Goal: Task Accomplishment & Management: Manage account settings

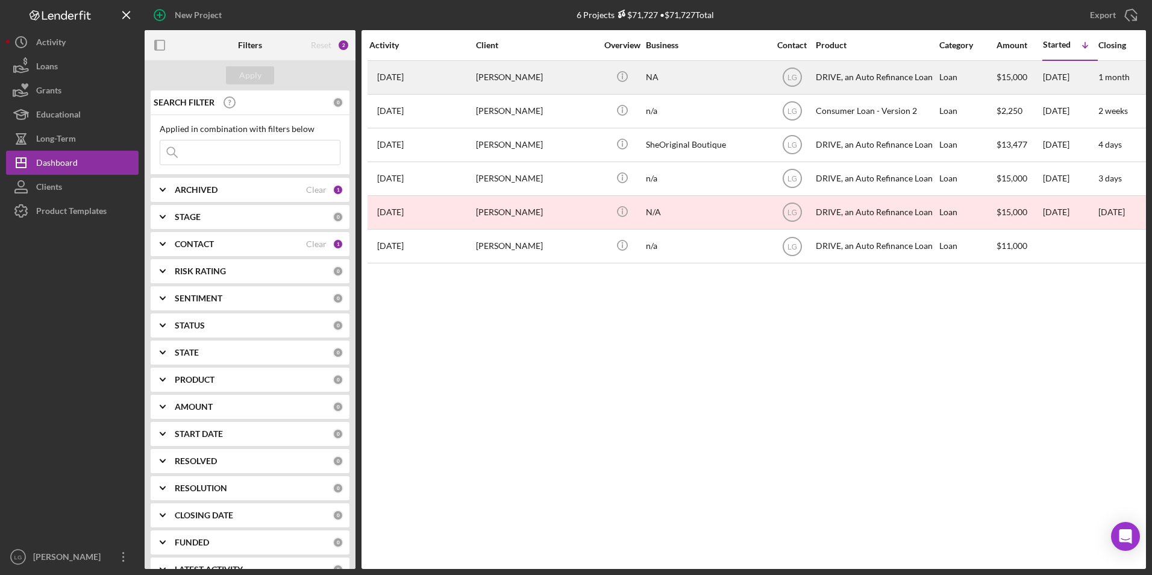
click at [468, 74] on div "[DATE] [PERSON_NAME]" at bounding box center [421, 77] width 105 height 32
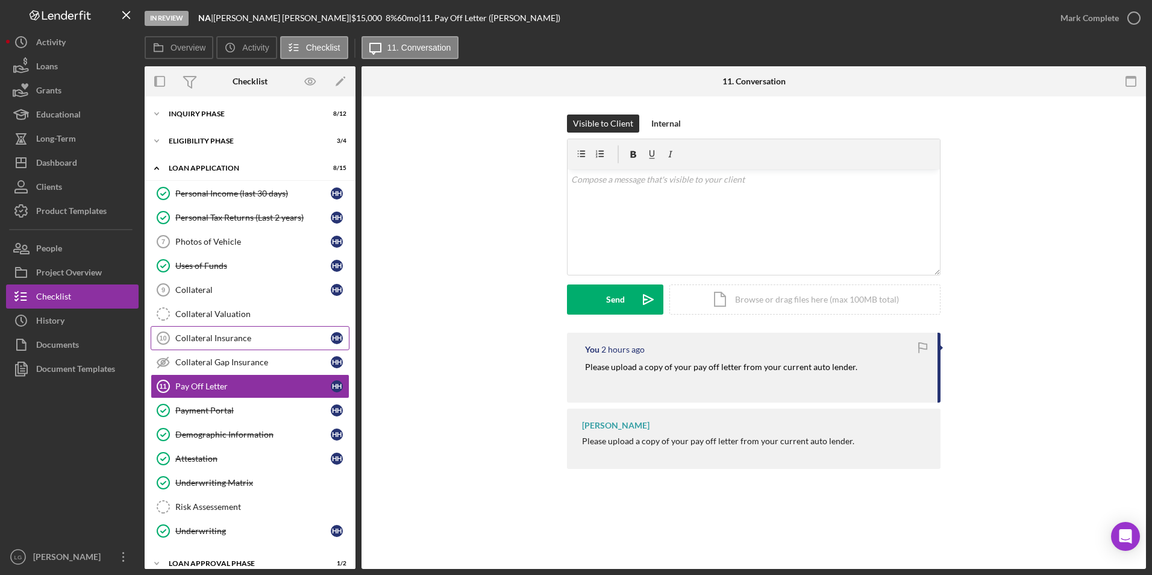
scroll to position [54, 0]
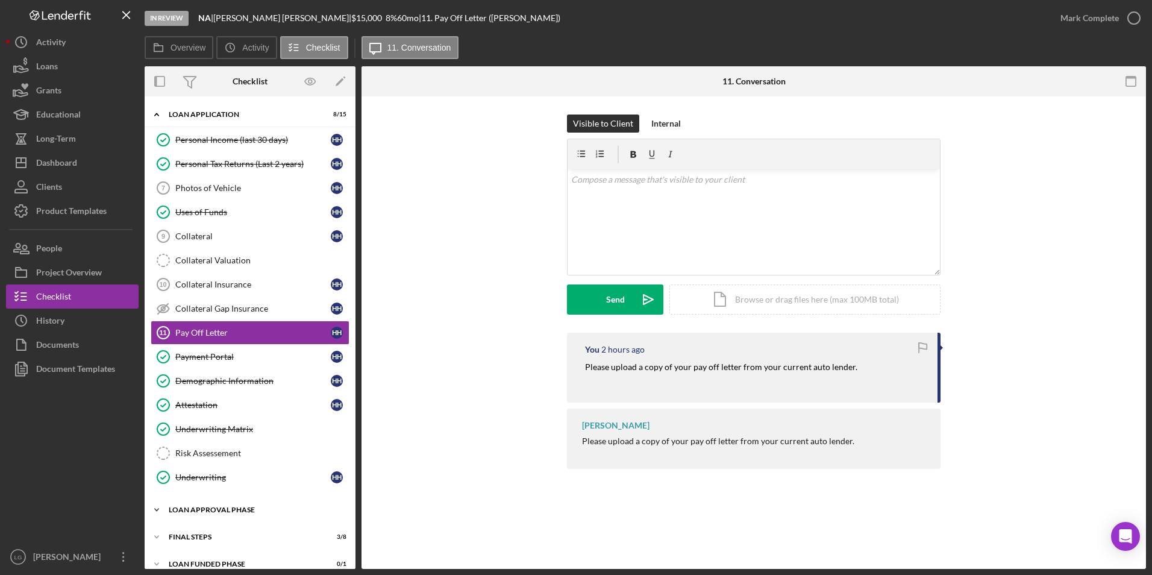
click at [190, 511] on div "Loan Approval Phase" at bounding box center [255, 509] width 172 height 7
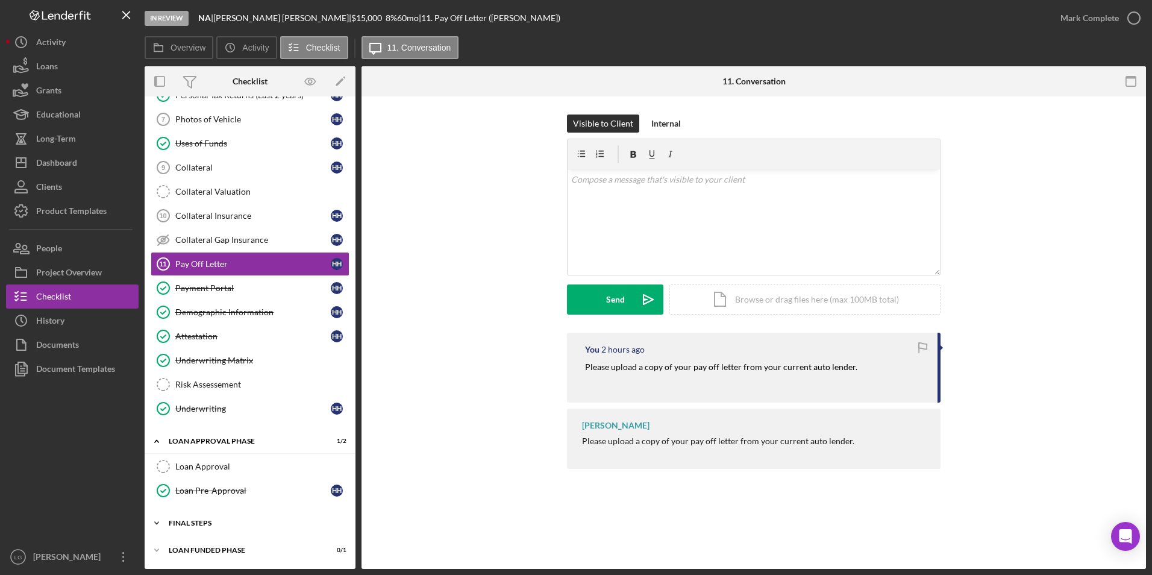
click at [201, 527] on div "Icon/Expander FINAL STEPS 3 / 8" at bounding box center [250, 523] width 211 height 24
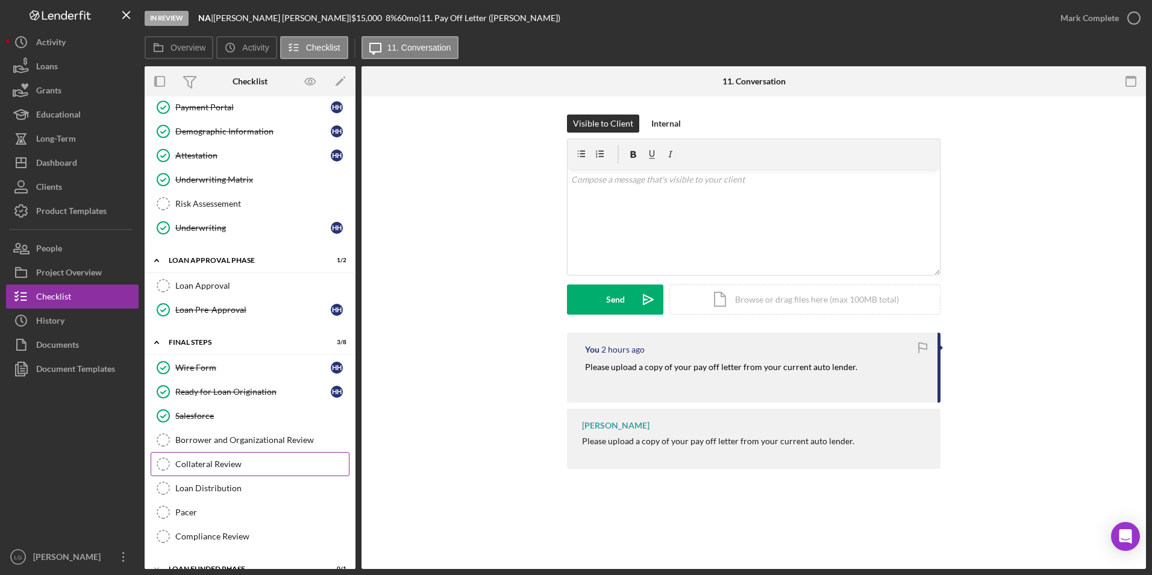
scroll to position [322, 0]
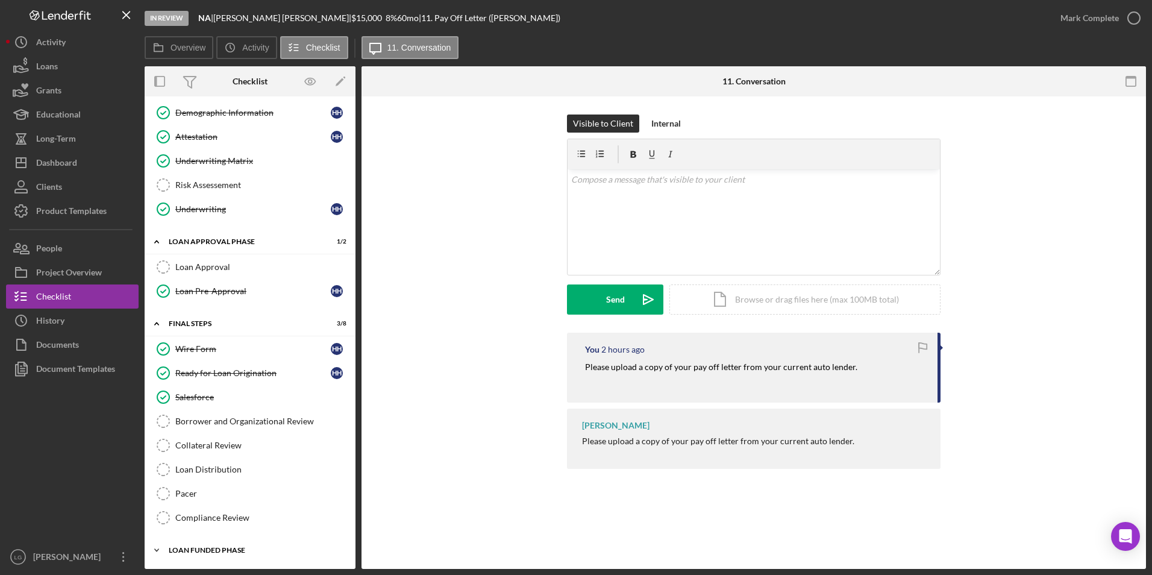
click at [207, 546] on div "Loan Funded Phase" at bounding box center [255, 549] width 172 height 7
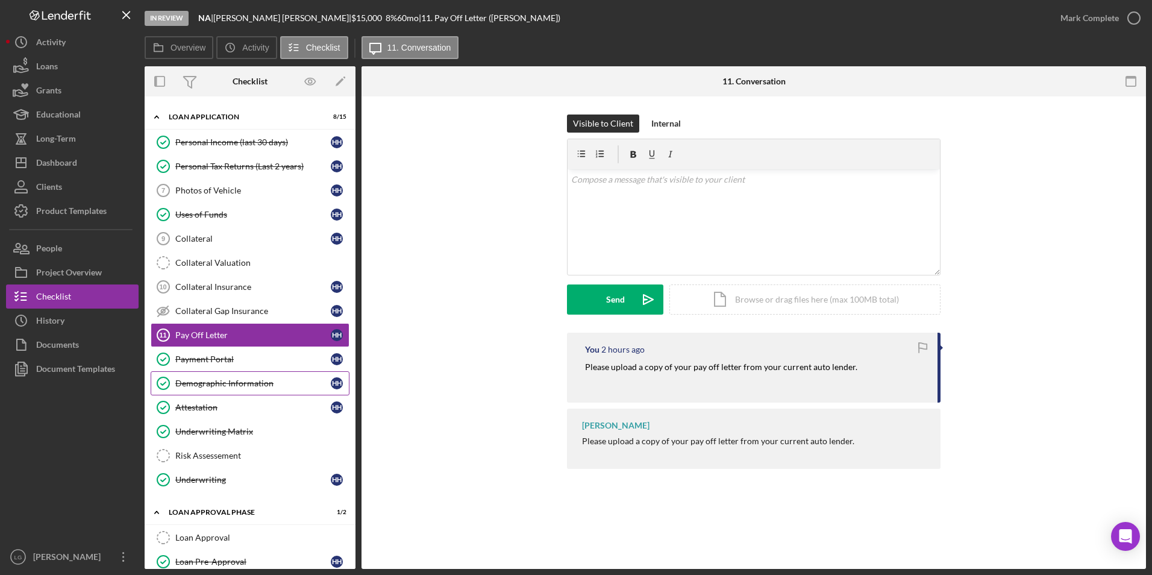
scroll to position [0, 0]
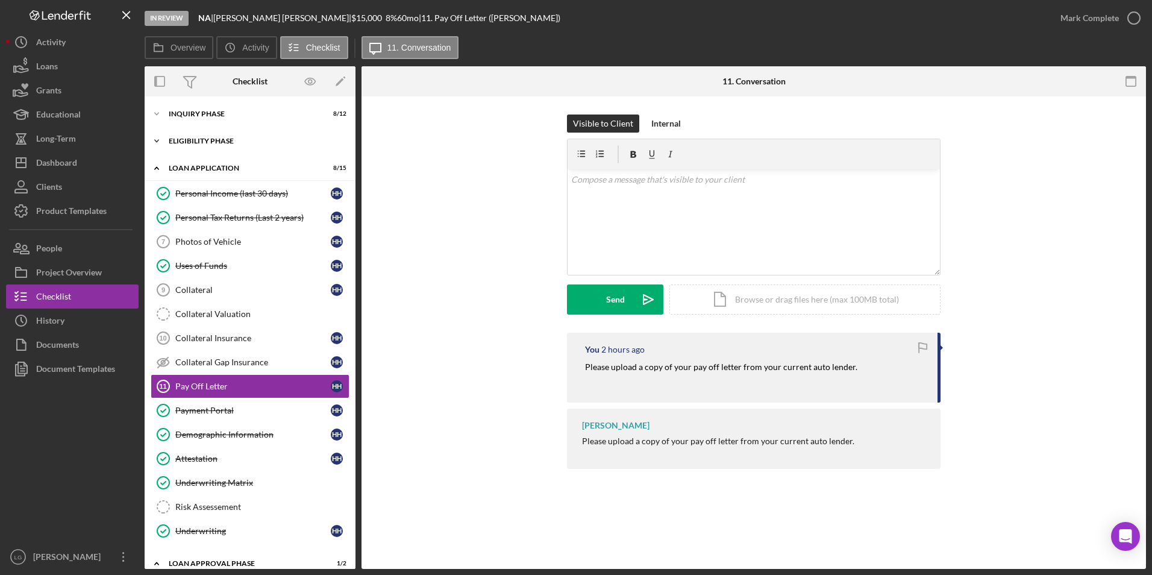
click at [168, 139] on icon "Icon/Expander" at bounding box center [157, 141] width 24 height 24
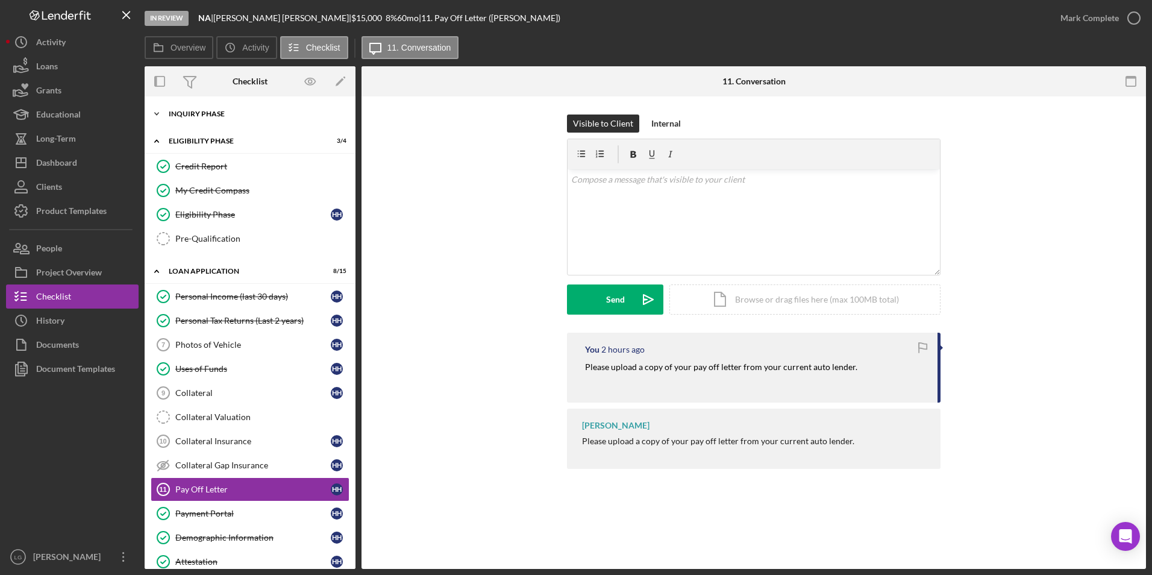
click at [192, 112] on div "Inquiry Phase" at bounding box center [255, 113] width 172 height 7
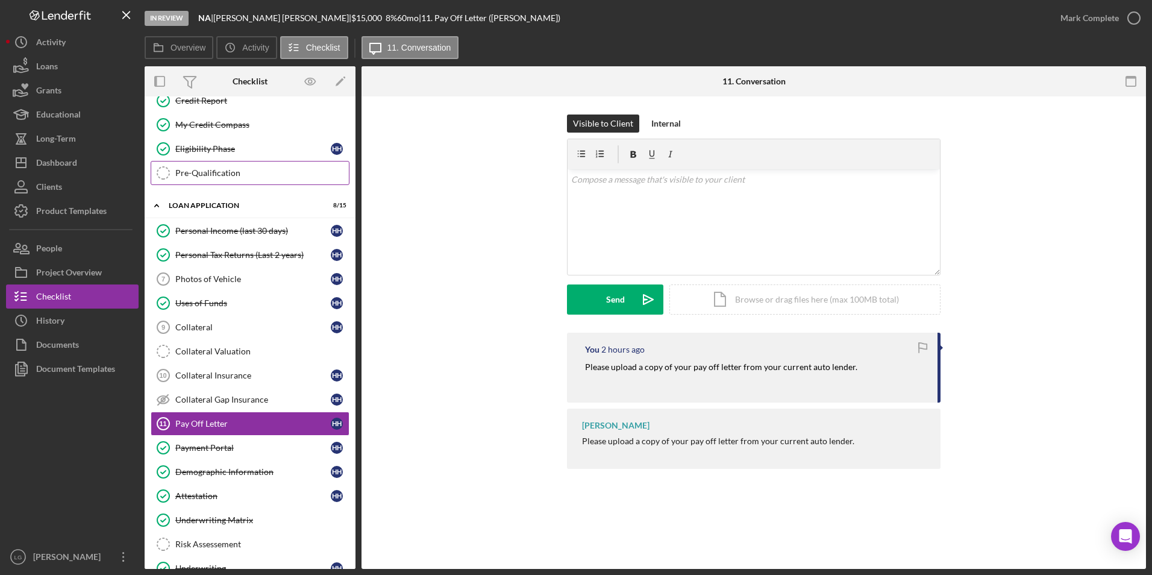
scroll to position [482, 0]
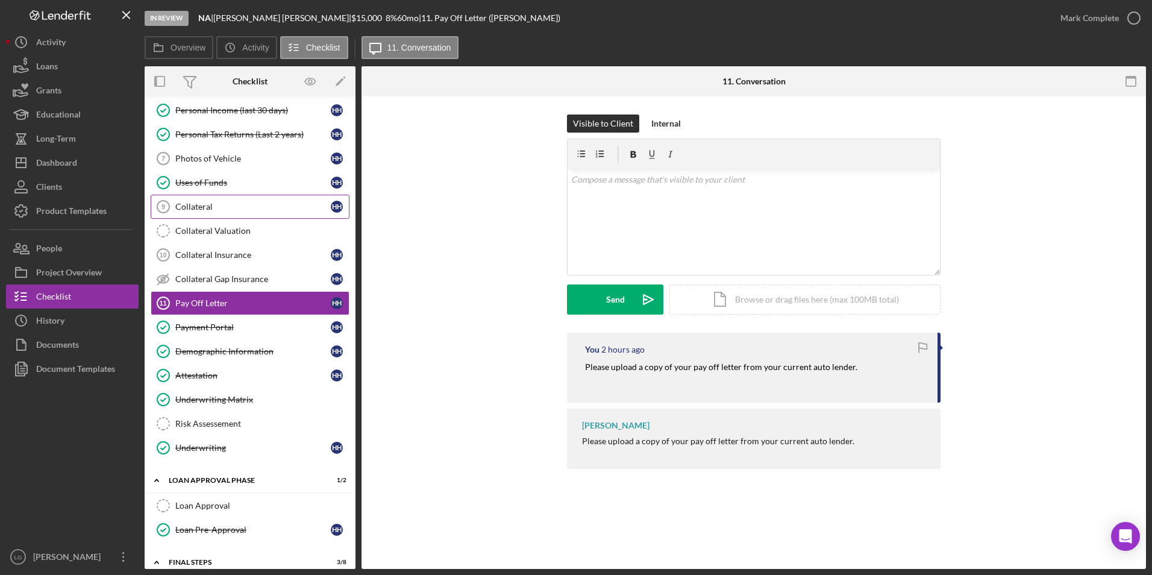
click at [219, 202] on div "Collateral" at bounding box center [252, 207] width 155 height 10
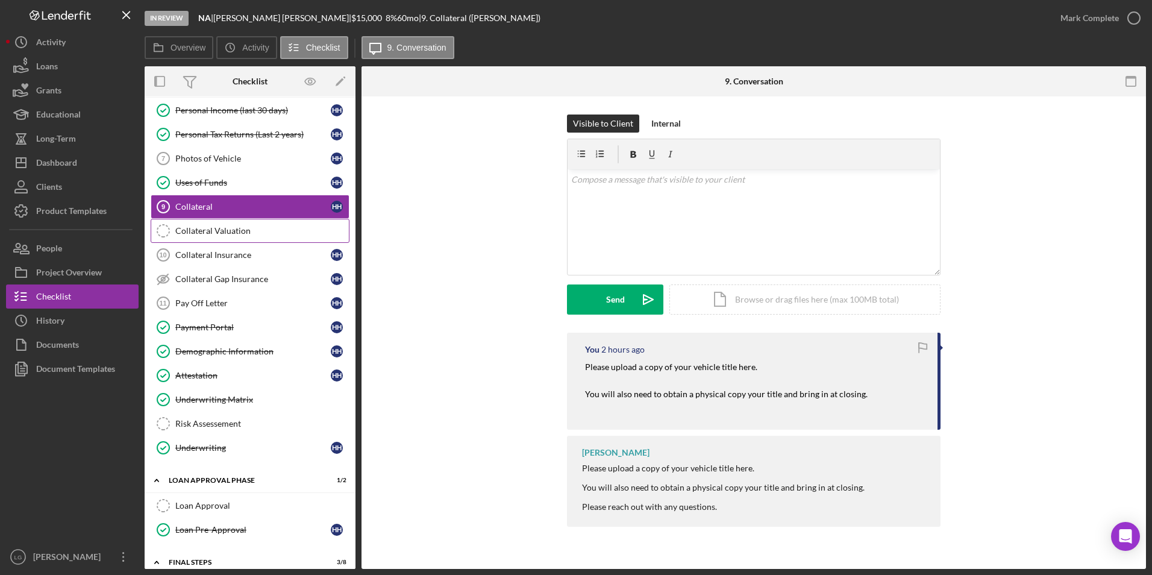
click at [228, 230] on div "Collateral Valuation" at bounding box center [262, 231] width 174 height 10
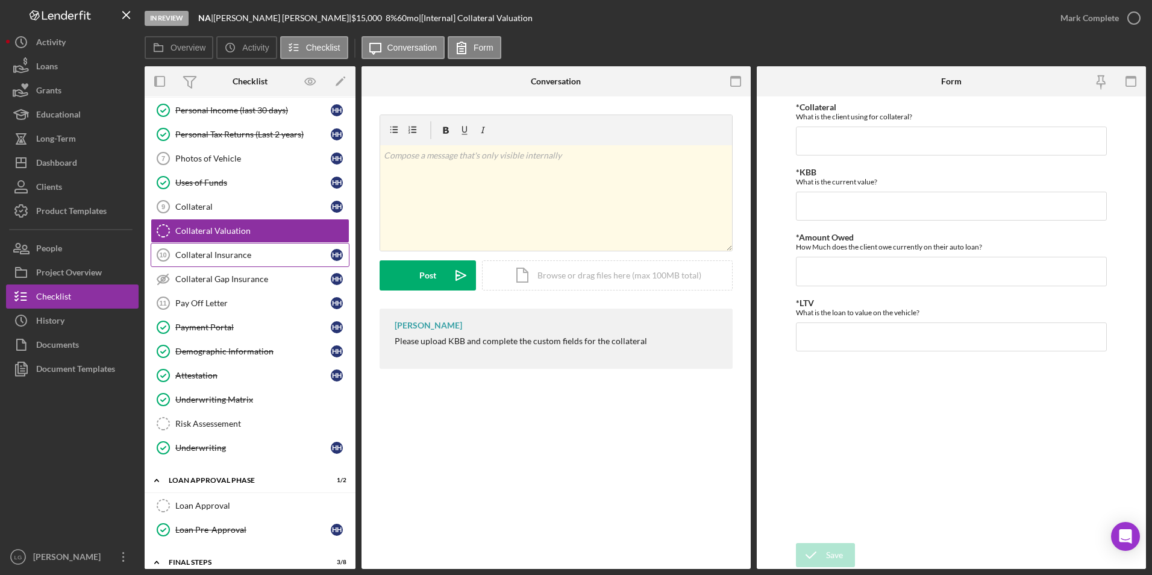
click at [193, 261] on link "Collateral Insurance 10 Collateral Insurance H H" at bounding box center [250, 255] width 199 height 24
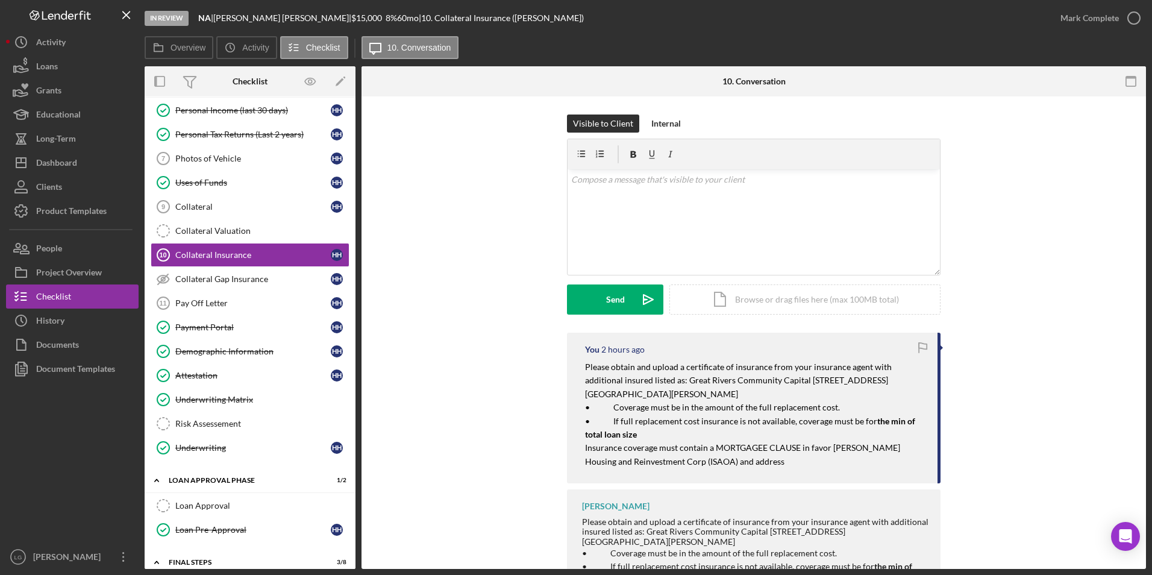
scroll to position [84, 0]
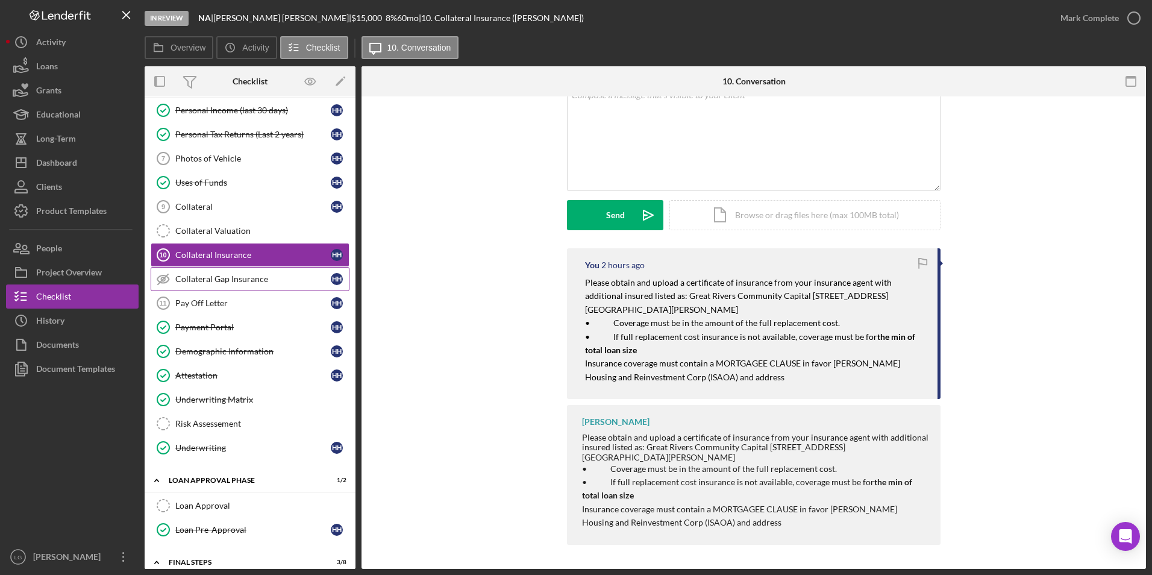
click at [260, 277] on div "Collateral Gap Insurance" at bounding box center [252, 279] width 155 height 10
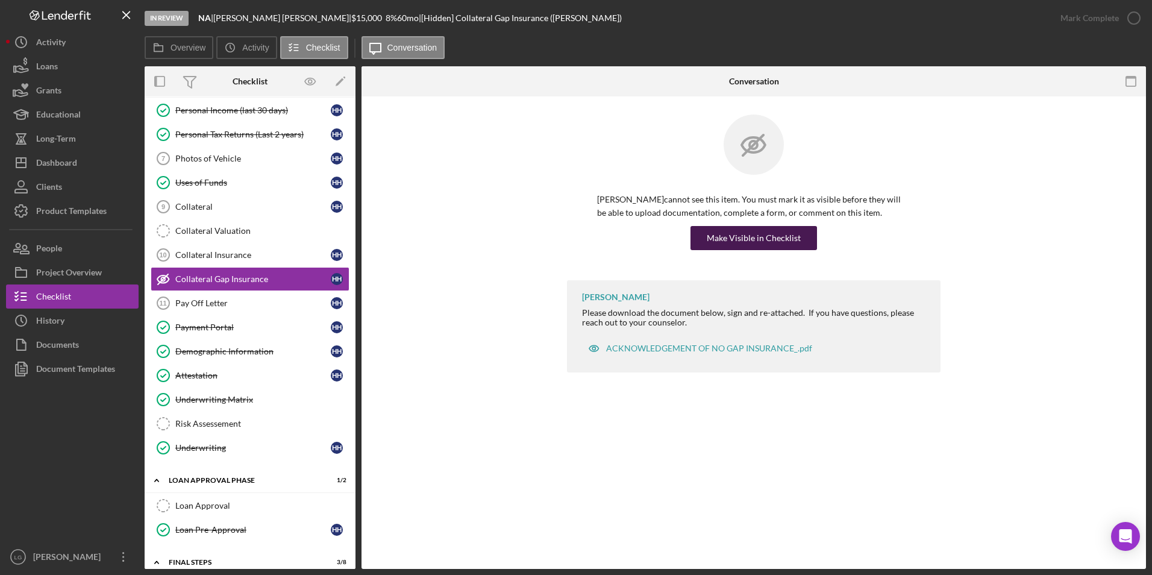
click at [718, 243] on div "Make Visible in Checklist" at bounding box center [754, 238] width 94 height 24
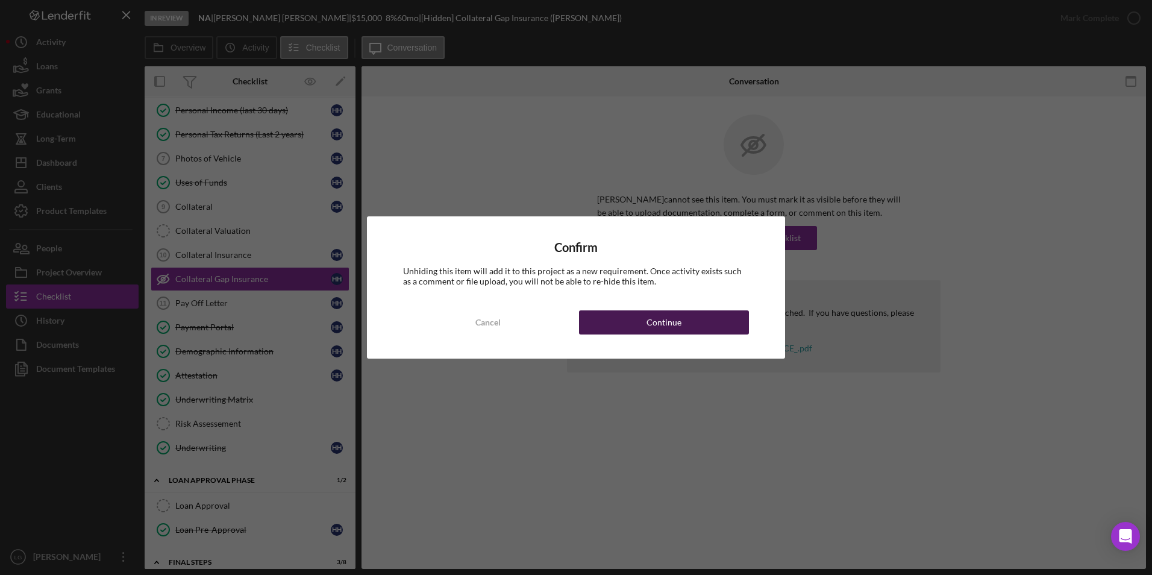
click at [715, 322] on button "Continue" at bounding box center [664, 322] width 170 height 24
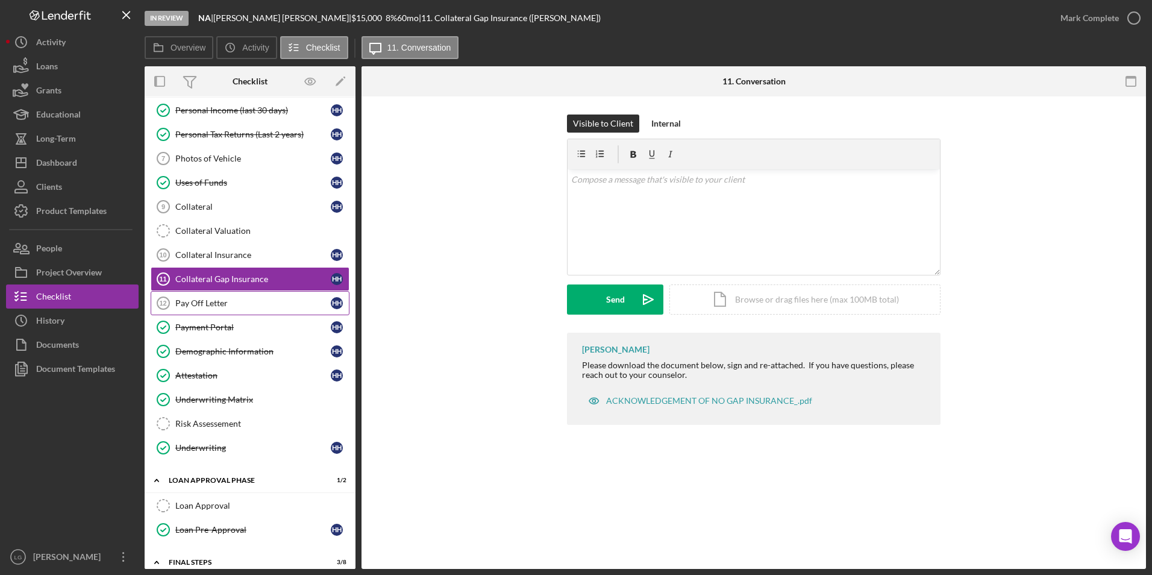
click at [247, 303] on div "Pay Off Letter" at bounding box center [252, 303] width 155 height 10
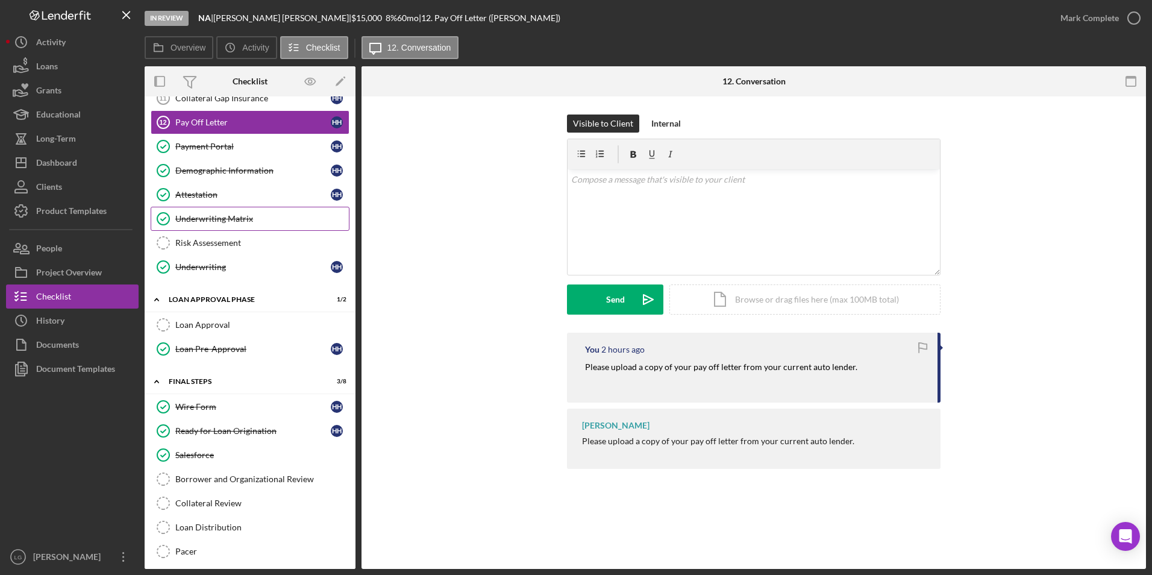
scroll to position [751, 0]
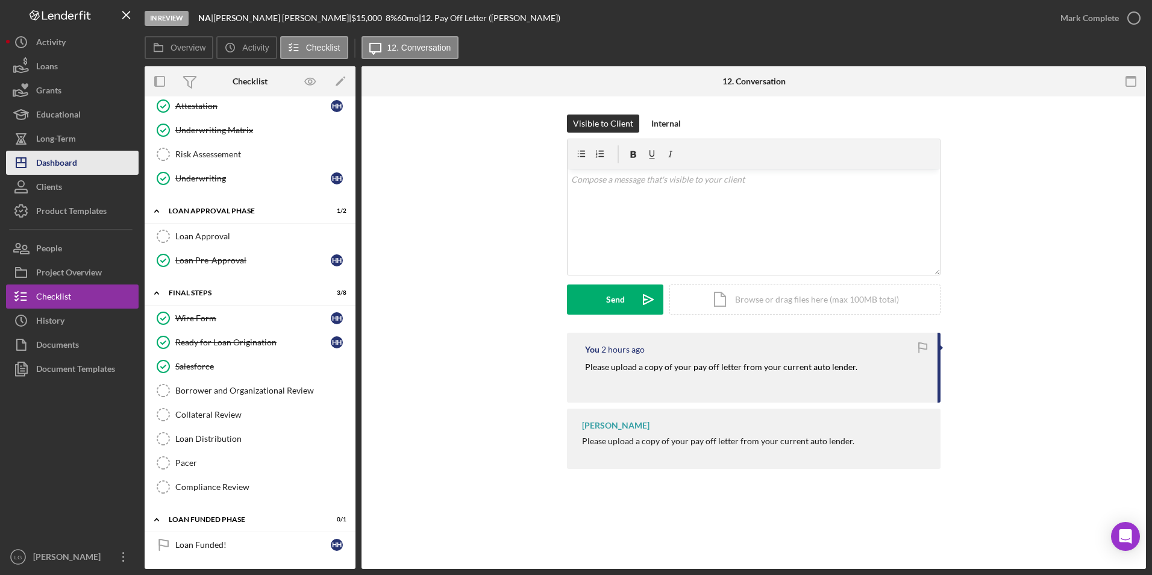
click at [50, 169] on div "Dashboard" at bounding box center [56, 164] width 41 height 27
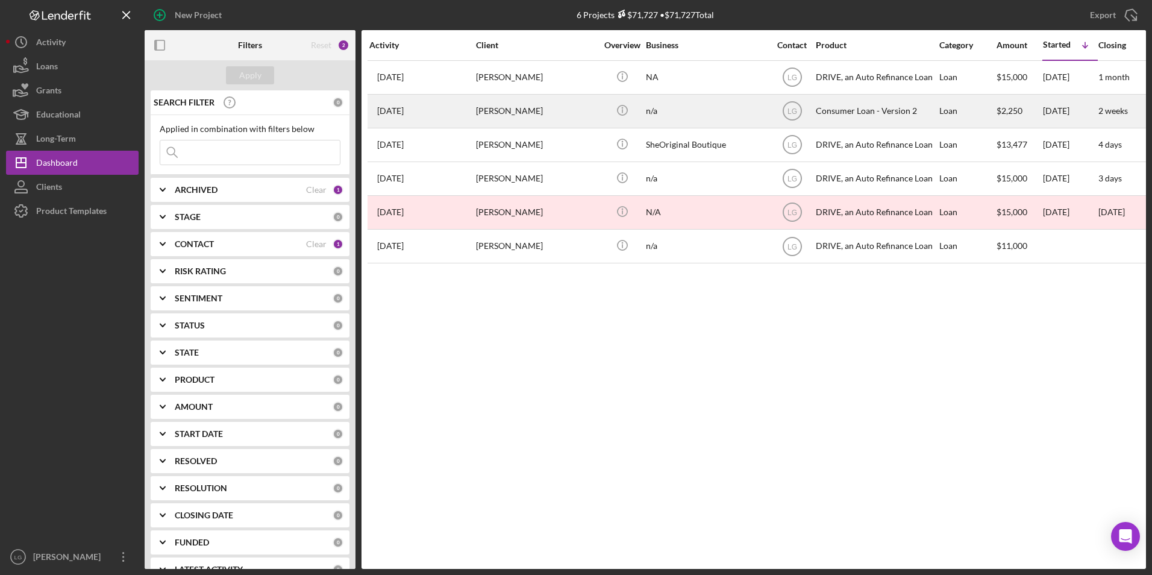
click at [450, 113] on div "[DATE] [PERSON_NAME]" at bounding box center [421, 111] width 105 height 32
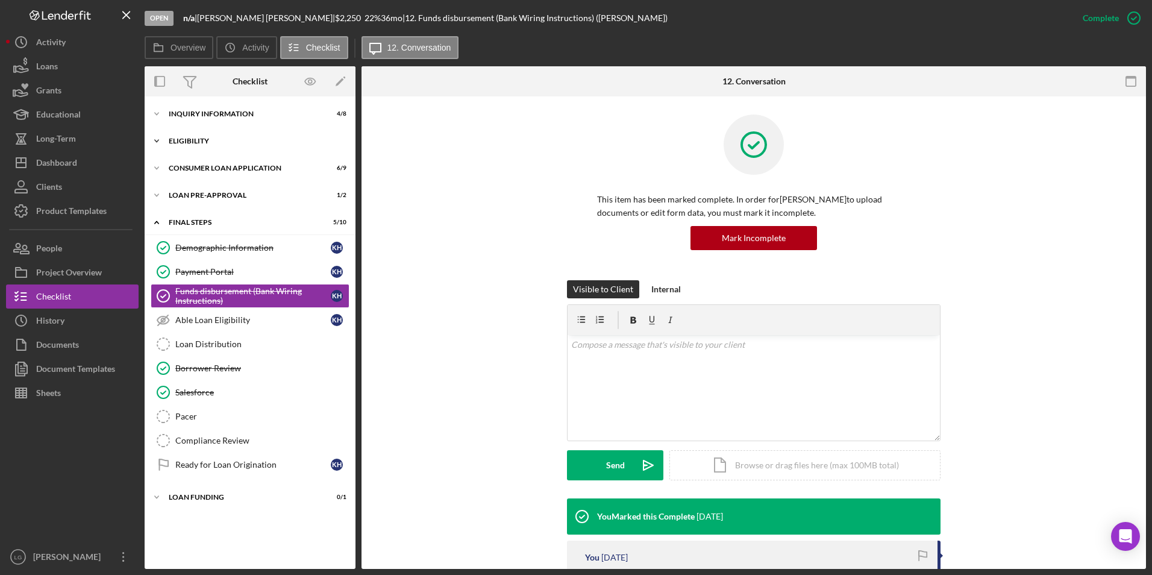
click at [212, 143] on div "Eligibility" at bounding box center [255, 140] width 172 height 7
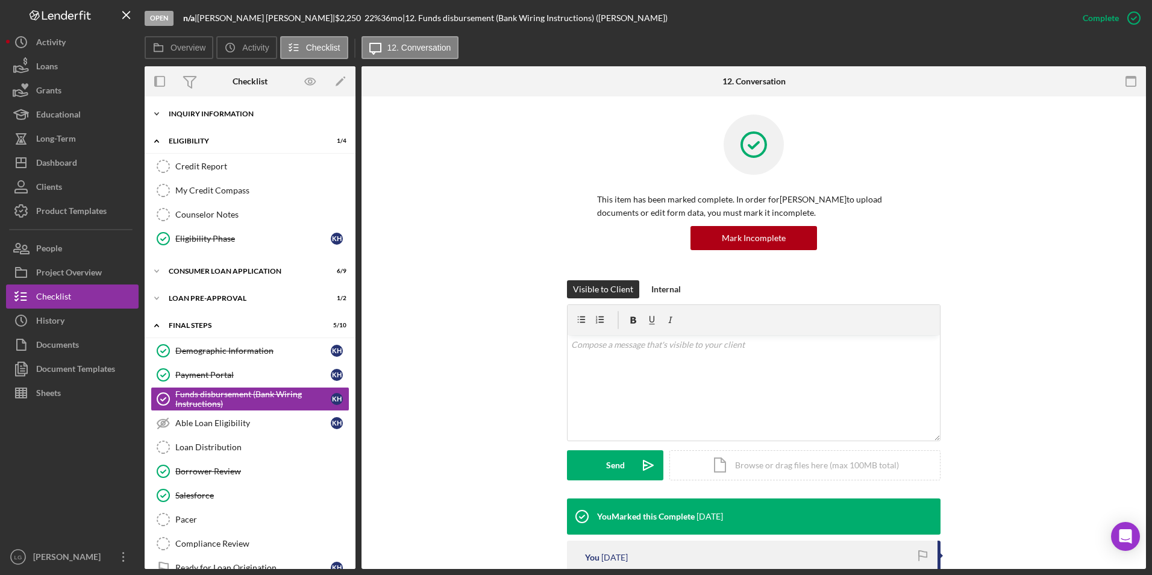
click at [209, 119] on div "Icon/Expander Inquiry Information 4 / 8" at bounding box center [250, 114] width 211 height 24
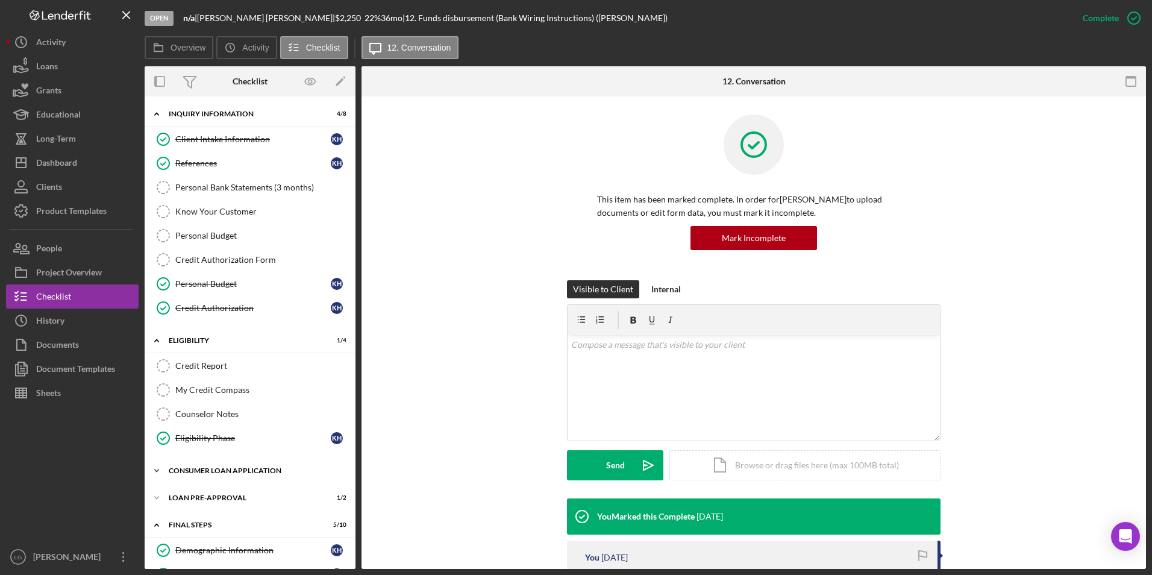
click at [196, 463] on div "Icon/Expander Consumer Loan Application 6 / 9" at bounding box center [250, 471] width 211 height 24
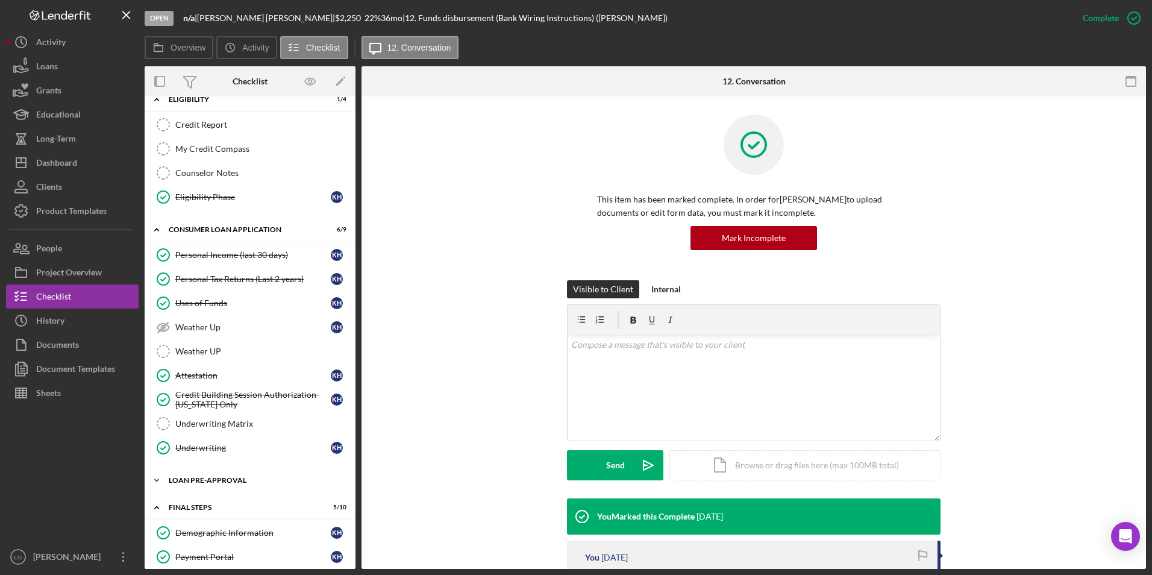
click at [189, 480] on div "Loan Pre-Approval" at bounding box center [255, 480] width 172 height 7
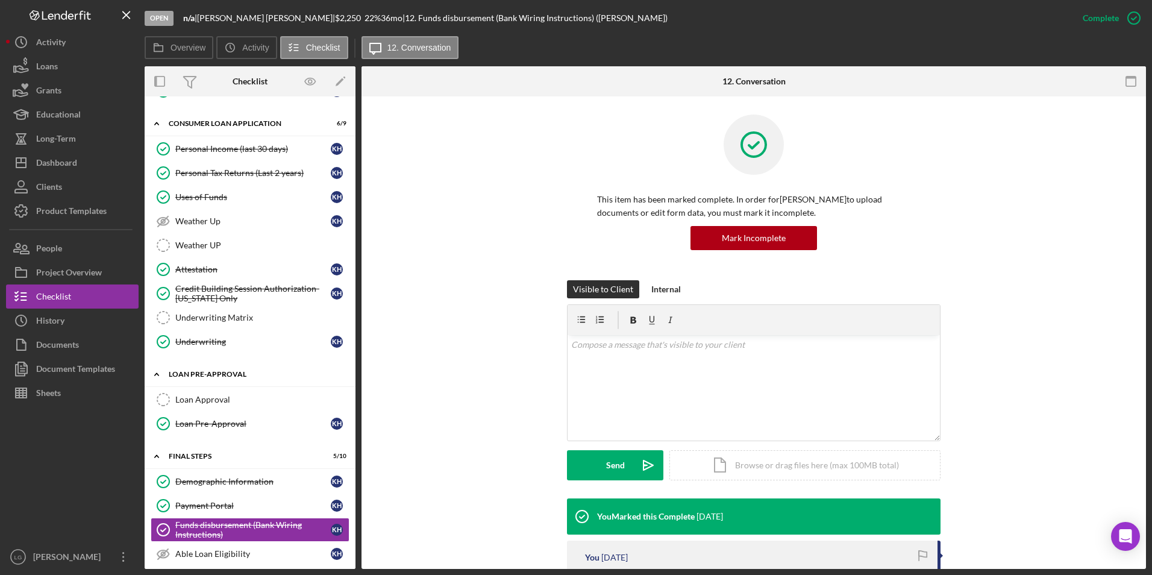
scroll to position [166, 0]
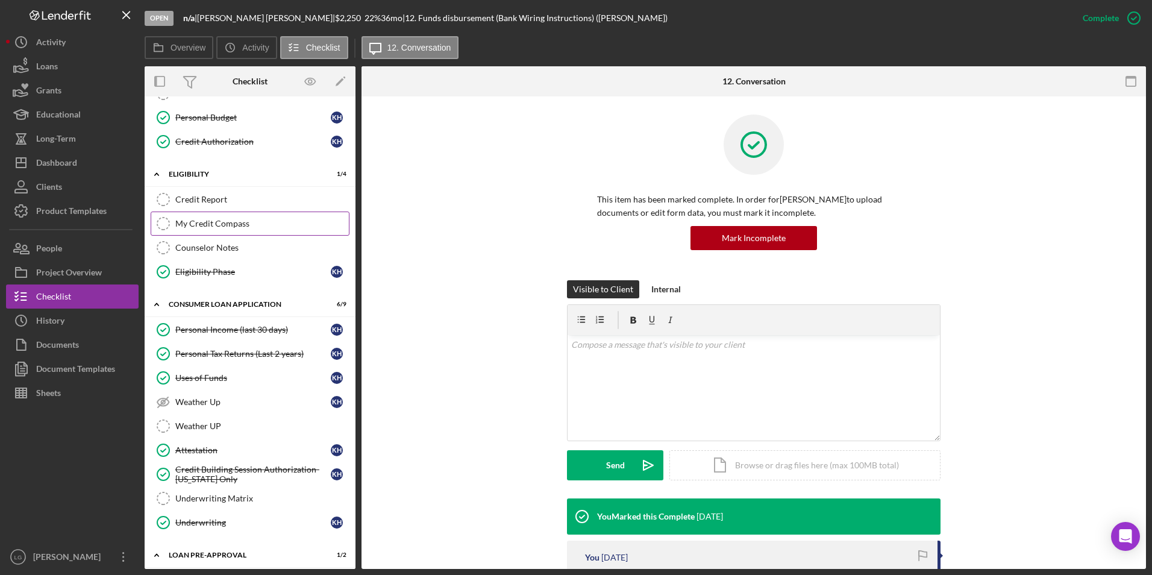
click at [195, 227] on div "My Credit Compass" at bounding box center [262, 224] width 174 height 10
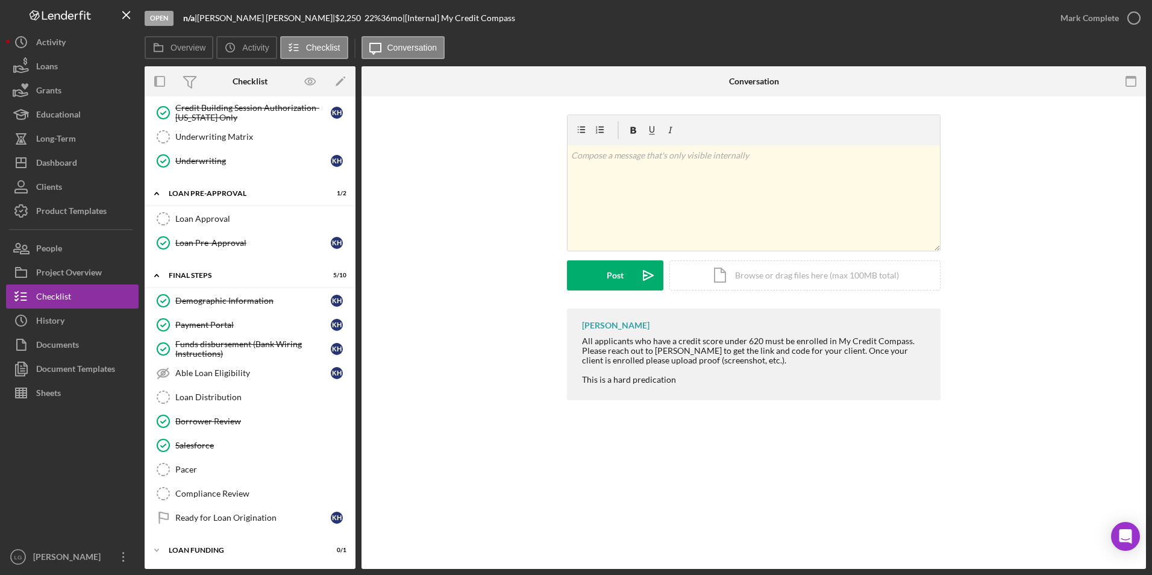
scroll to position [287, 0]
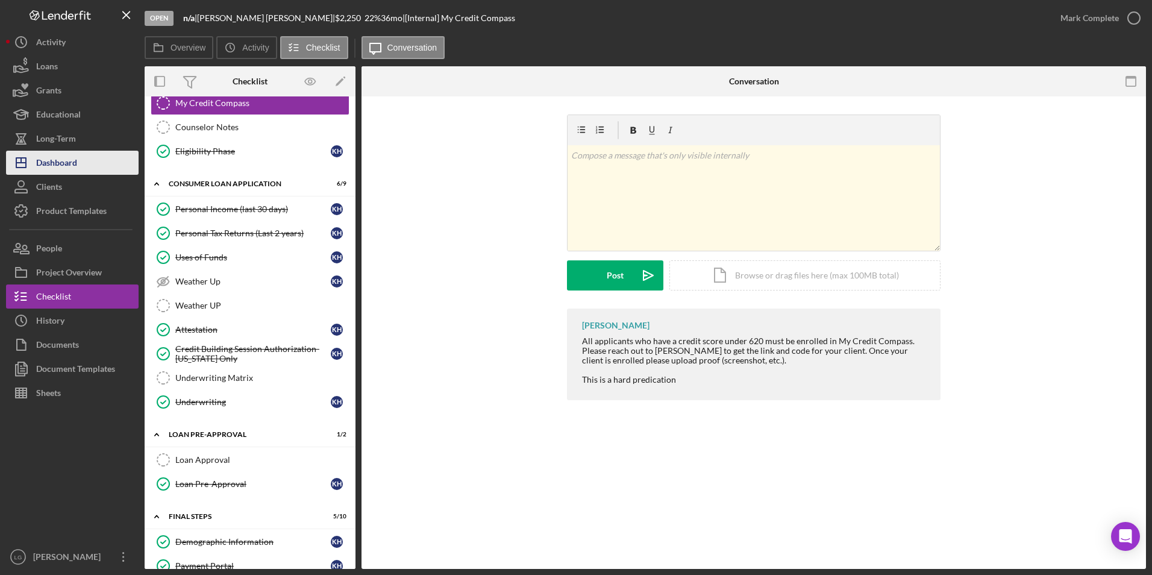
click at [43, 158] on div "Dashboard" at bounding box center [56, 164] width 41 height 27
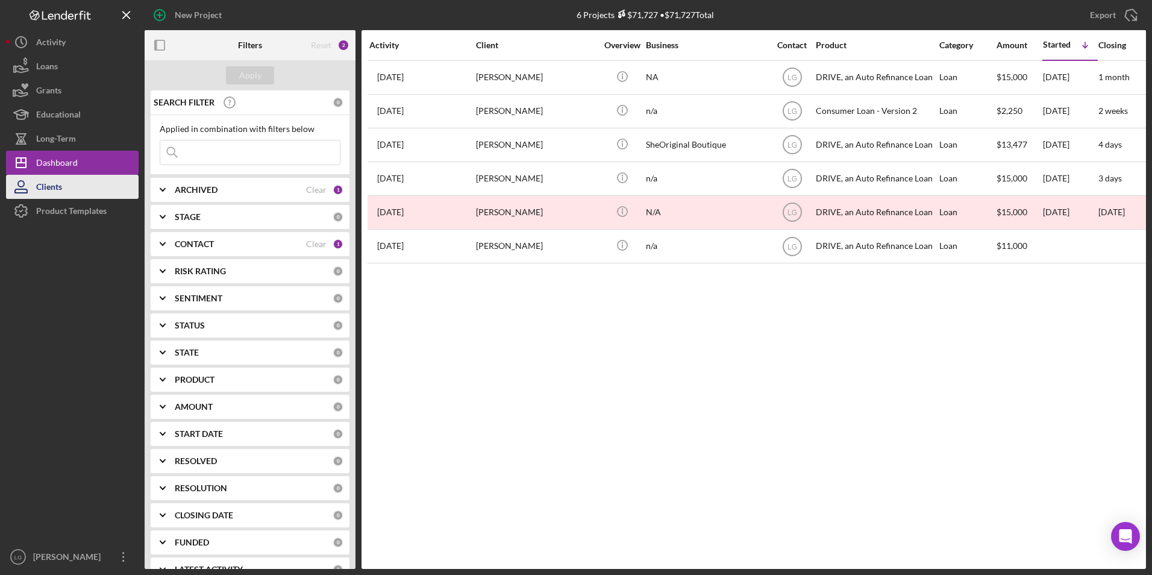
click at [58, 186] on div "Clients" at bounding box center [49, 188] width 26 height 27
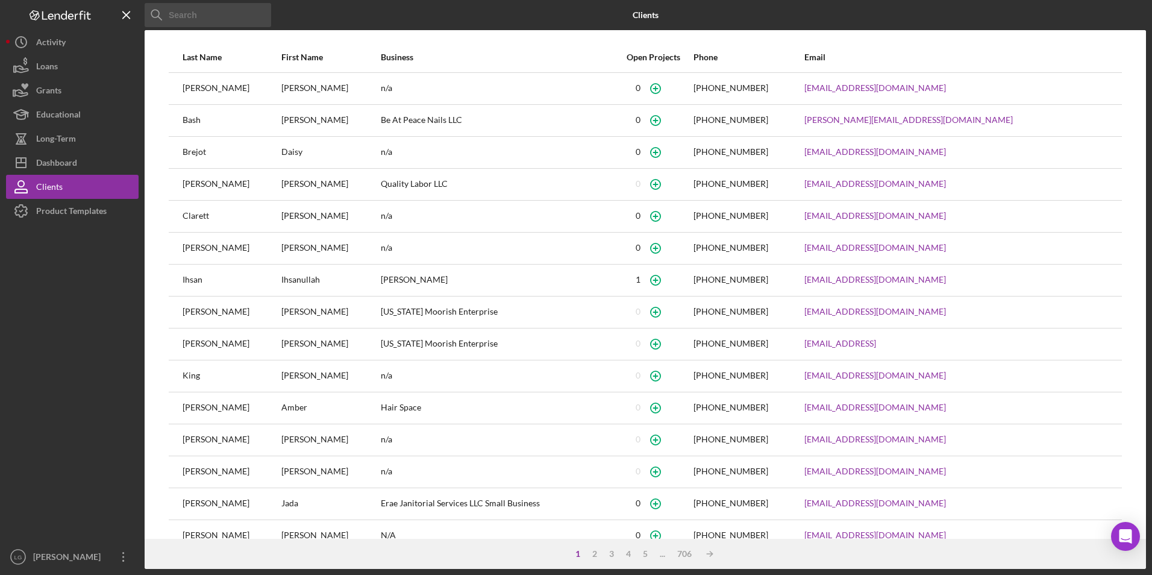
click at [213, 22] on input at bounding box center [208, 15] width 127 height 24
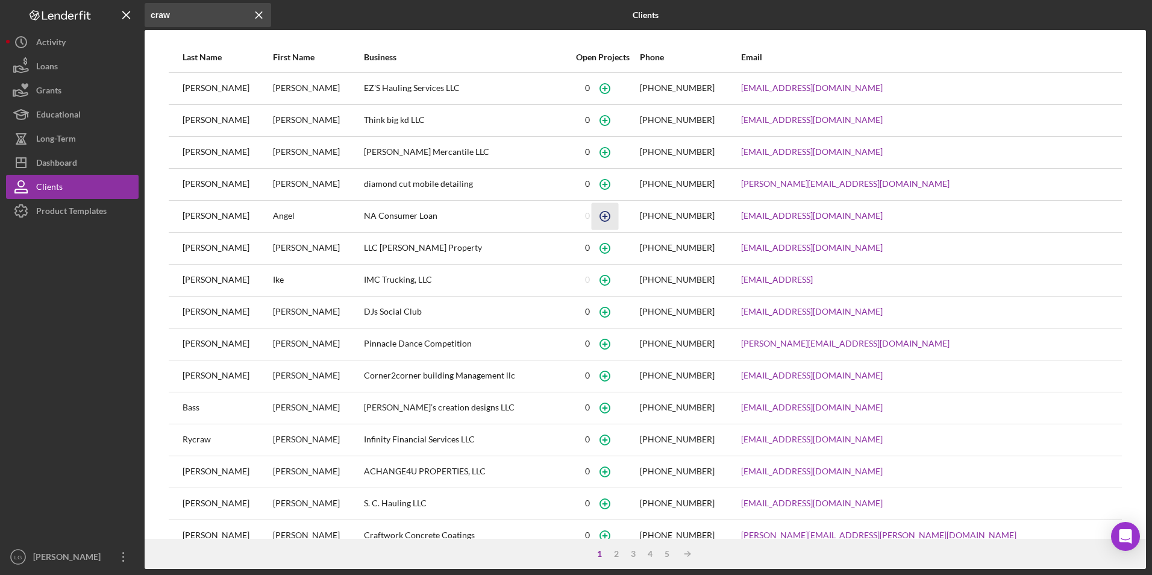
type input "craw"
click at [619, 217] on icon "button" at bounding box center [605, 215] width 27 height 27
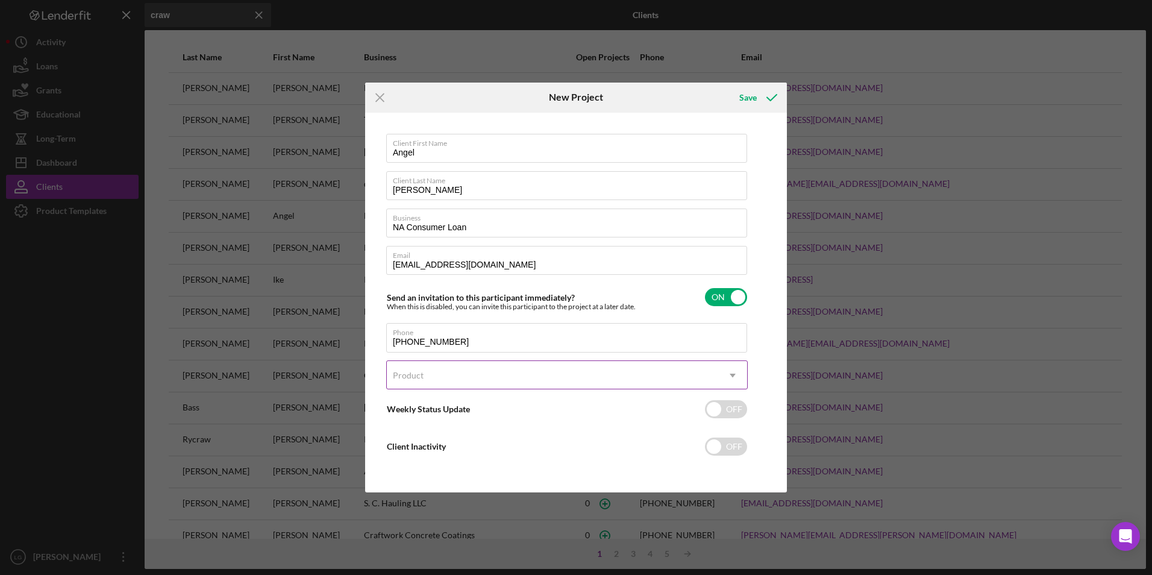
click at [509, 375] on div "Product" at bounding box center [552, 376] width 331 height 28
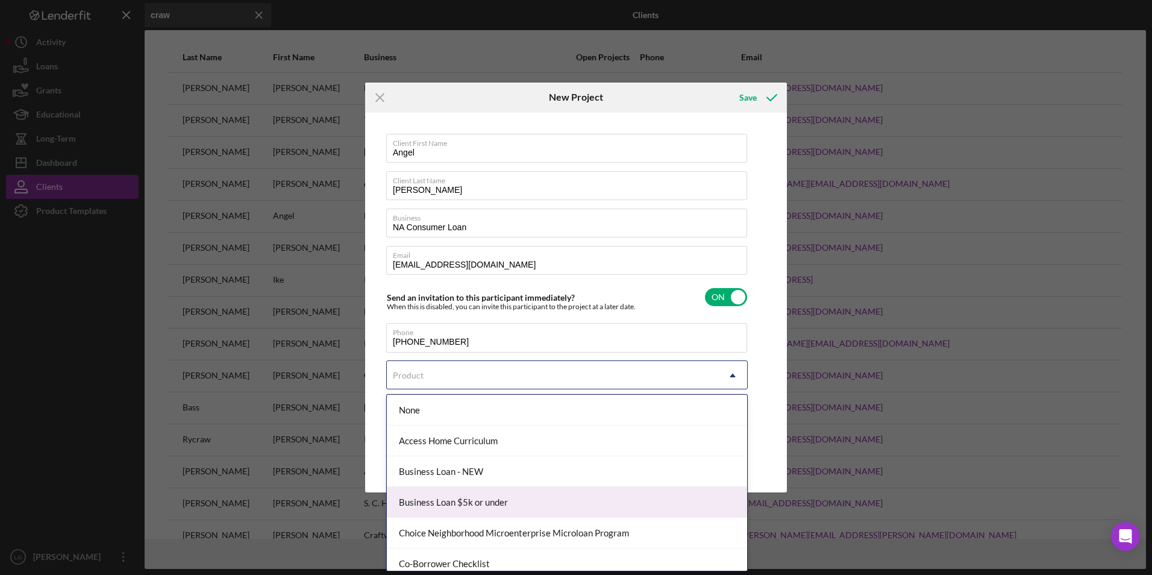
scroll to position [121, 0]
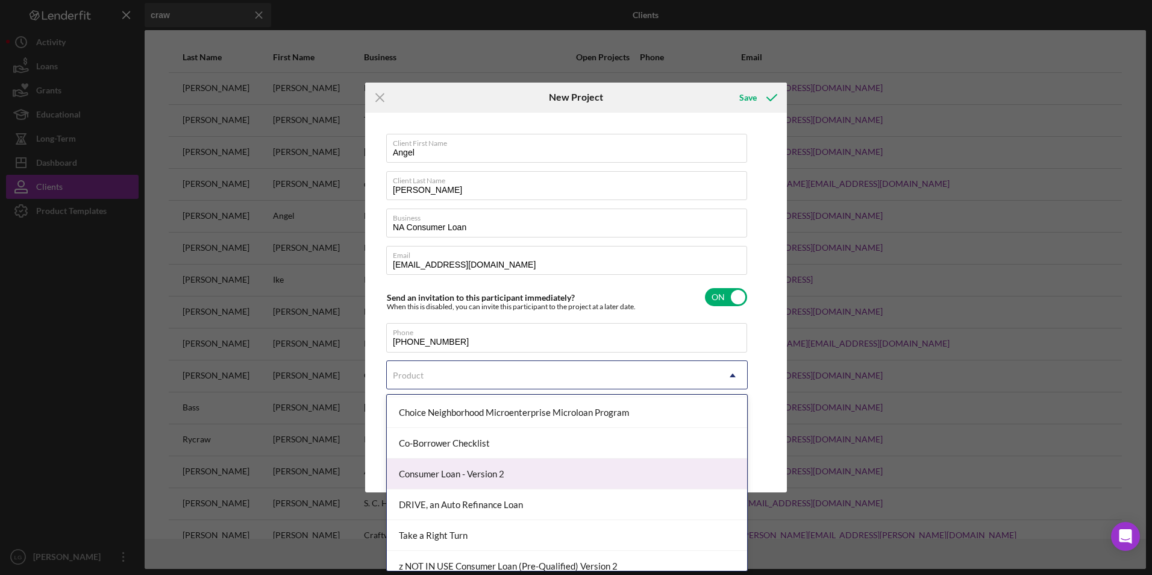
click at [468, 475] on div "Consumer Loan - Version 2" at bounding box center [567, 474] width 360 height 31
checkbox input "true"
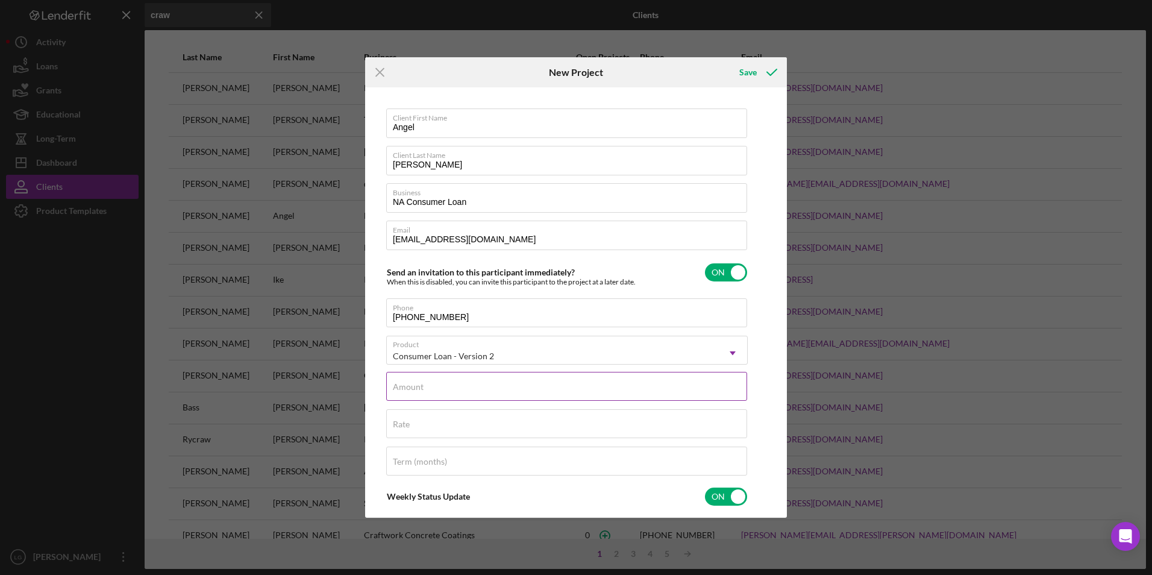
click at [469, 391] on input "Amount" at bounding box center [566, 386] width 361 height 29
type input "$2"
type textarea "Thank you for your application to [PERSON_NAME]! Please login to see what we st…"
type input "$25"
type textarea "Thank you for your application to [PERSON_NAME]! Please login to see what we st…"
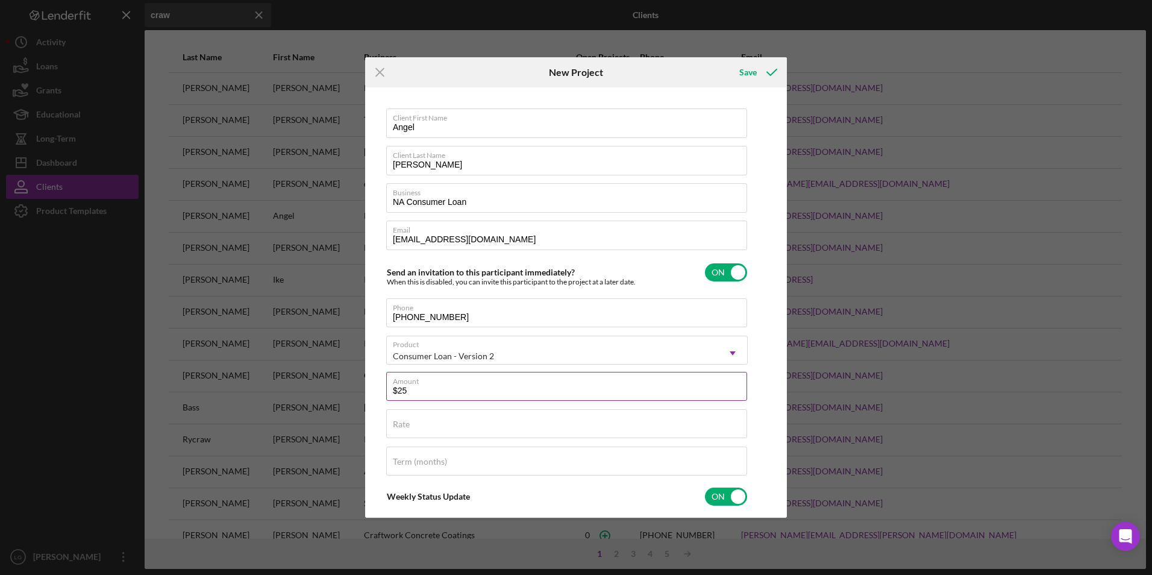
type input "$250"
type textarea "Thank you for your application to [PERSON_NAME]! Please login to see what we st…"
type input "$2,500"
type textarea "Thank you for your application to [PERSON_NAME]! Please login to see what we st…"
type input "$2,500"
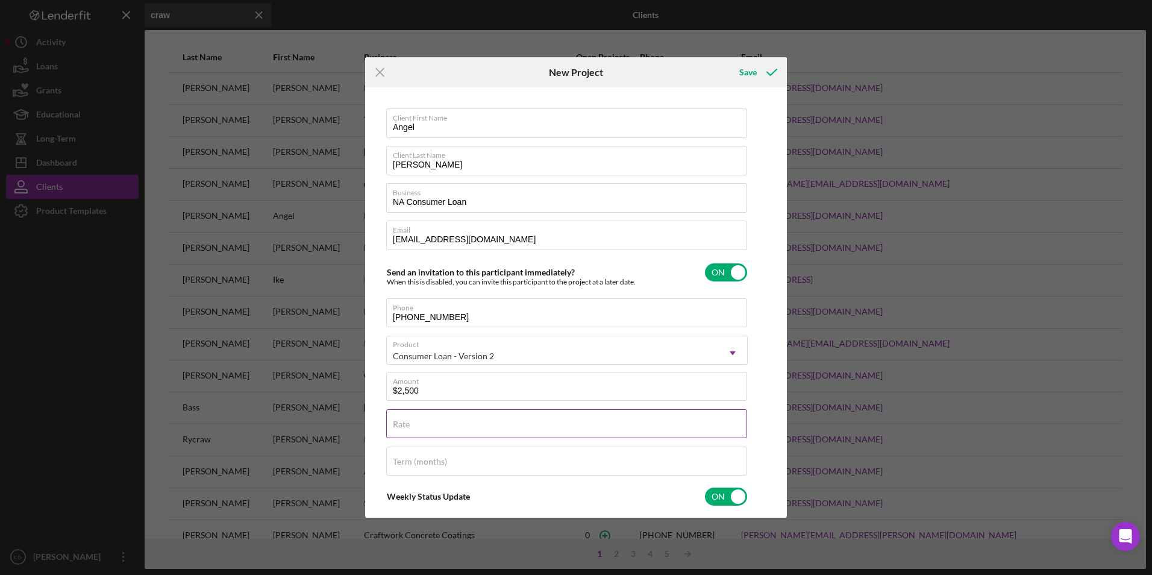
click at [496, 439] on div "Rate" at bounding box center [567, 424] width 362 height 30
click at [499, 451] on div "Term (months)" at bounding box center [567, 461] width 362 height 30
type textarea "Thank you for your application to [PERSON_NAME]! Please login to see what we st…"
drag, startPoint x: 405, startPoint y: 423, endPoint x: 410, endPoint y: 431, distance: 8.9
click at [405, 428] on label "Rate" at bounding box center [401, 424] width 17 height 10
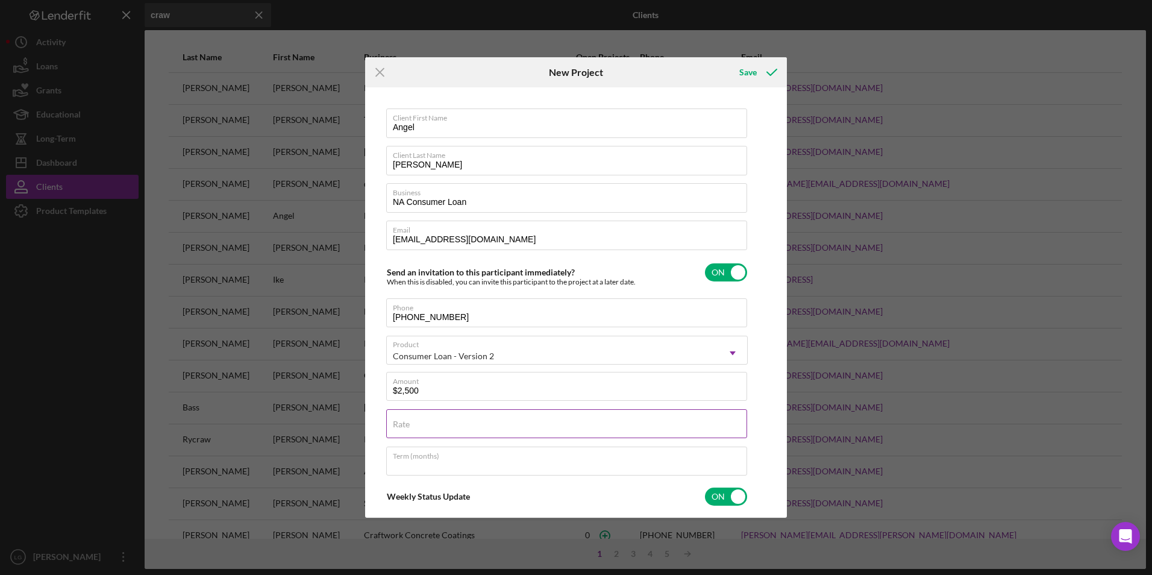
click at [405, 428] on input "Rate" at bounding box center [566, 423] width 361 height 29
type input "0%"
type textarea "Thank you for your application to [PERSON_NAME]! Please login to see what we st…"
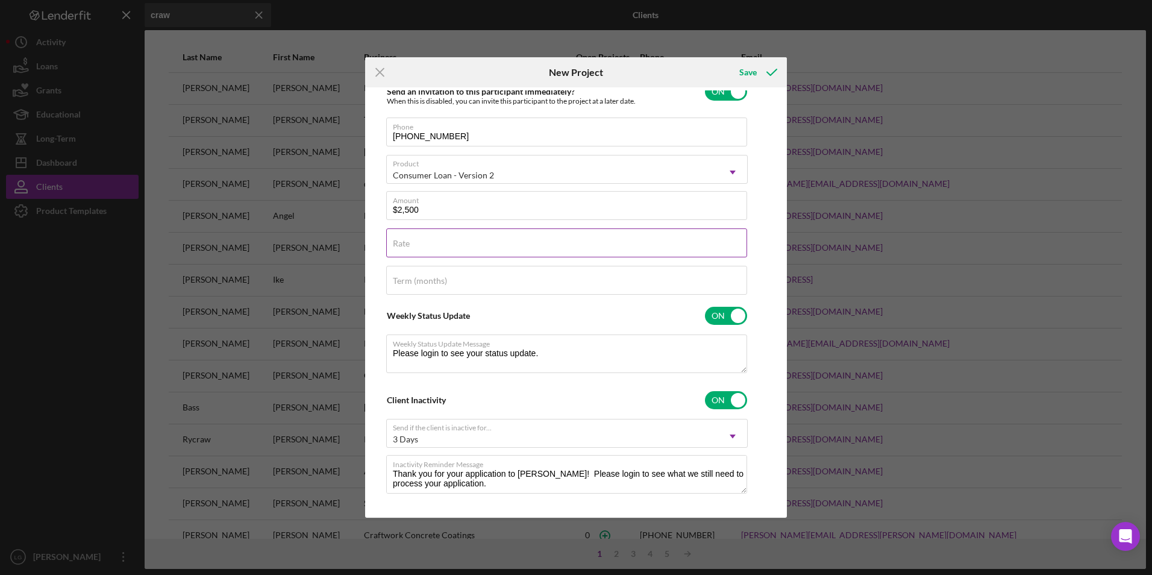
click at [442, 246] on div "Rate" at bounding box center [567, 243] width 362 height 30
type textarea "Thank you for your application to [PERSON_NAME]! Please login to see what we st…"
click at [446, 235] on div "Rate" at bounding box center [567, 243] width 362 height 30
type input "1%"
type textarea "Thank you for your application to [PERSON_NAME]! Please login to see what we st…"
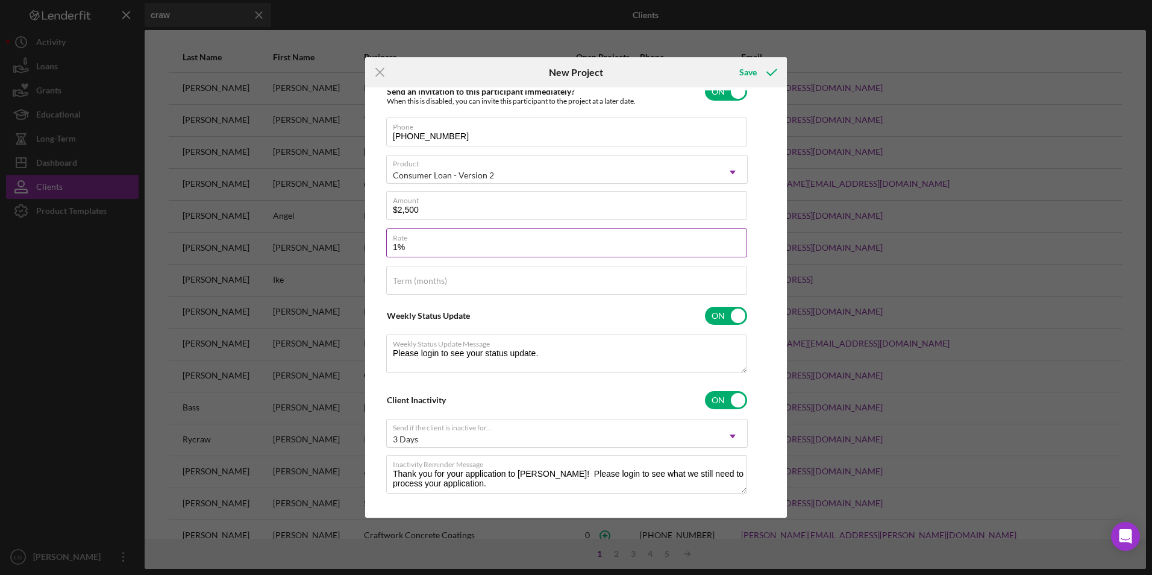
type input "18%"
type textarea "Thank you for your application to [PERSON_NAME]! Please login to see what we st…"
type input "18.000%"
type textarea "Thank you for your application to [PERSON_NAME]! Please login to see what we st…"
click at [431, 279] on label "Term (months)" at bounding box center [420, 281] width 54 height 10
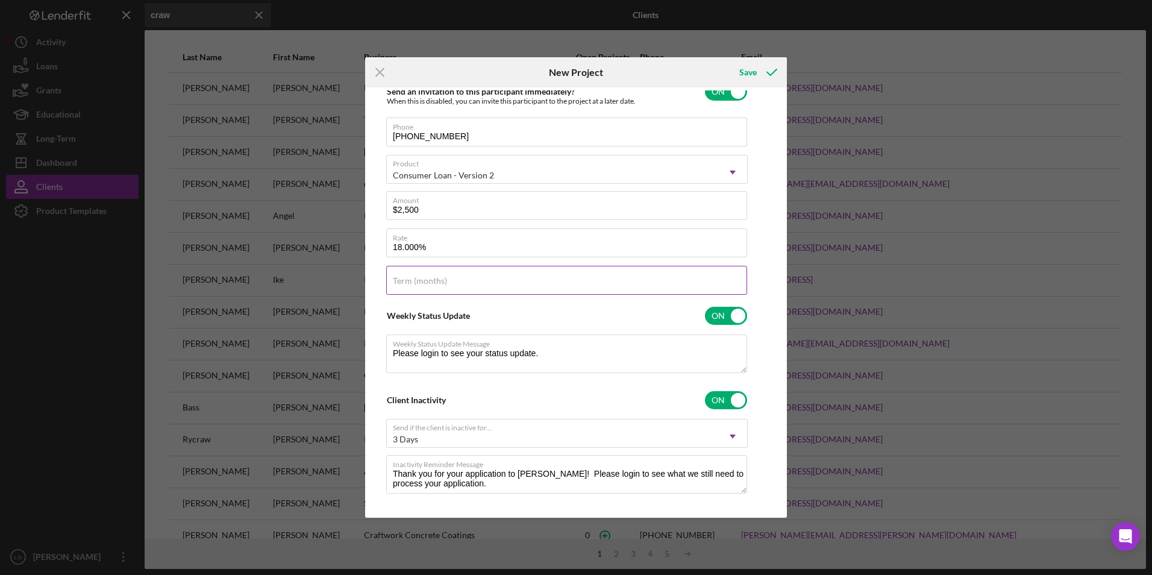
click at [431, 279] on input "Term (months)" at bounding box center [566, 280] width 361 height 29
type input "7"
type textarea "Thank you for your application to [PERSON_NAME]! Please login to see what we st…"
type input "78"
type textarea "Thank you for your application to [PERSON_NAME]! Please login to see what we st…"
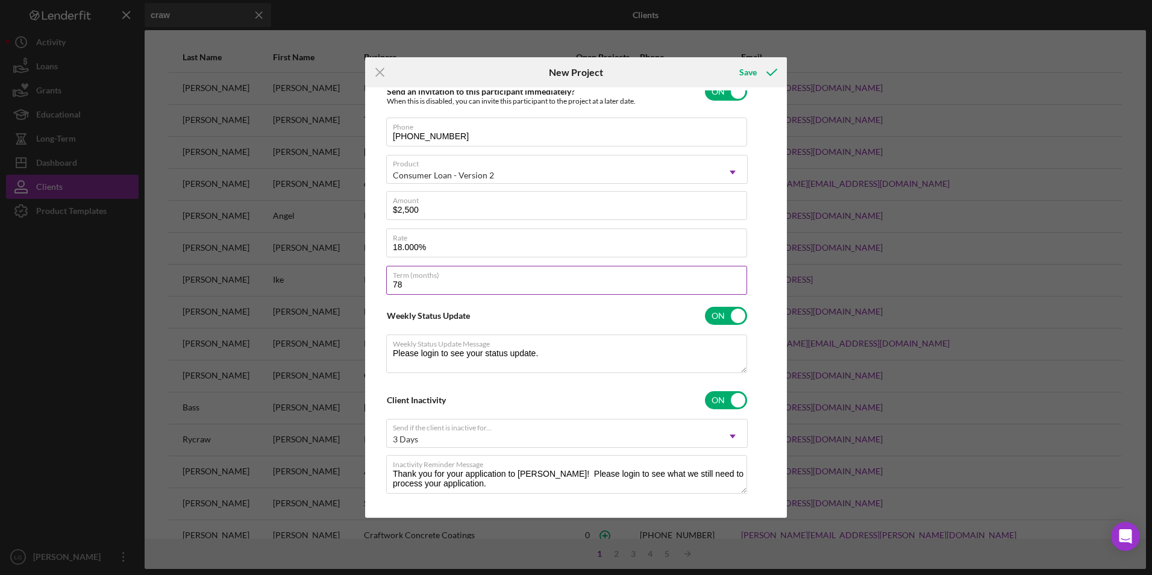
type input "7"
type textarea "Thank you for your application to [PERSON_NAME]! Please login to see what we st…"
type input "4"
type textarea "Thank you for your application to [PERSON_NAME]! Please login to see what we st…"
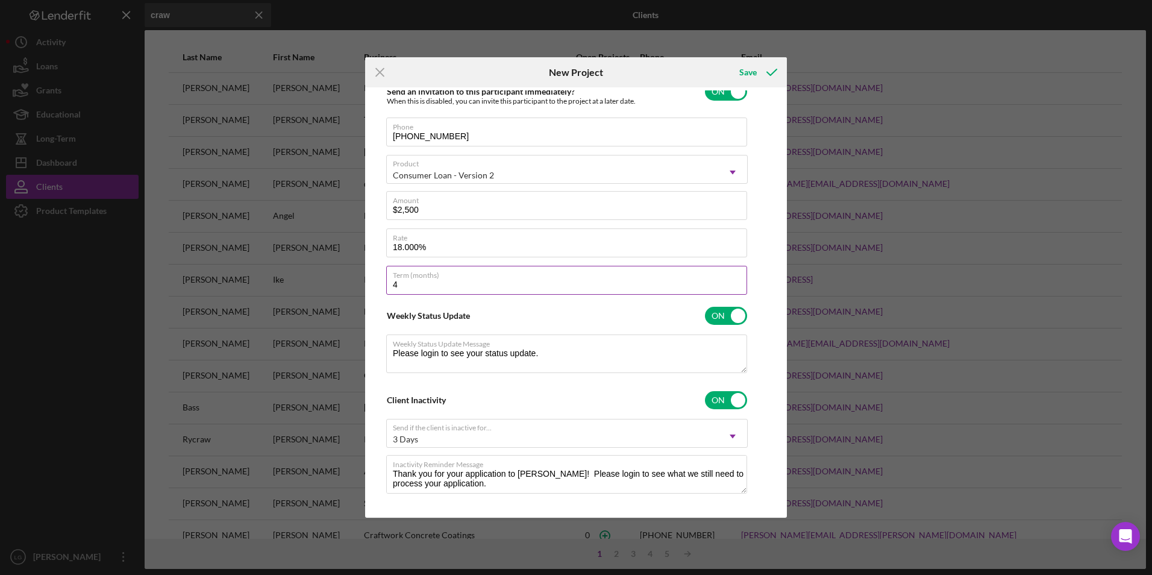
type input "48"
type textarea "Thank you for your application to [PERSON_NAME]! Please login to see what we st…"
type input "48"
click at [751, 71] on div "Save" at bounding box center [747, 72] width 17 height 24
type textarea "Thank you for your application to [PERSON_NAME]! Please login to see what we st…"
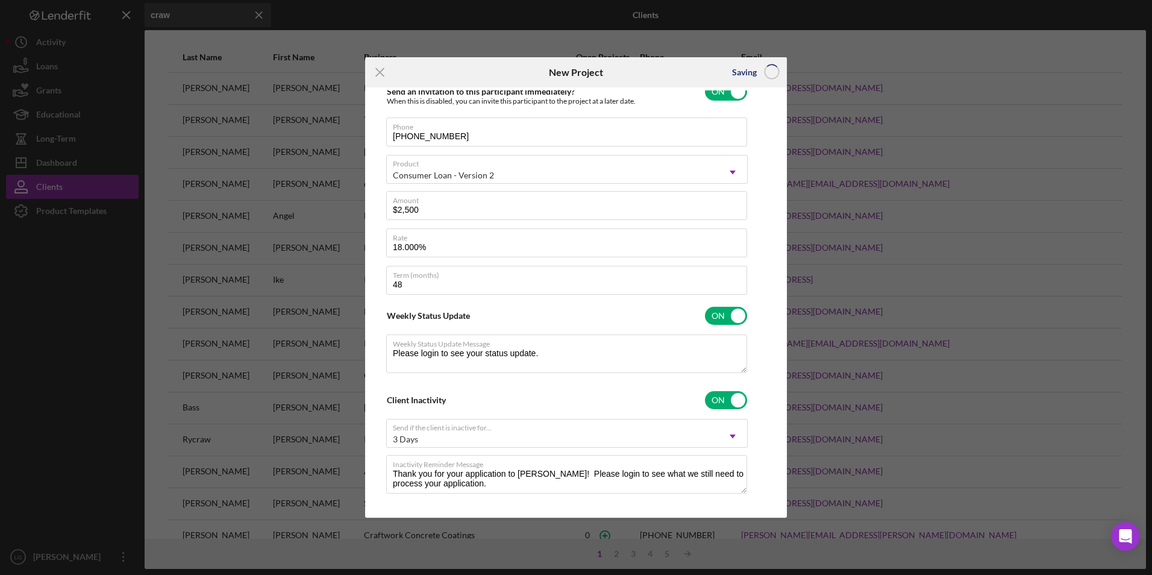
checkbox input "false"
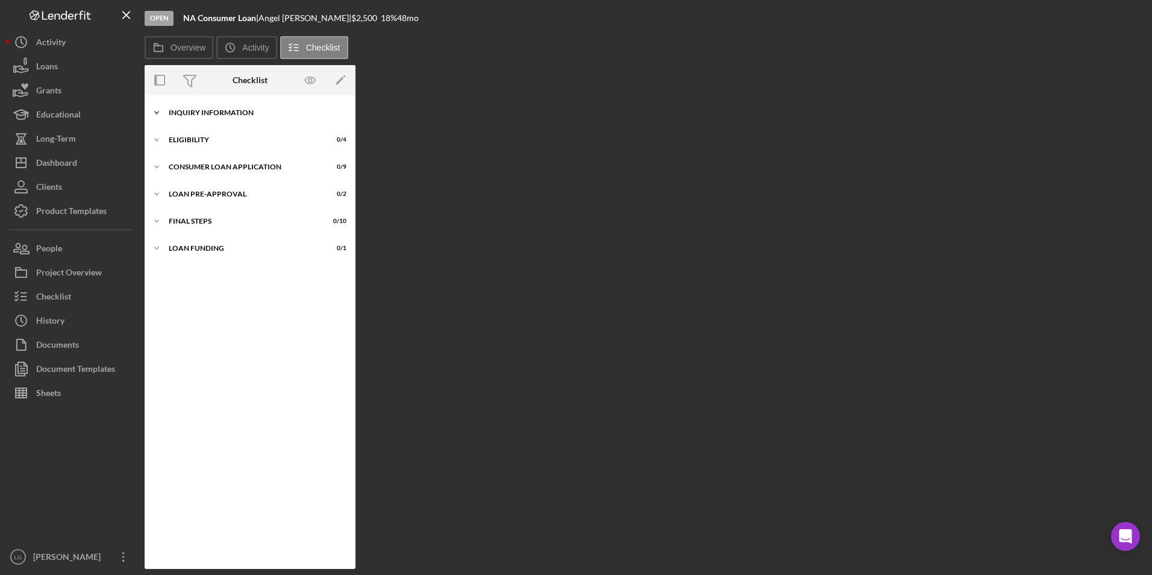
drag, startPoint x: 171, startPoint y: 106, endPoint x: 183, endPoint y: 113, distance: 14.3
click at [171, 106] on div "Icon/Expander Inquiry Information 0 / 8" at bounding box center [250, 113] width 211 height 24
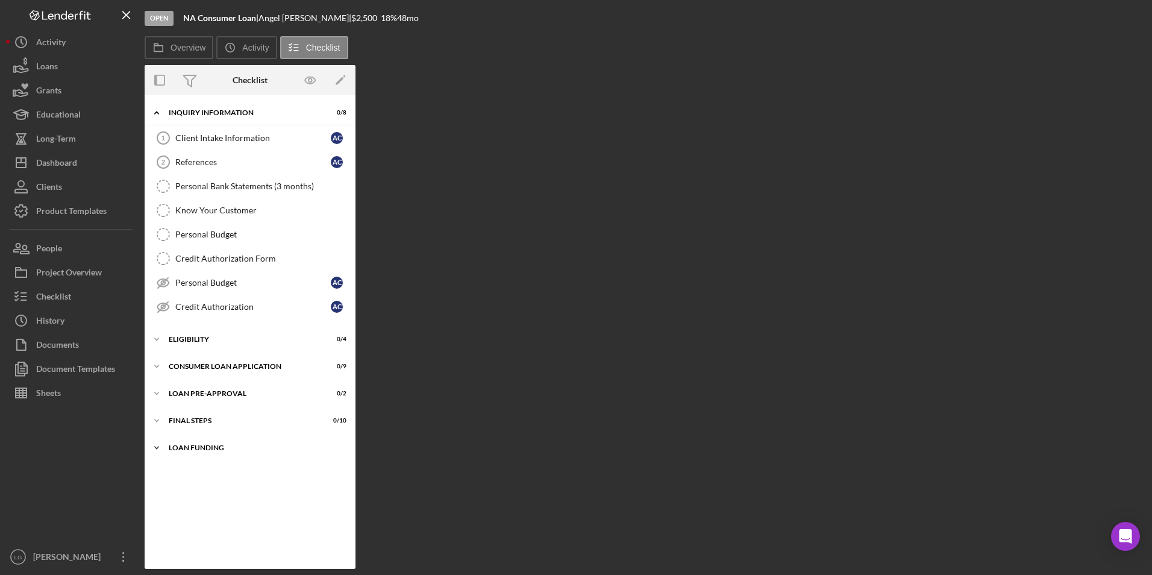
click at [188, 437] on div "Icon/Expander Loan Funding 0 / 1" at bounding box center [250, 448] width 211 height 24
drag, startPoint x: 184, startPoint y: 420, endPoint x: 184, endPoint y: 396, distance: 23.5
click at [184, 415] on div "Icon/Expander FINAL STEPS 0 / 10" at bounding box center [250, 420] width 211 height 24
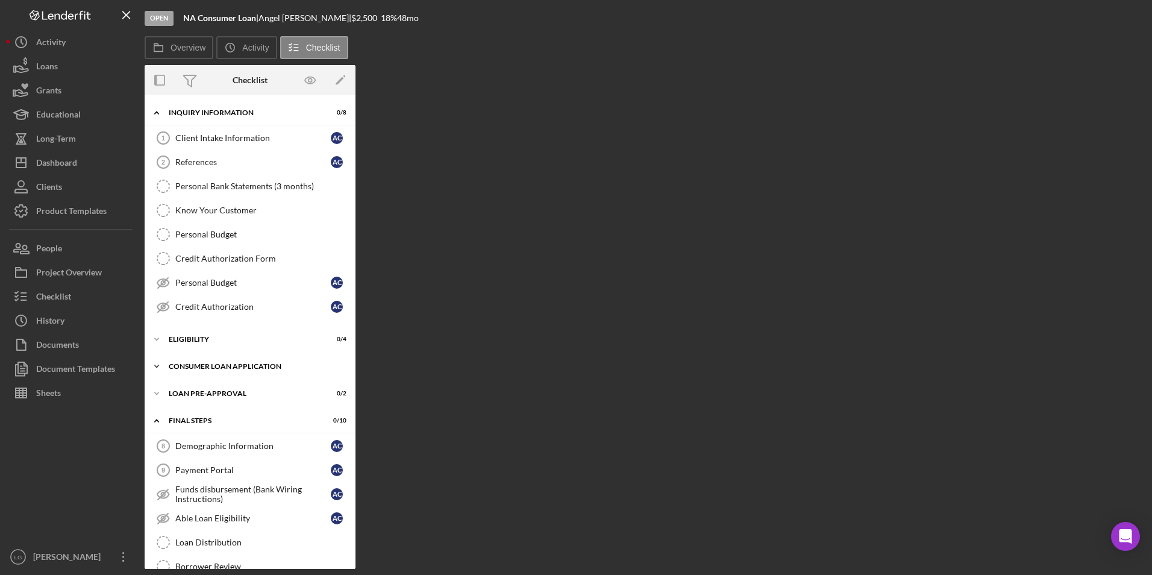
drag, startPoint x: 184, startPoint y: 396, endPoint x: 184, endPoint y: 369, distance: 27.1
click at [184, 389] on div "Icon/Expander Loan Pre-Approval 0 / 2" at bounding box center [250, 393] width 211 height 24
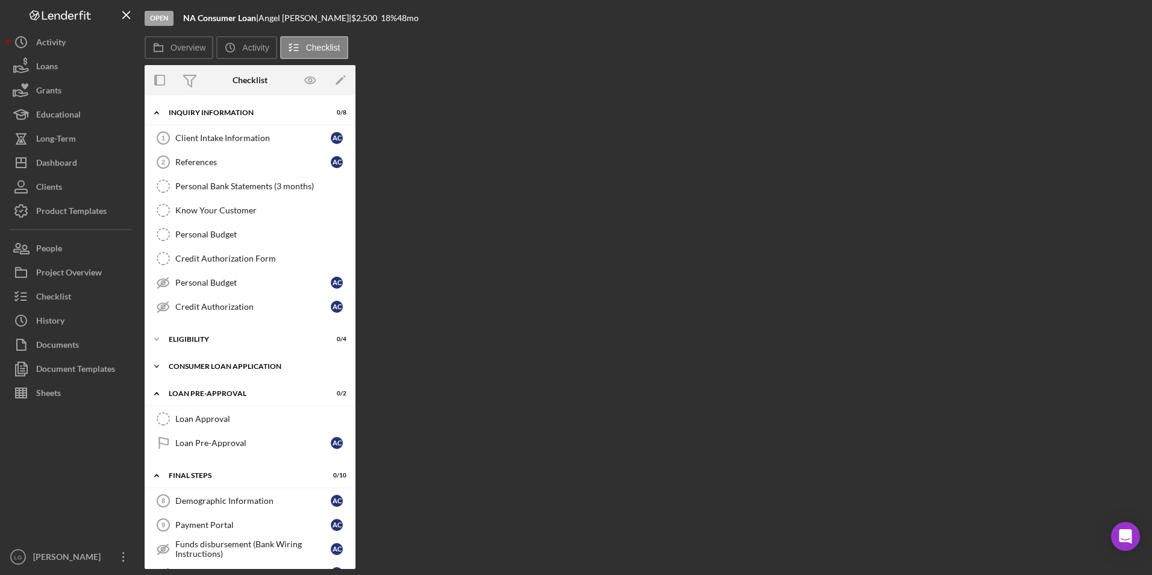
click at [184, 363] on div "Consumer Loan Application" at bounding box center [255, 366] width 172 height 7
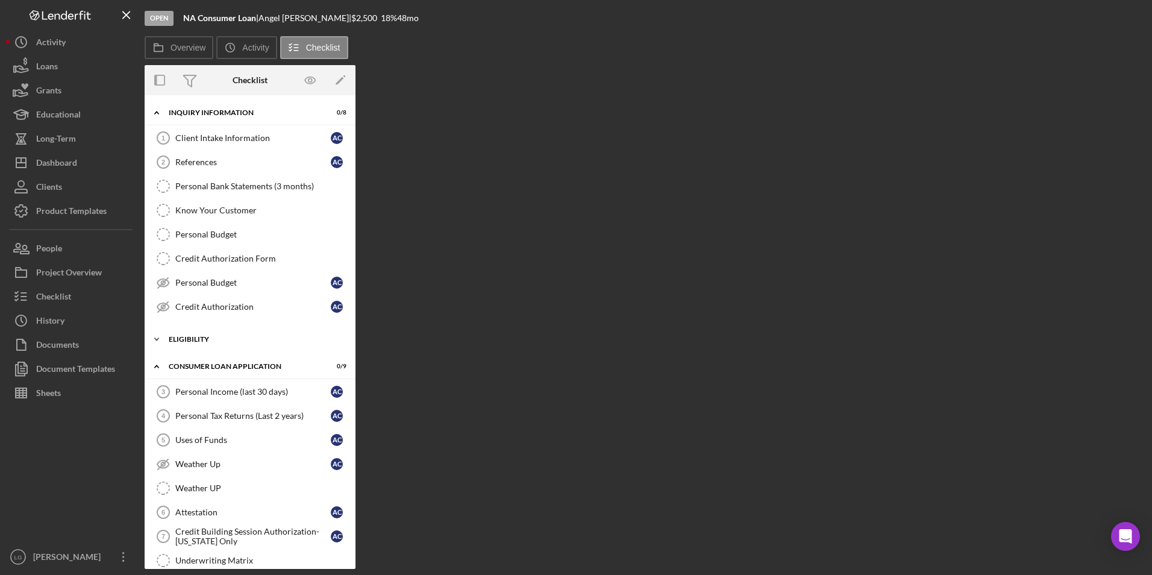
click at [183, 339] on div "Eligibility" at bounding box center [255, 339] width 172 height 7
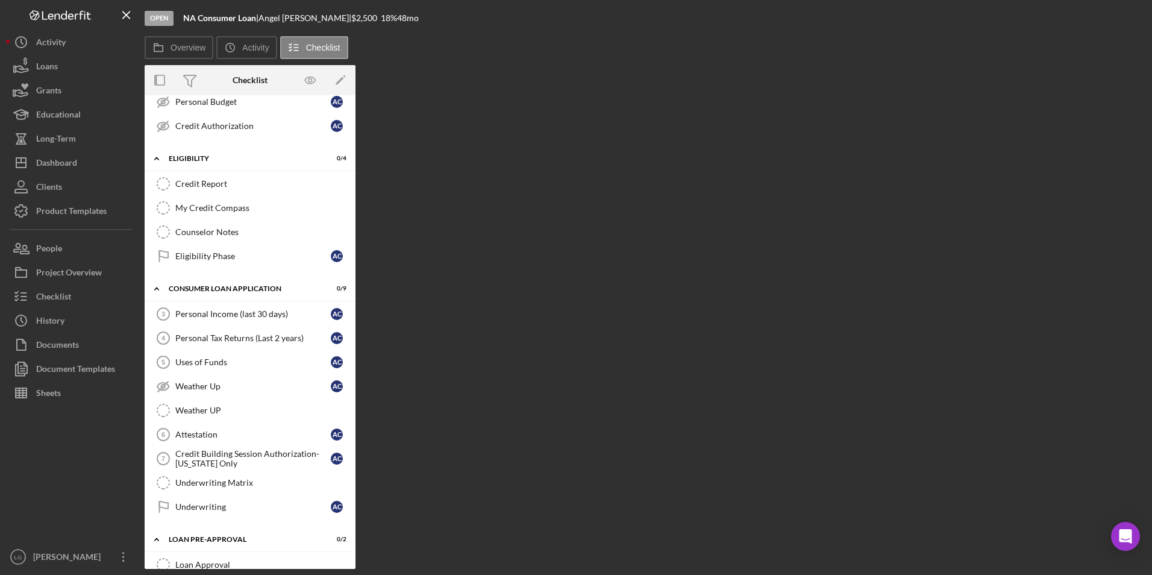
scroll to position [362, 0]
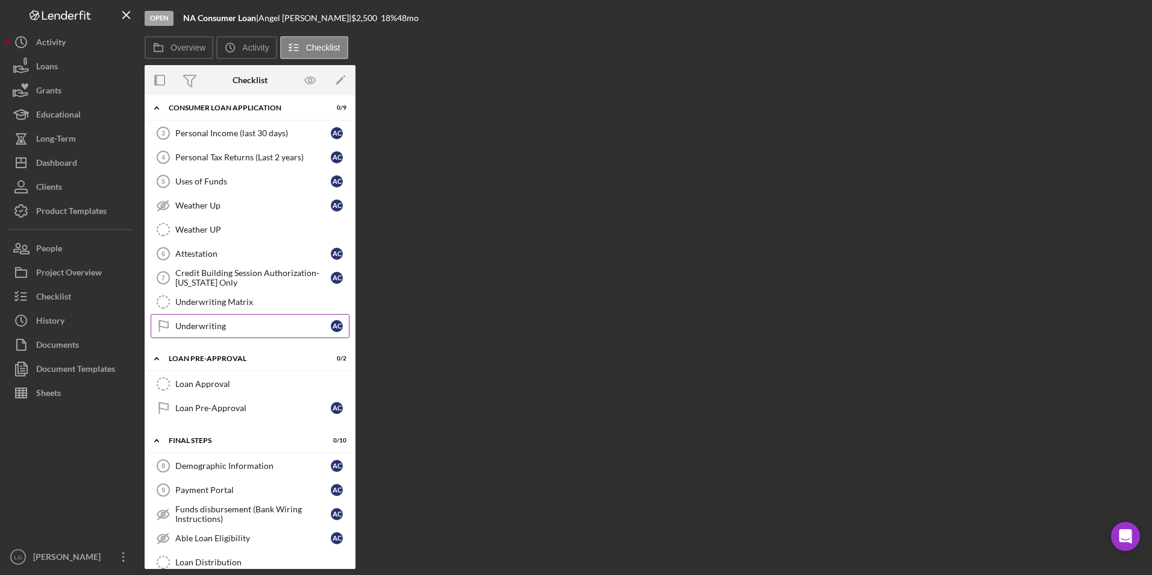
click at [199, 326] on div "Underwriting" at bounding box center [252, 326] width 155 height 10
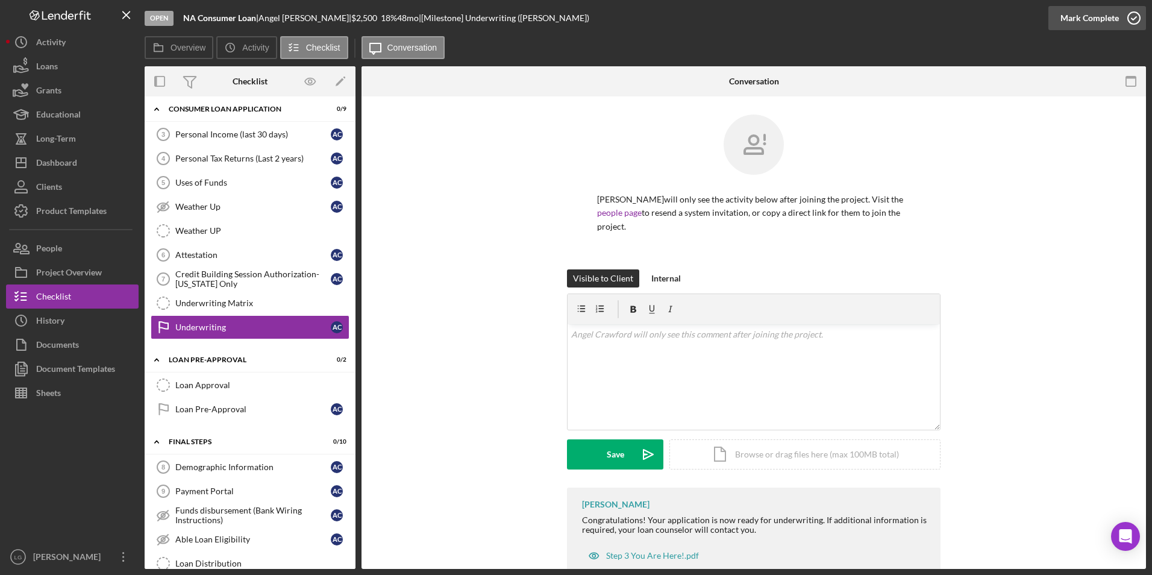
click at [1065, 16] on div "Mark Complete" at bounding box center [1089, 18] width 58 height 24
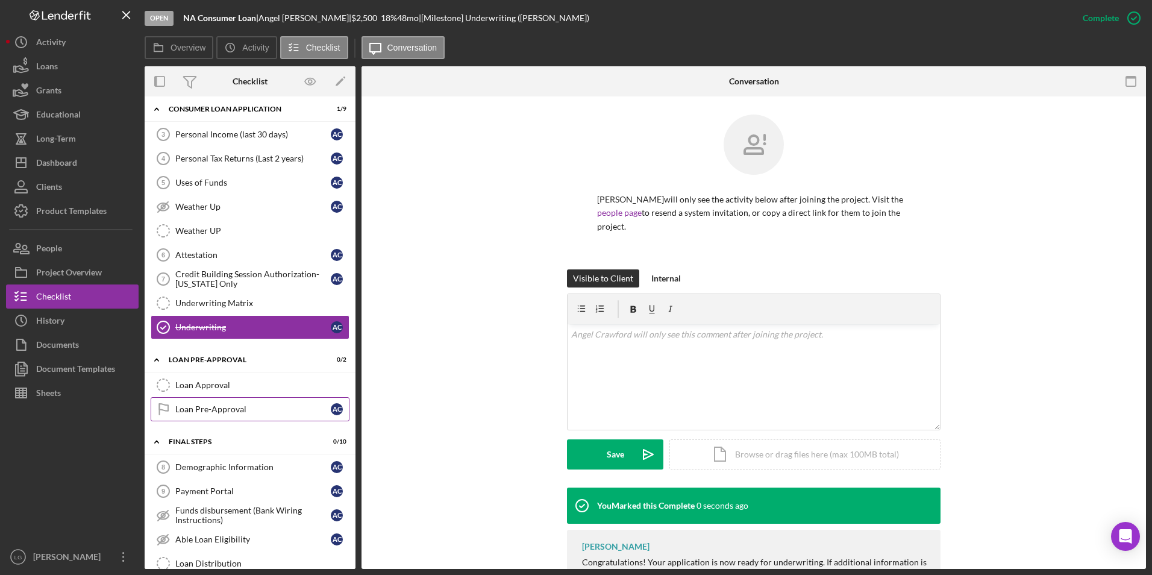
click at [231, 411] on div "Loan Pre-Approval" at bounding box center [252, 409] width 155 height 10
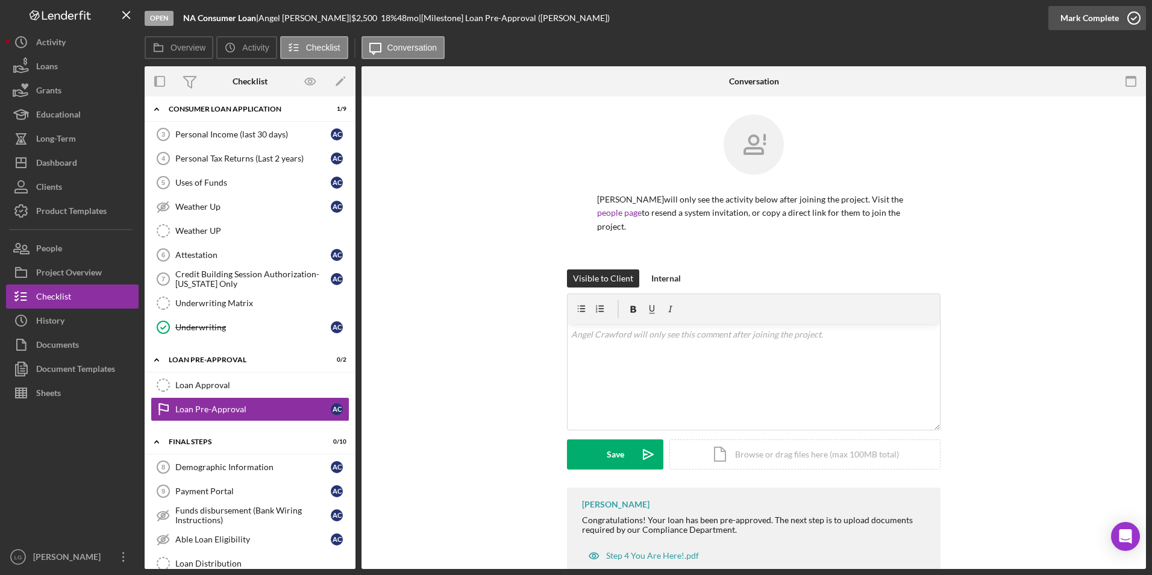
click at [1107, 10] on div "Mark Complete" at bounding box center [1089, 18] width 58 height 24
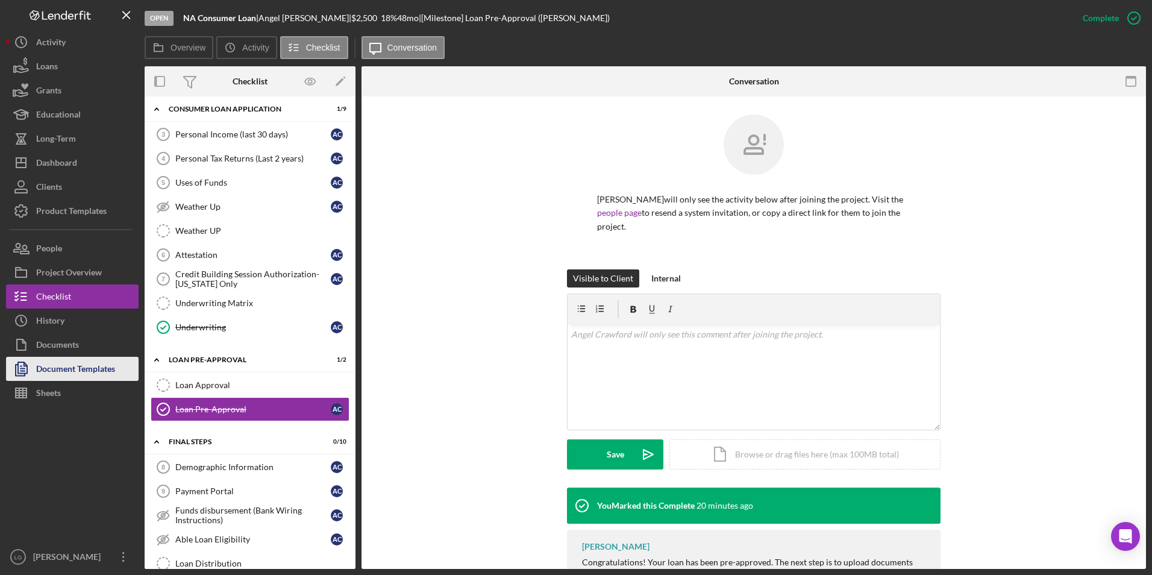
click at [61, 363] on div "Document Templates" at bounding box center [75, 370] width 79 height 27
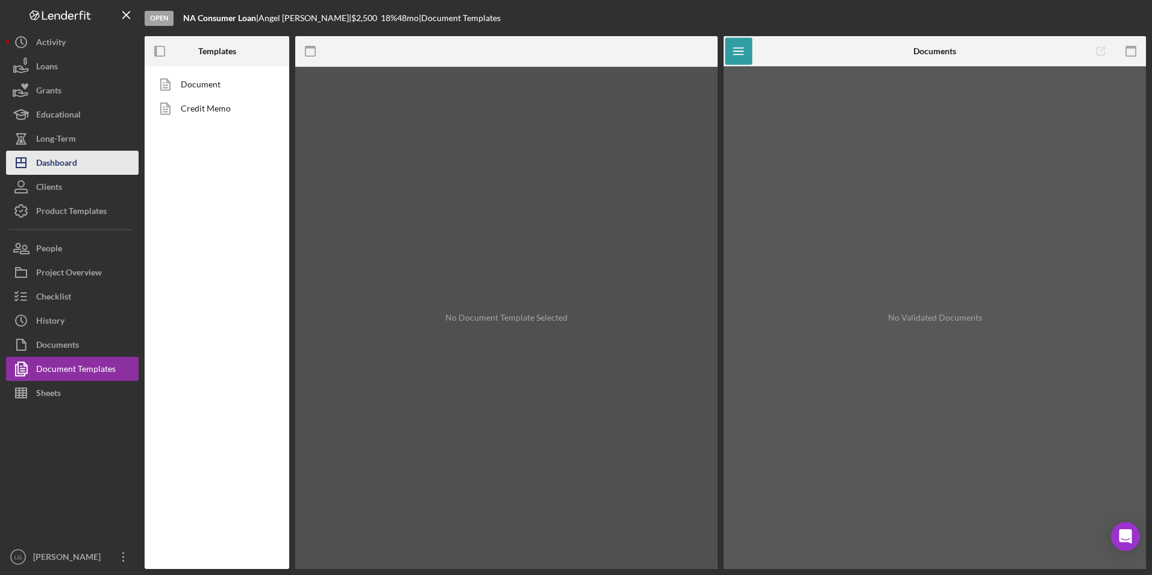
click at [54, 155] on div "Dashboard" at bounding box center [56, 164] width 41 height 27
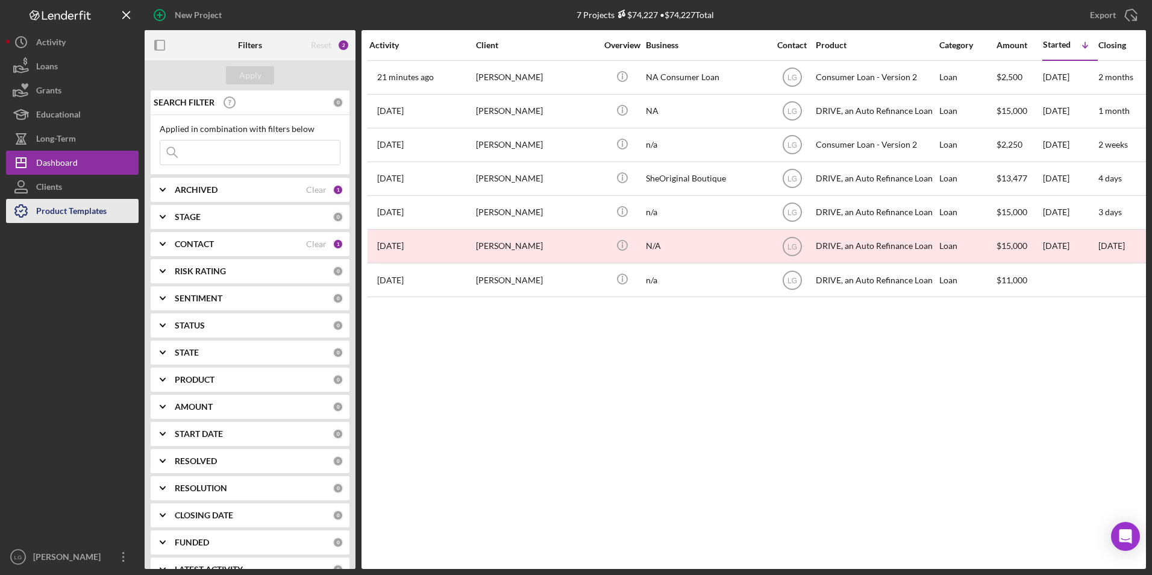
click at [81, 220] on div "Product Templates" at bounding box center [71, 212] width 70 height 27
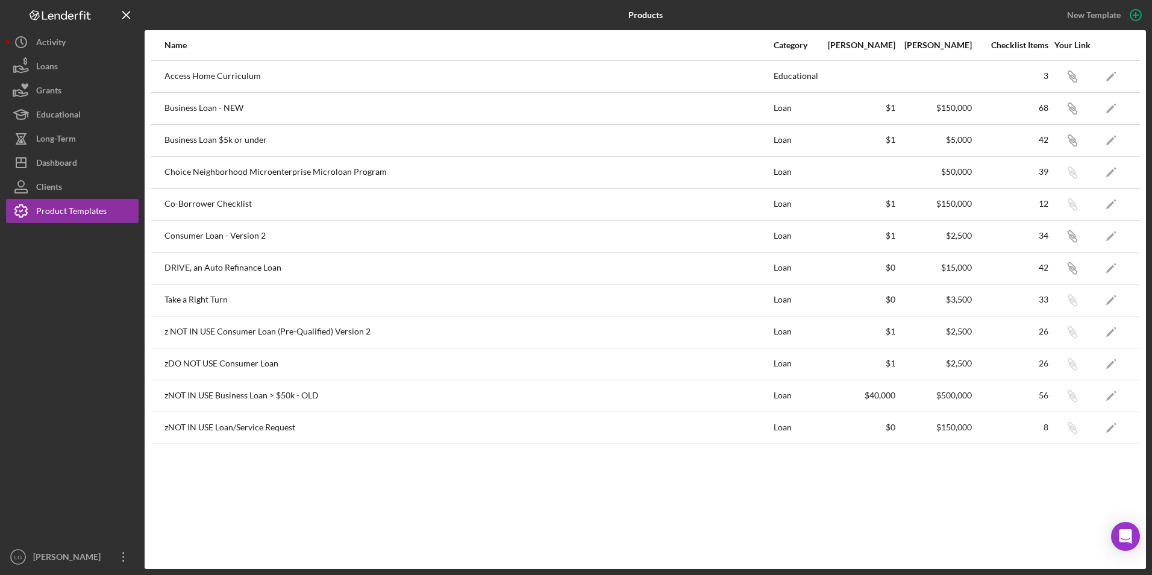
click at [187, 137] on div "Business Loan $5k or under" at bounding box center [468, 140] width 608 height 30
click at [1074, 140] on icon "button" at bounding box center [1072, 142] width 7 height 7
click at [1109, 139] on icon "Icon/Edit" at bounding box center [1111, 140] width 27 height 27
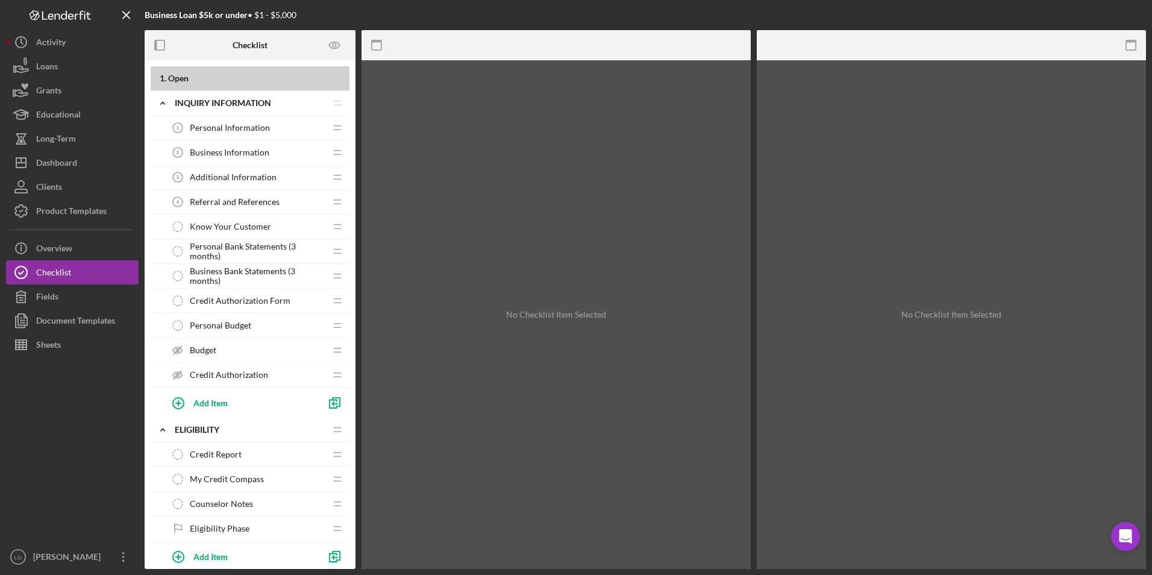
click at [219, 172] on span "Additional Information" at bounding box center [233, 177] width 87 height 10
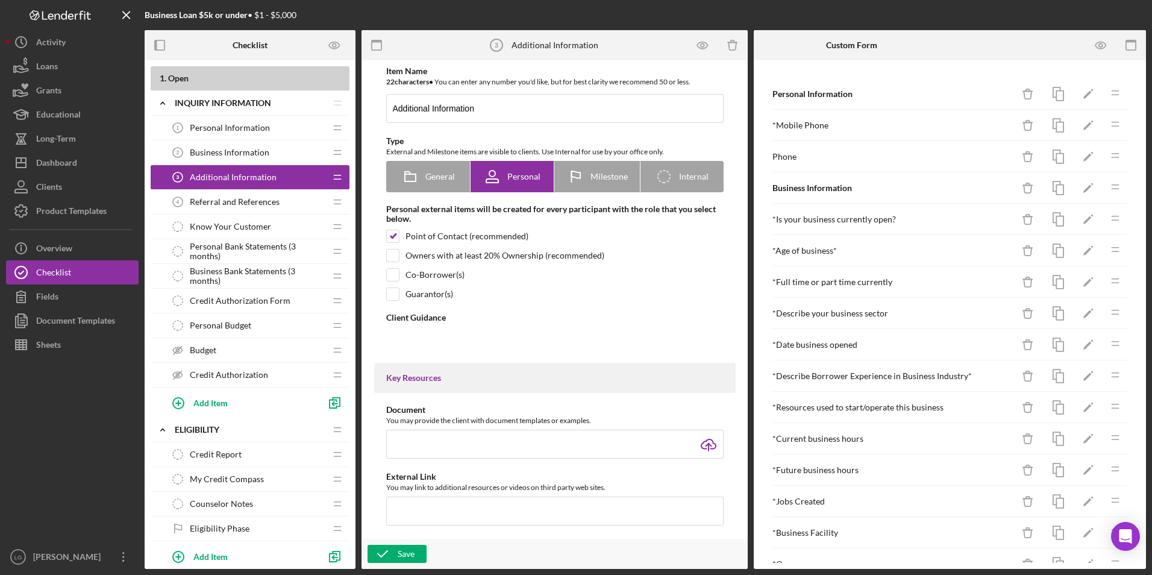
type textarea "<div>Please complete the form.&nbsp;&nbsp;</div>"
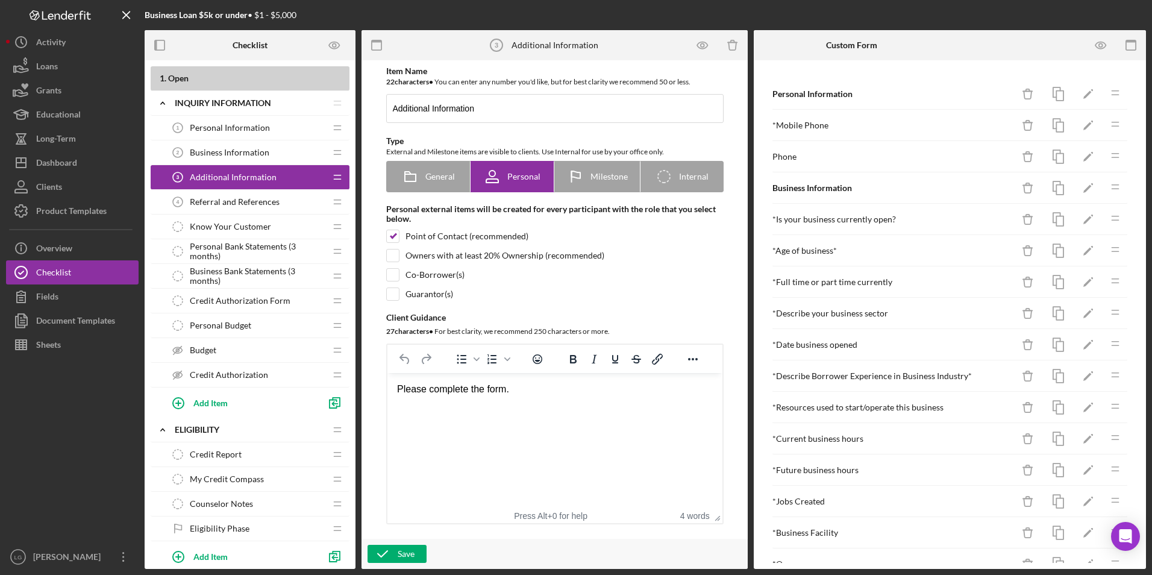
drag, startPoint x: 263, startPoint y: 251, endPoint x: 266, endPoint y: 257, distance: 7.5
click at [263, 251] on span "Personal Bank Statements (3 months)" at bounding box center [258, 251] width 136 height 19
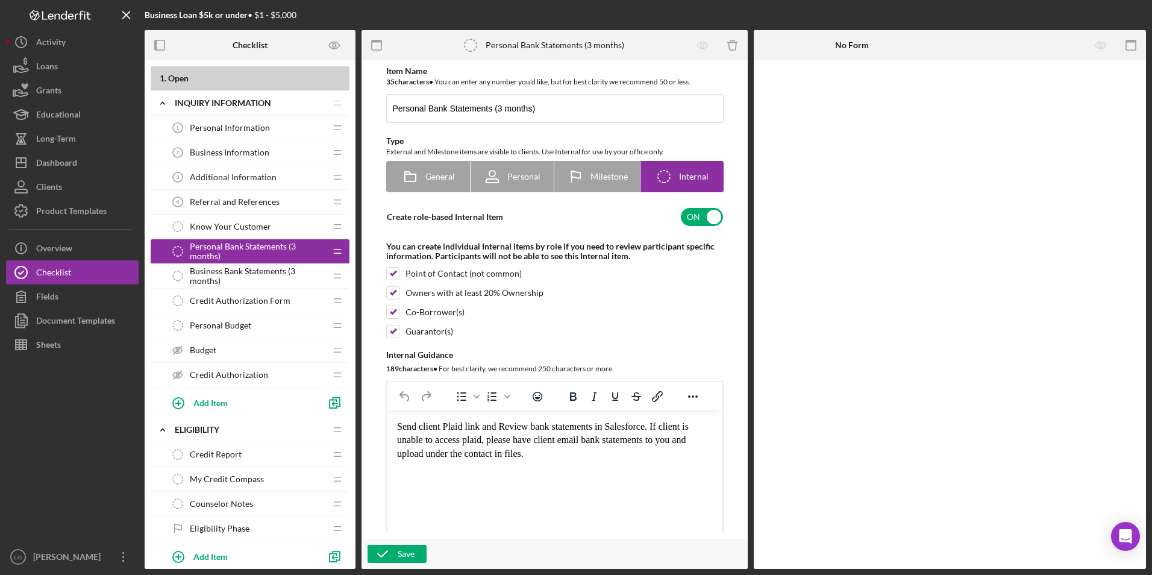
click at [270, 272] on span "Business Bank Statements (3 months)" at bounding box center [258, 275] width 136 height 19
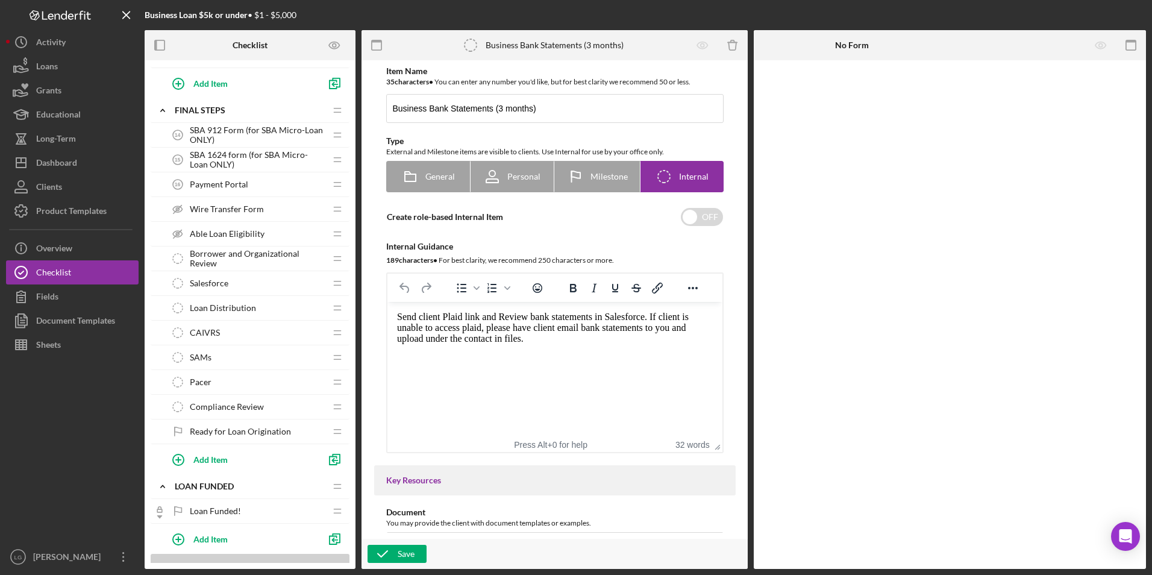
scroll to position [1048, 0]
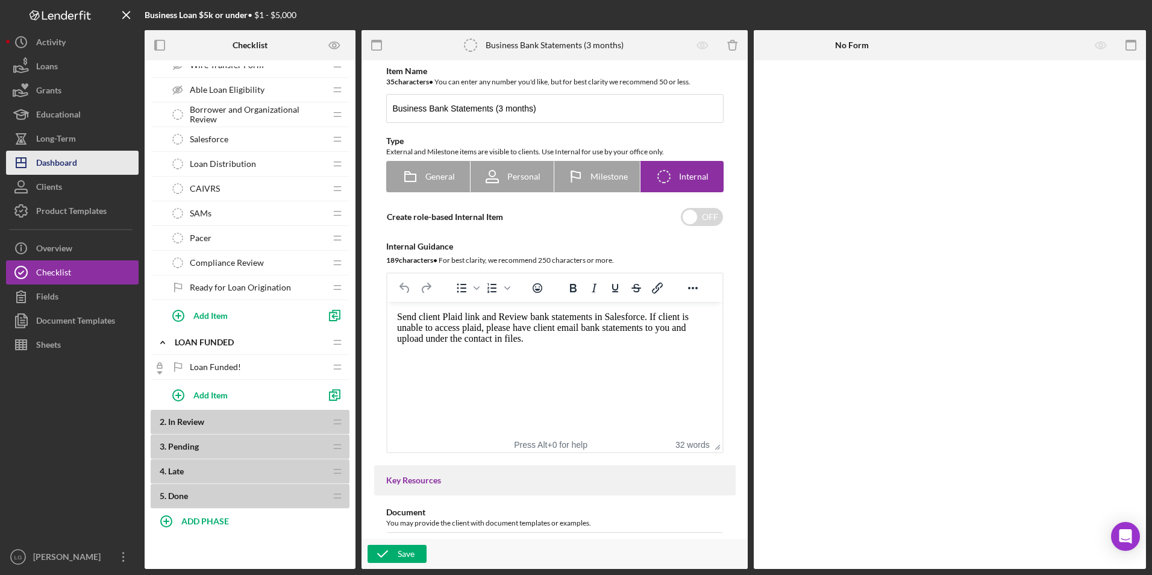
click at [40, 158] on div "Dashboard" at bounding box center [56, 164] width 41 height 27
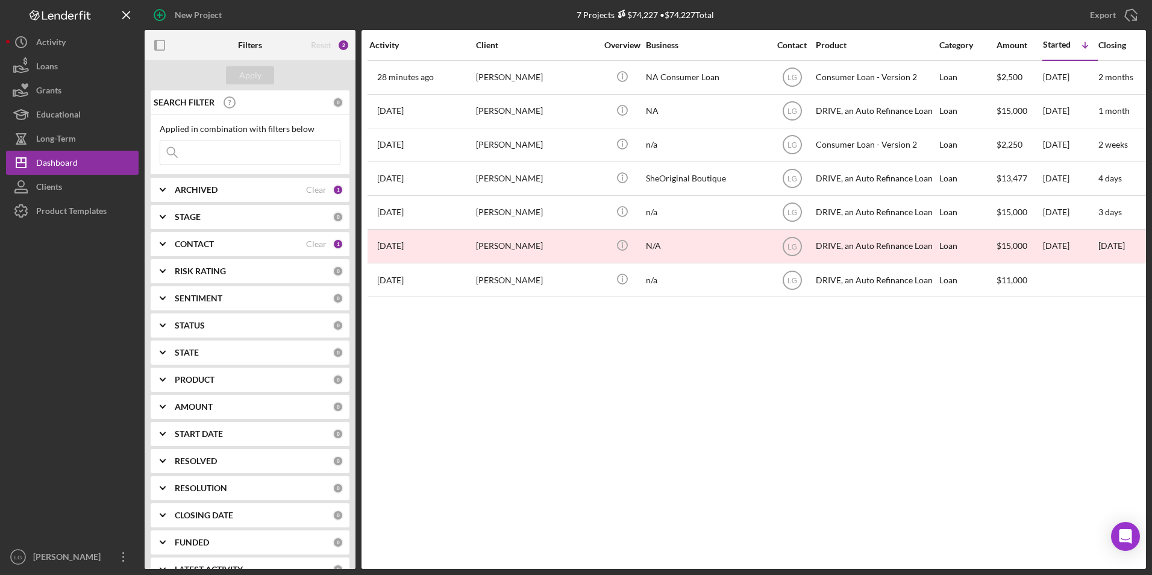
click at [211, 190] on b "ARCHIVED" at bounding box center [196, 190] width 43 height 10
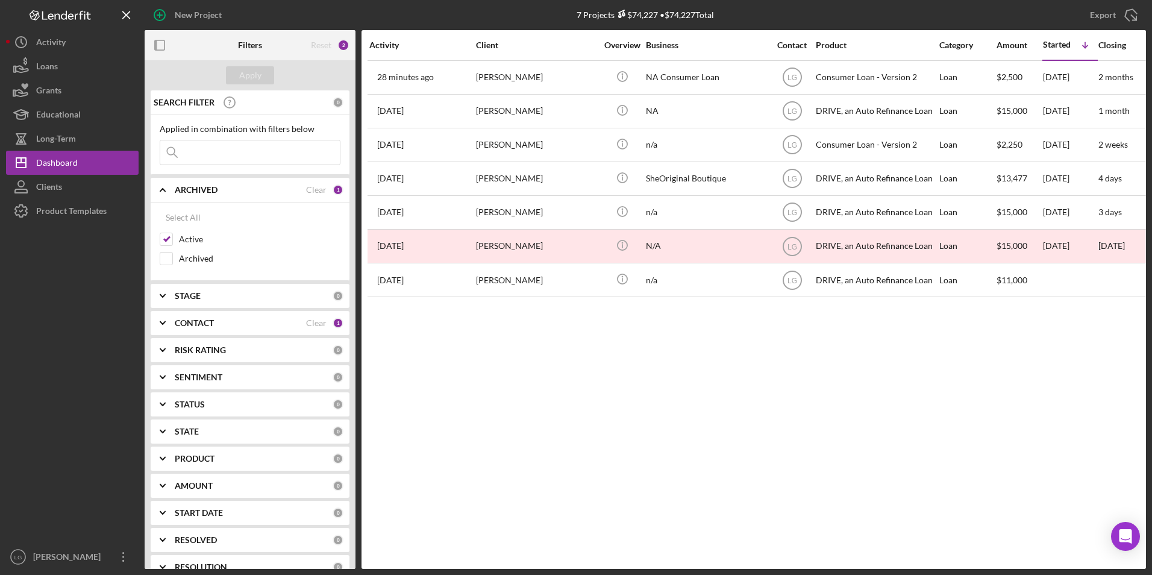
click at [190, 325] on b "CONTACT" at bounding box center [194, 323] width 39 height 10
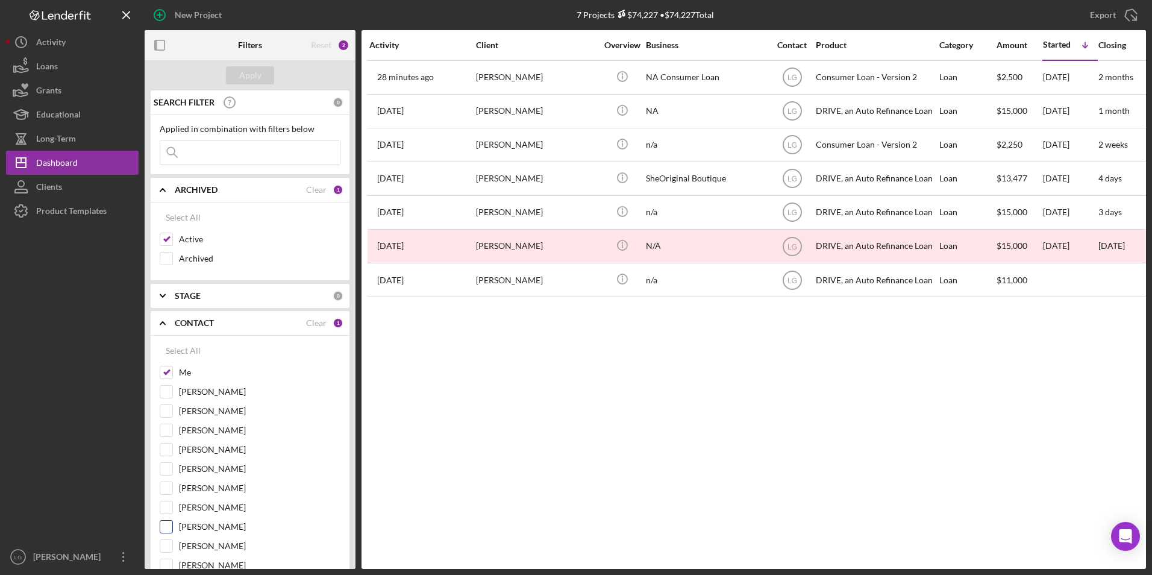
scroll to position [121, 0]
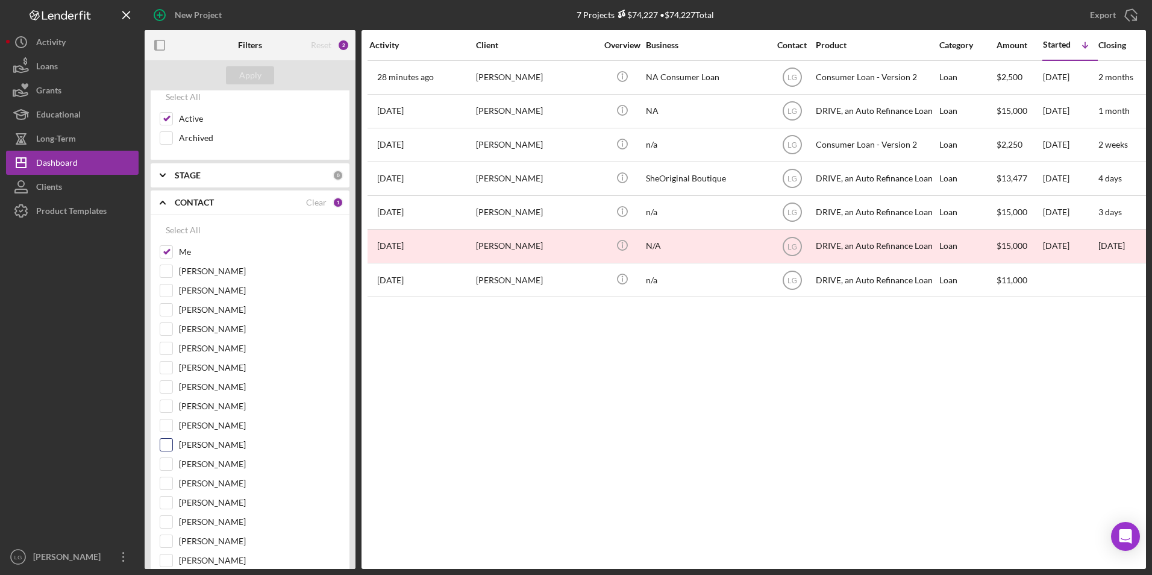
click at [167, 450] on input "[PERSON_NAME]" at bounding box center [166, 445] width 12 height 12
checkbox input "true"
click at [261, 70] on button "Apply" at bounding box center [250, 75] width 48 height 18
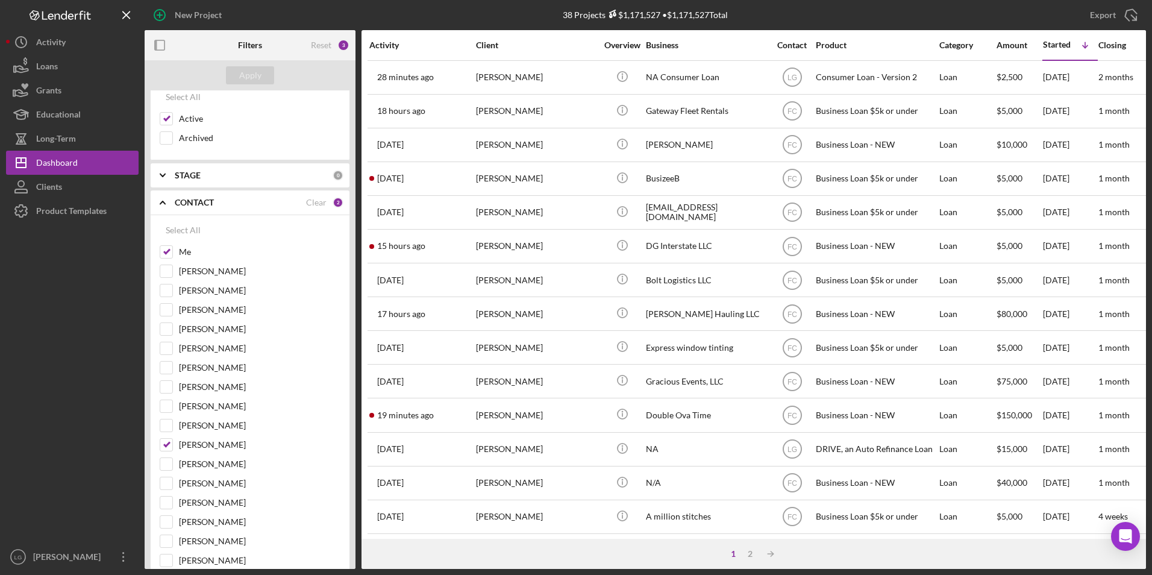
scroll to position [0, 0]
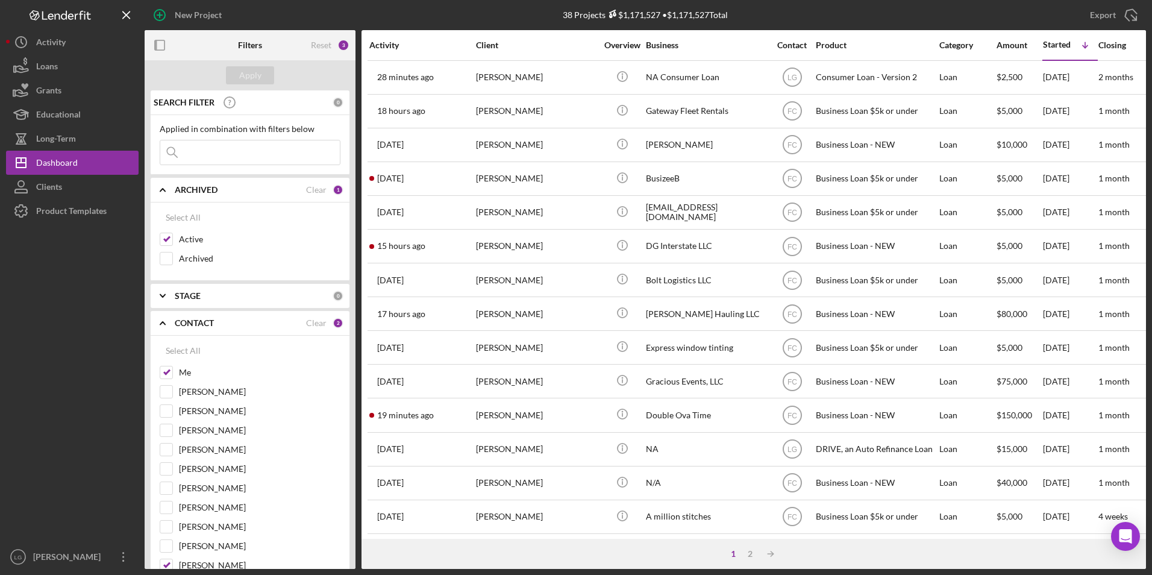
click at [247, 148] on input at bounding box center [250, 152] width 180 height 24
type input "[PERSON_NAME]"
click at [256, 75] on div "Apply" at bounding box center [250, 75] width 22 height 18
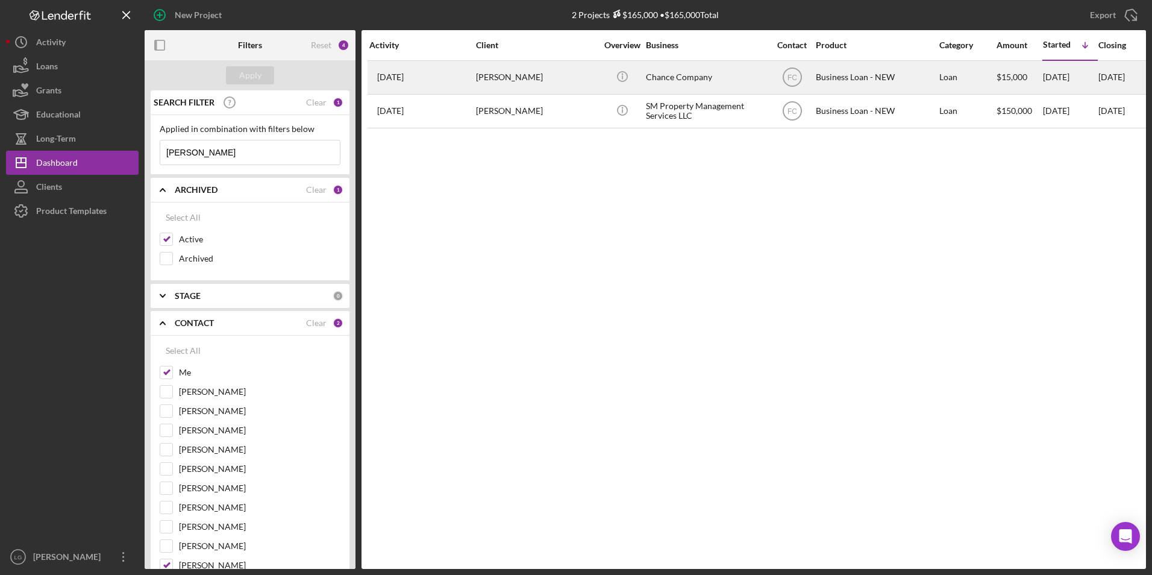
click at [484, 77] on div "[PERSON_NAME]" at bounding box center [536, 77] width 121 height 32
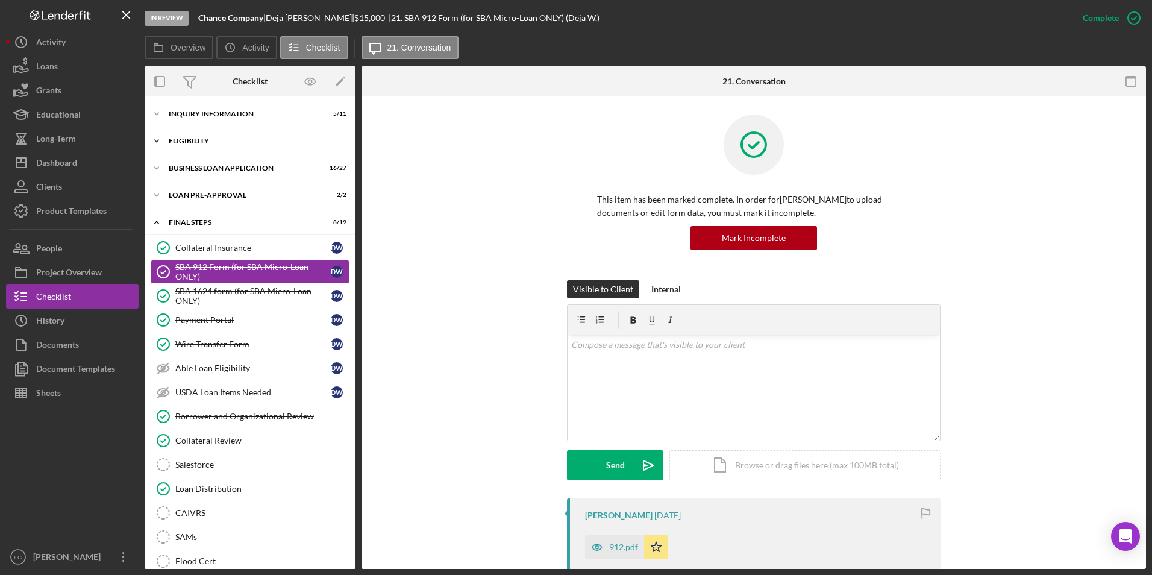
drag, startPoint x: 200, startPoint y: 140, endPoint x: 201, endPoint y: 133, distance: 6.7
click at [200, 140] on div "ELIGIBILITY" at bounding box center [255, 140] width 172 height 7
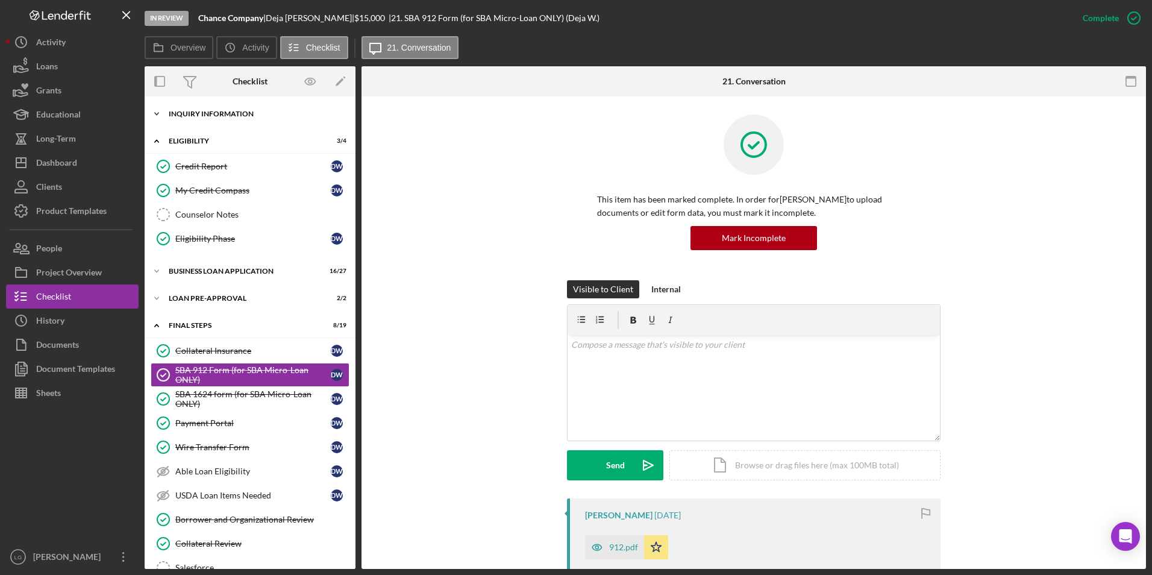
click at [202, 119] on div "Icon/Expander INQUIRY INFORMATION 5 / 11" at bounding box center [250, 114] width 211 height 24
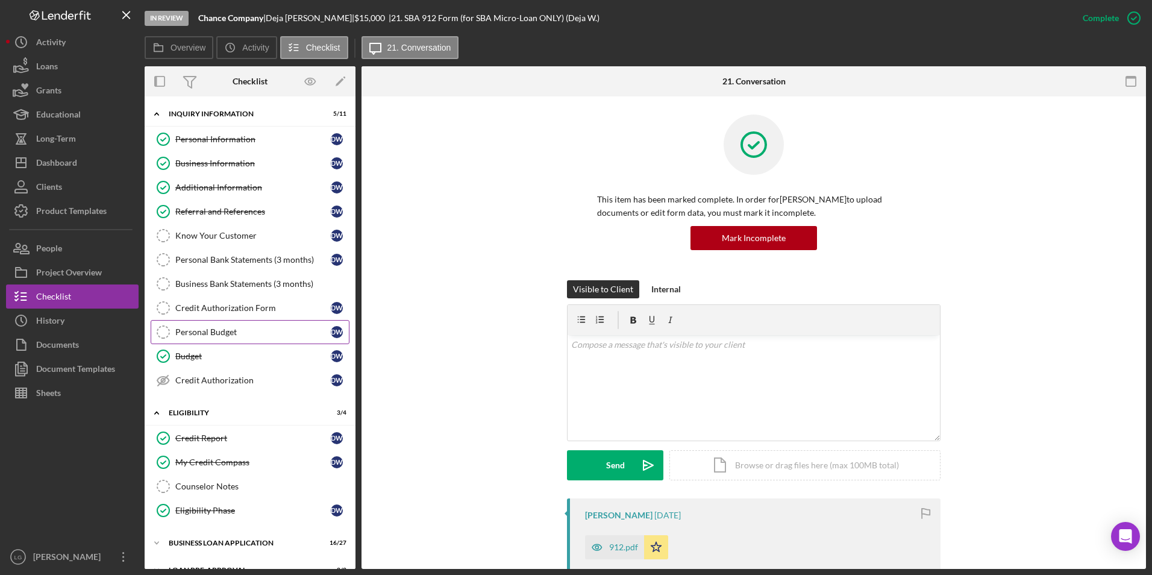
scroll to position [121, 0]
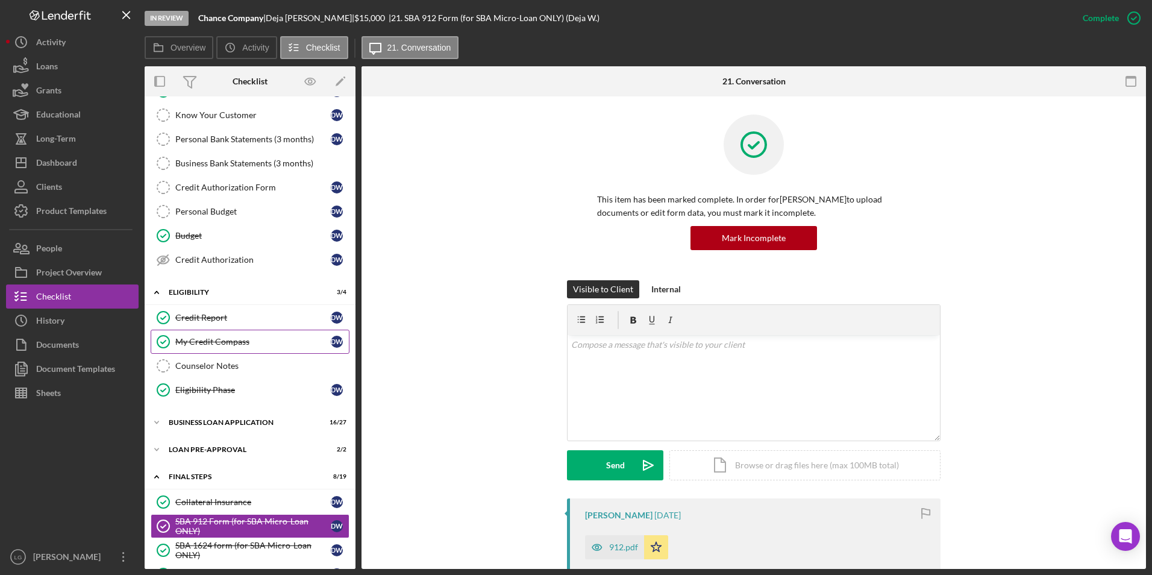
click at [205, 345] on div "My Credit Compass" at bounding box center [252, 342] width 155 height 10
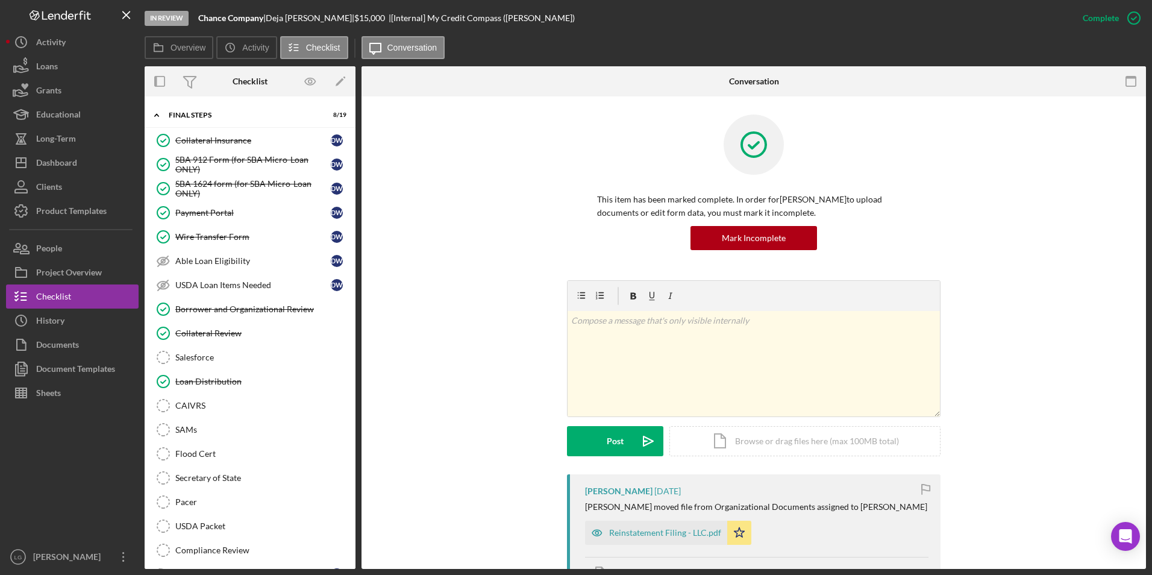
scroll to position [539, 0]
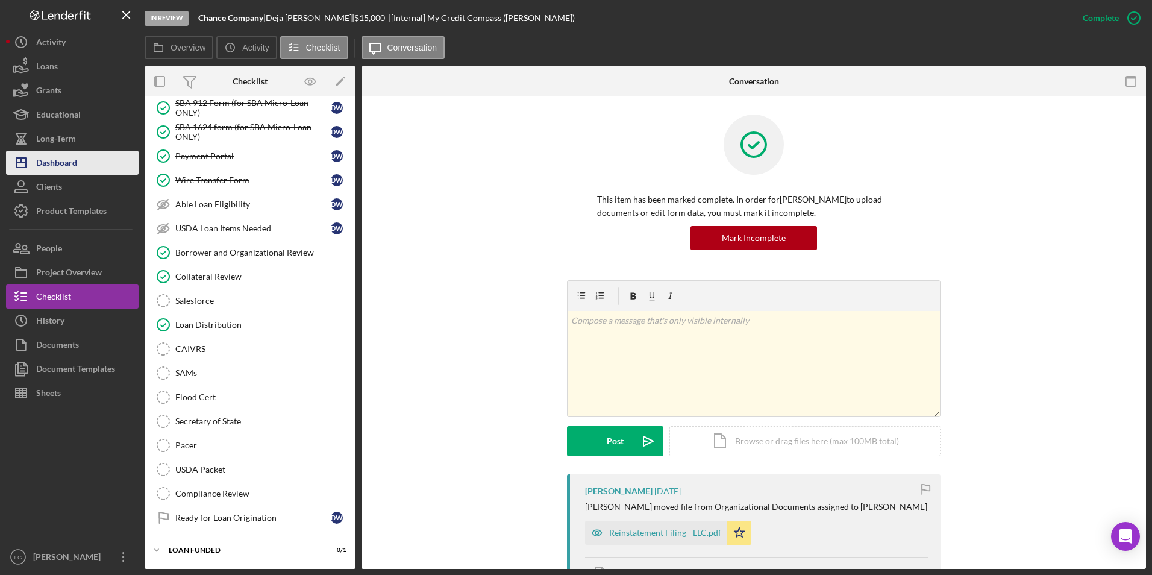
click at [66, 161] on div "Dashboard" at bounding box center [56, 164] width 41 height 27
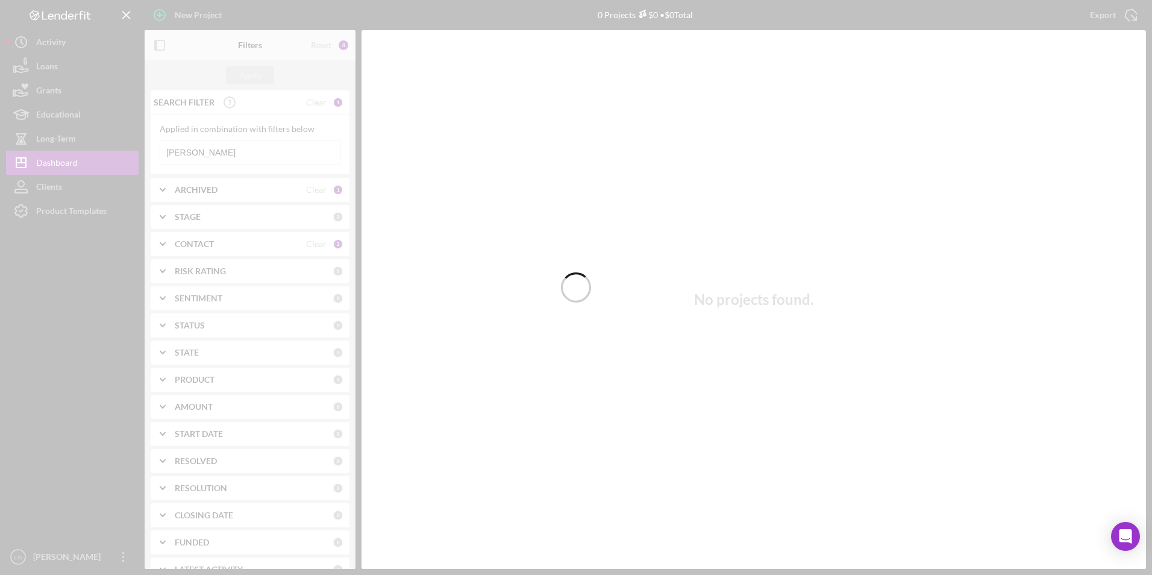
click at [238, 252] on div at bounding box center [576, 287] width 1152 height 575
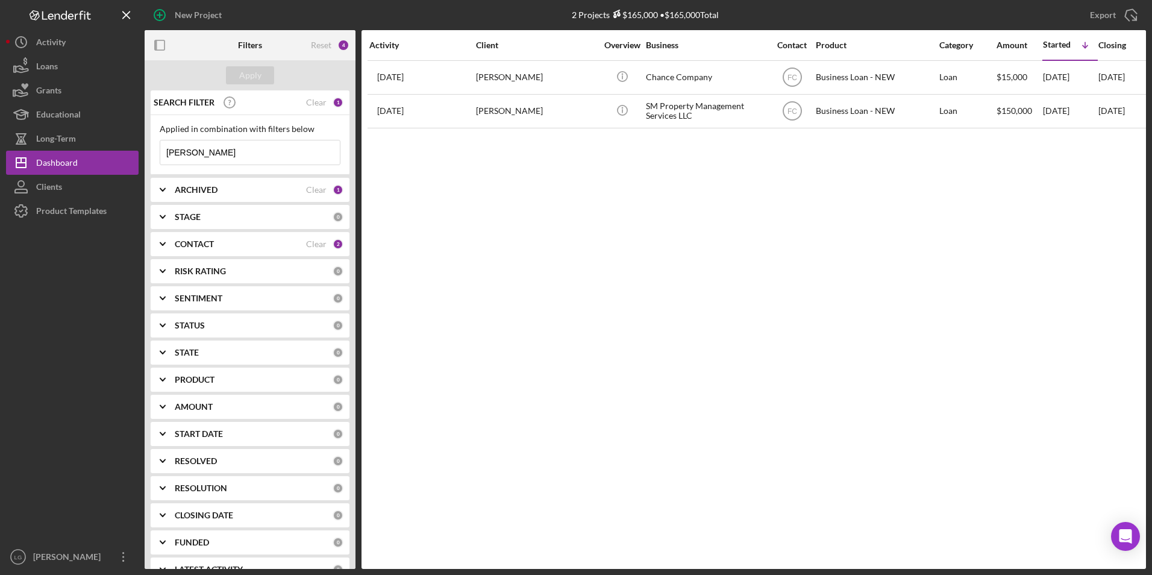
click at [230, 243] on div "CONTACT" at bounding box center [240, 244] width 131 height 10
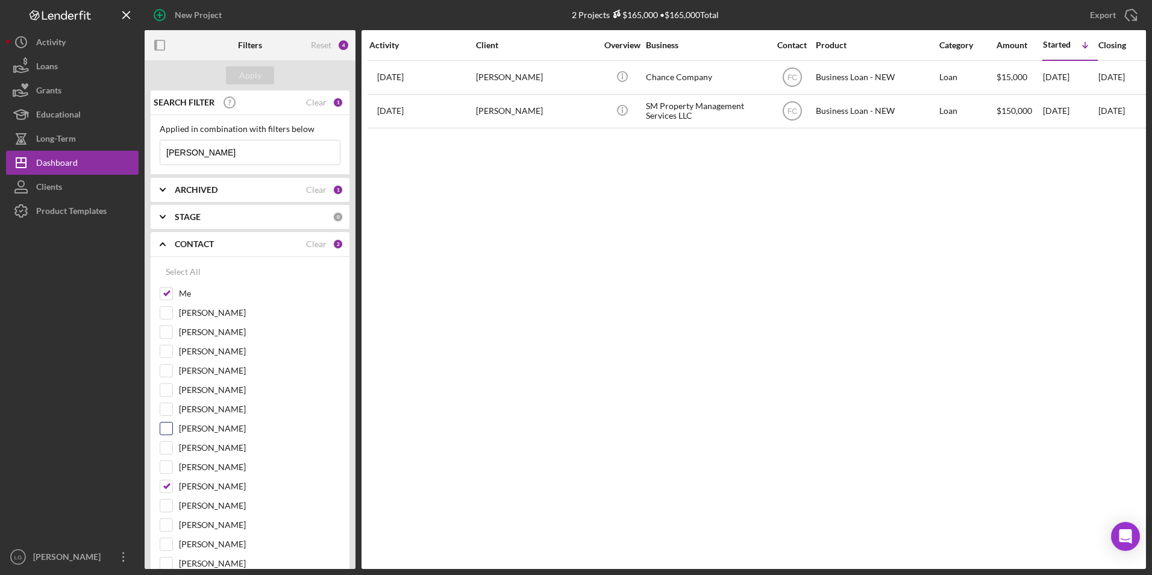
drag, startPoint x: 166, startPoint y: 489, endPoint x: 178, endPoint y: 428, distance: 62.2
click at [165, 489] on input "[PERSON_NAME]" at bounding box center [166, 486] width 12 height 12
checkbox input "false"
click at [248, 74] on div "Apply" at bounding box center [250, 75] width 22 height 18
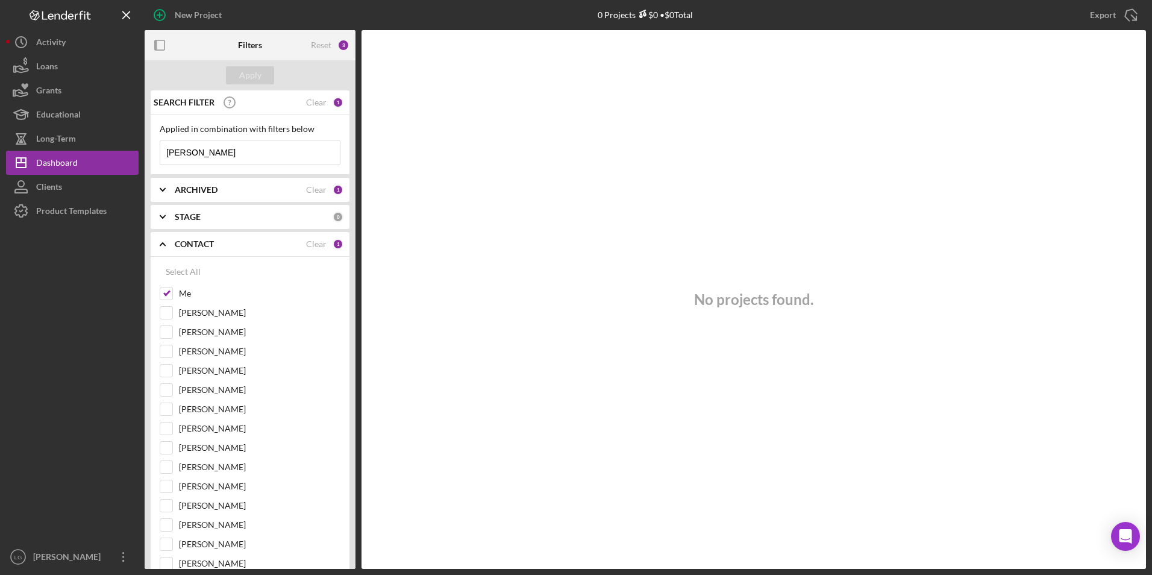
drag, startPoint x: 210, startPoint y: 151, endPoint x: 143, endPoint y: 152, distance: 66.9
click at [143, 152] on div "New Project 0 Projects $0 • $0 Total [PERSON_NAME] Export Icon/Export Filters R…" at bounding box center [576, 284] width 1140 height 569
click at [266, 75] on button "Apply" at bounding box center [250, 75] width 48 height 18
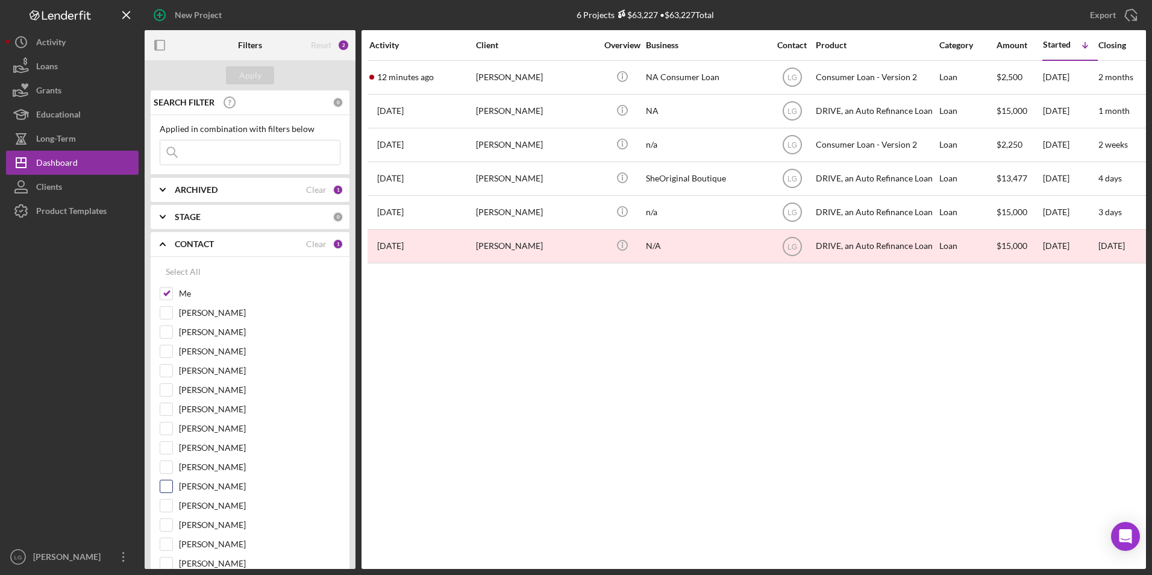
scroll to position [60, 0]
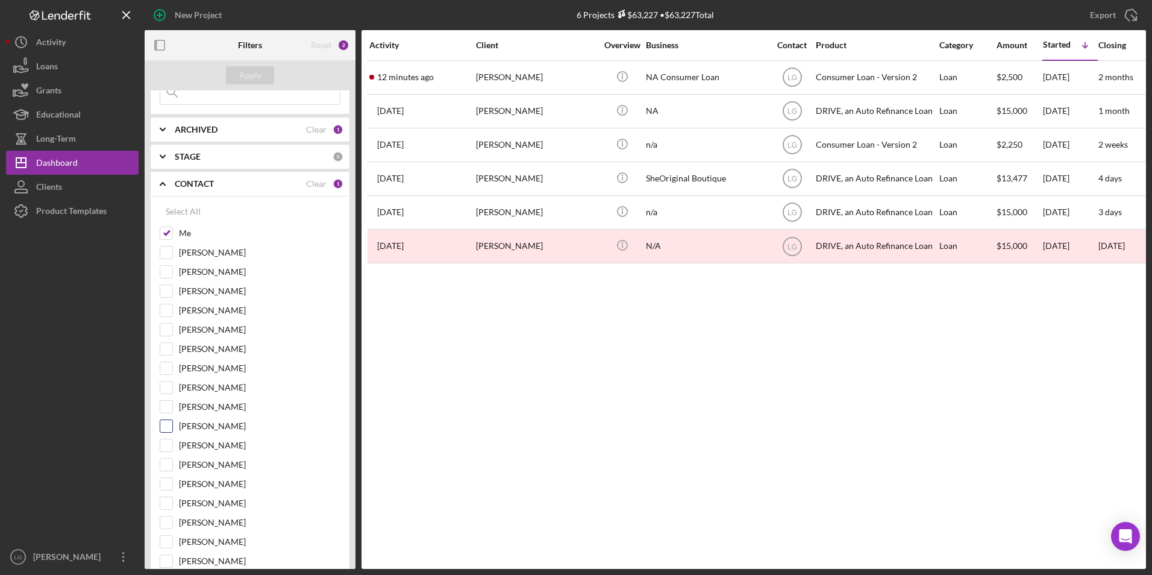
drag, startPoint x: 168, startPoint y: 462, endPoint x: 167, endPoint y: 438, distance: 24.1
click at [169, 461] on input "[PERSON_NAME]" at bounding box center [166, 465] width 12 height 12
checkbox input "true"
click at [168, 228] on input "Me" at bounding box center [166, 233] width 12 height 12
checkbox input "false"
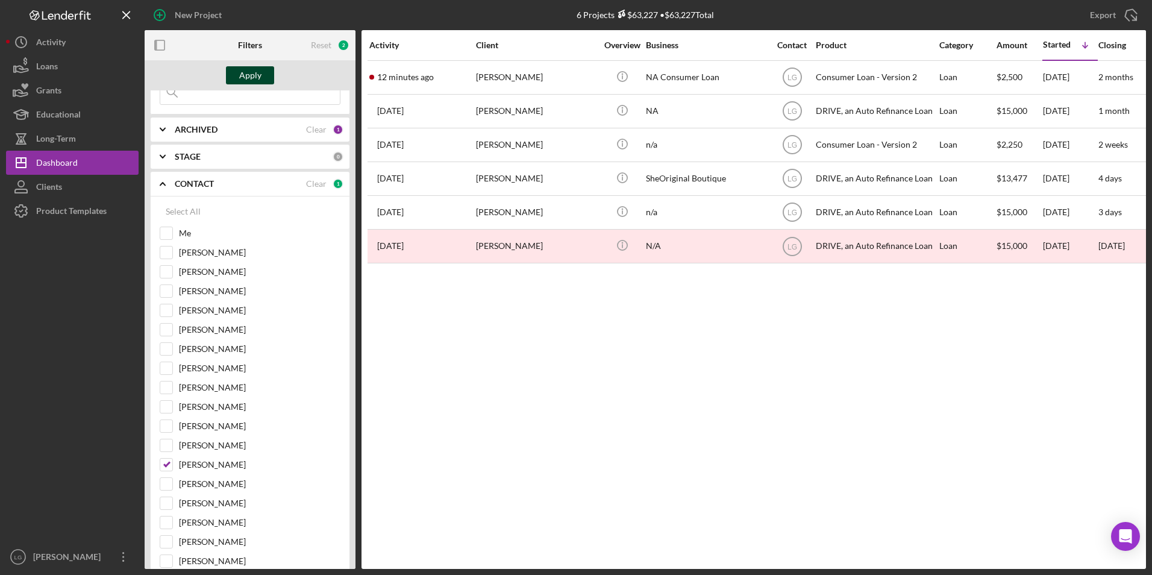
click at [252, 72] on div "Apply" at bounding box center [250, 75] width 22 height 18
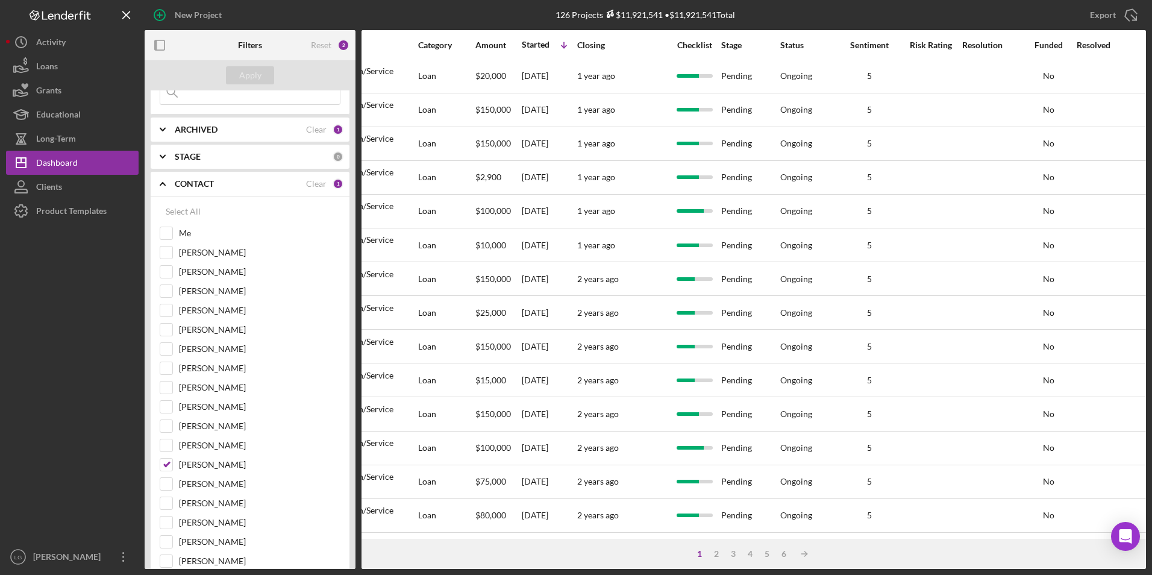
scroll to position [382, 526]
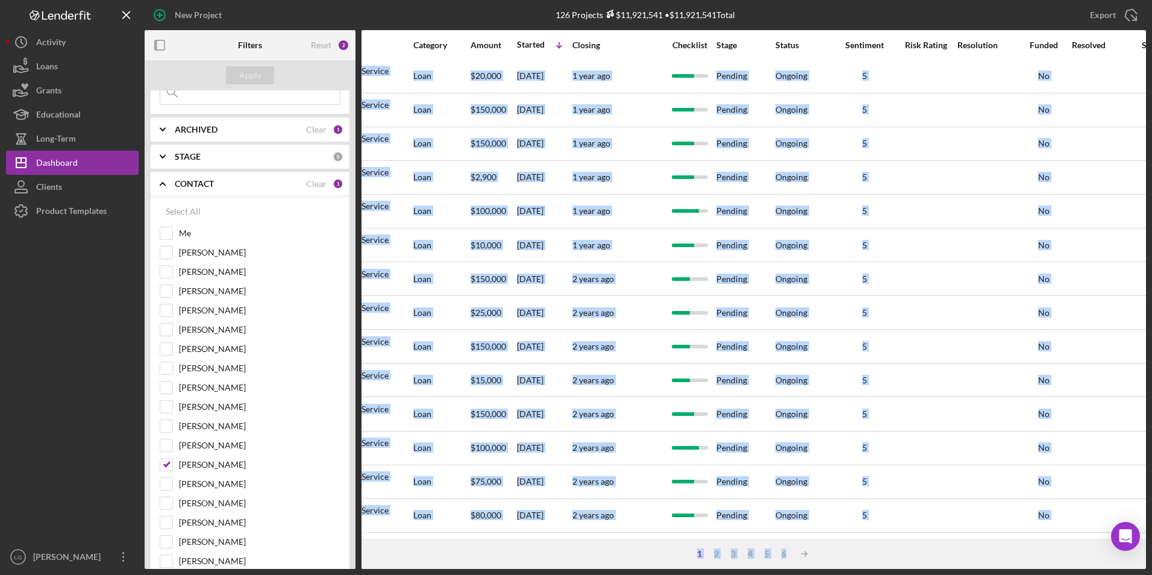
drag, startPoint x: 763, startPoint y: 533, endPoint x: 784, endPoint y: 540, distance: 22.3
click at [784, 540] on div "Activity Client Overview Business Contact Product Category Amount Started Icon/…" at bounding box center [754, 299] width 784 height 539
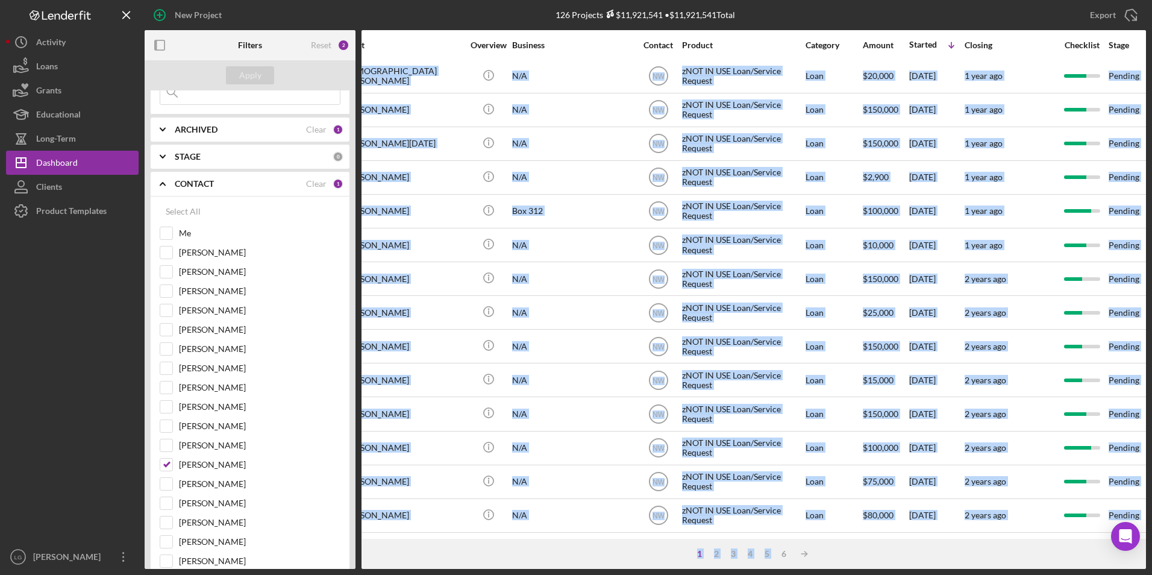
scroll to position [382, 0]
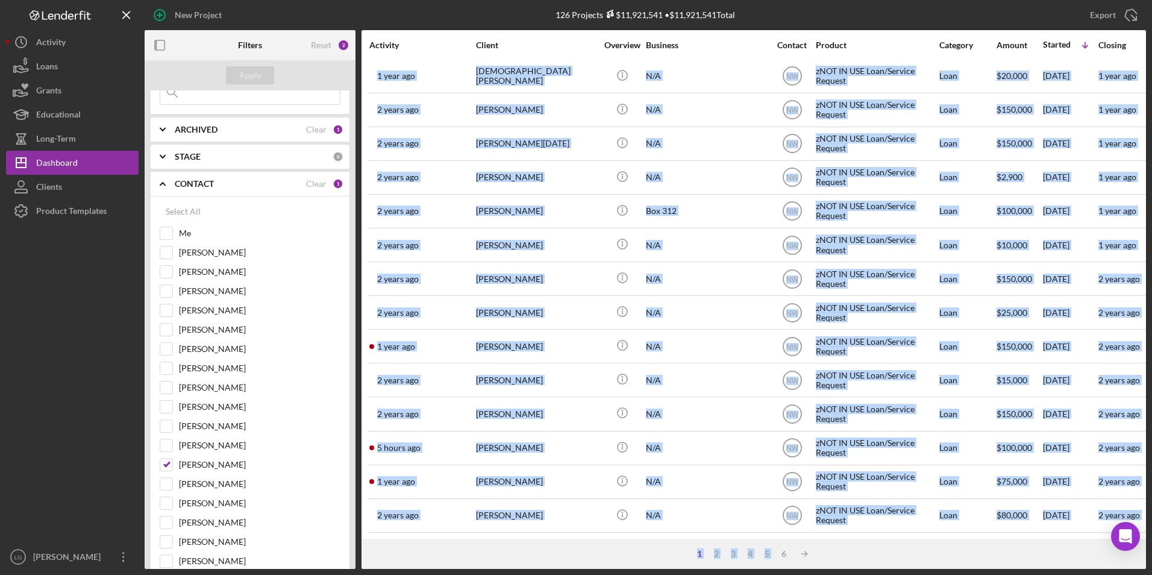
click at [616, 549] on div "1 2 3 4 5 6 Icon/Table Sort Arrow" at bounding box center [754, 554] width 784 height 30
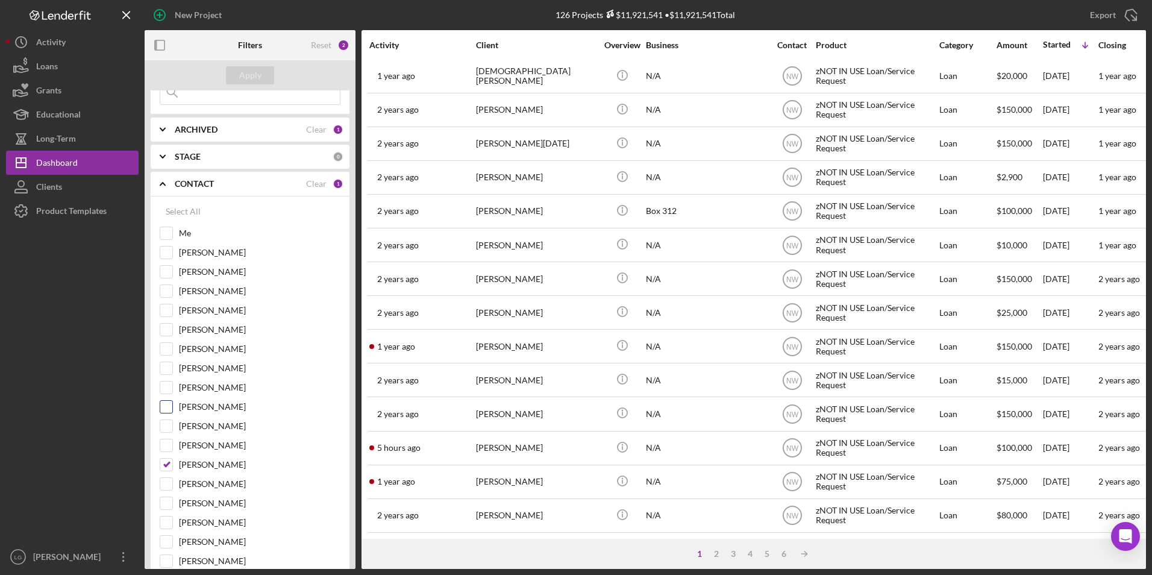
click at [167, 410] on input "[PERSON_NAME]" at bounding box center [166, 407] width 12 height 12
checkbox input "true"
click at [169, 463] on input "[PERSON_NAME]" at bounding box center [166, 465] width 12 height 12
checkbox input "false"
click at [236, 81] on button "Apply" at bounding box center [250, 75] width 48 height 18
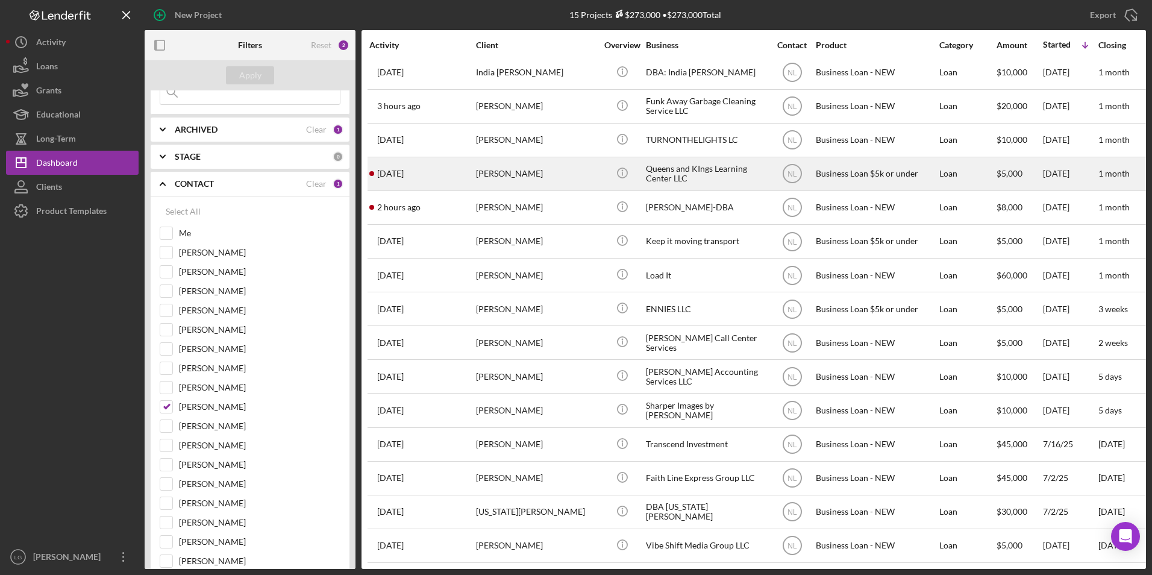
scroll to position [0, 0]
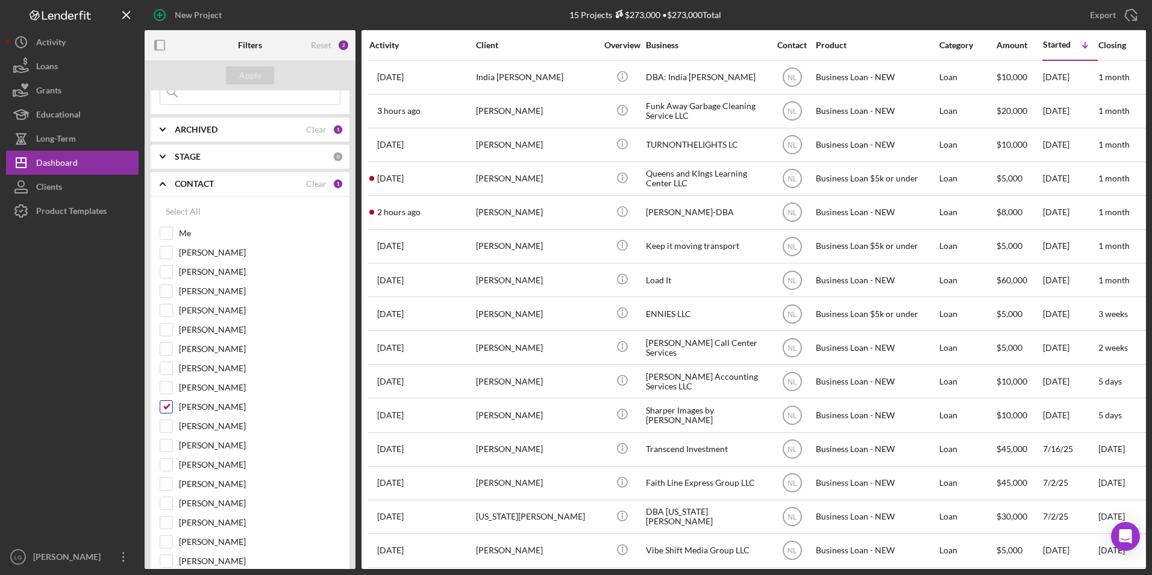
click at [162, 405] on input "[PERSON_NAME]" at bounding box center [166, 407] width 12 height 12
checkbox input "false"
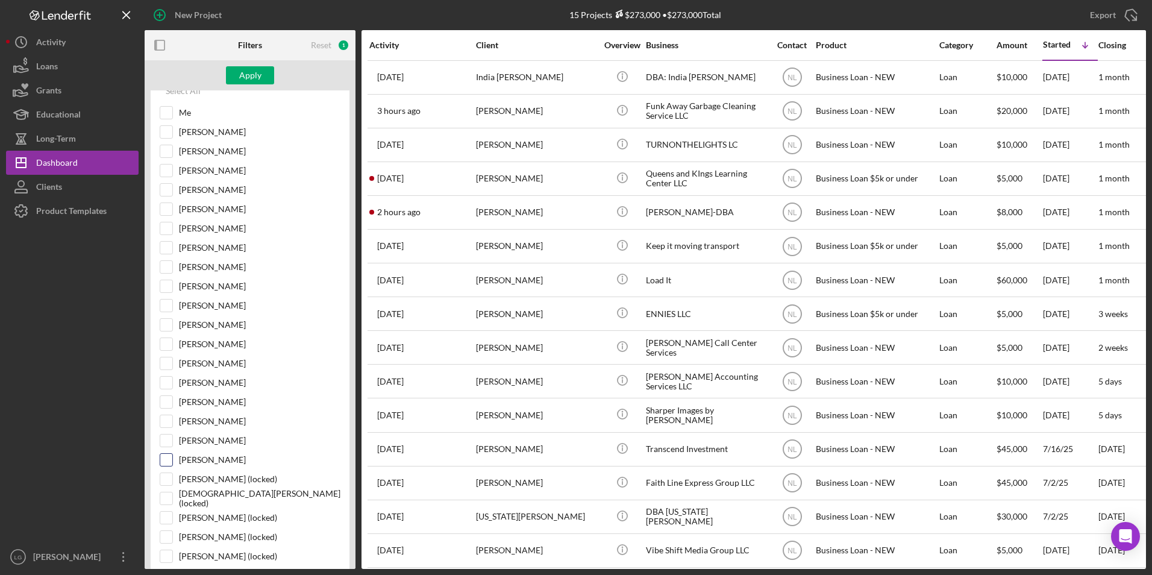
scroll to position [301, 0]
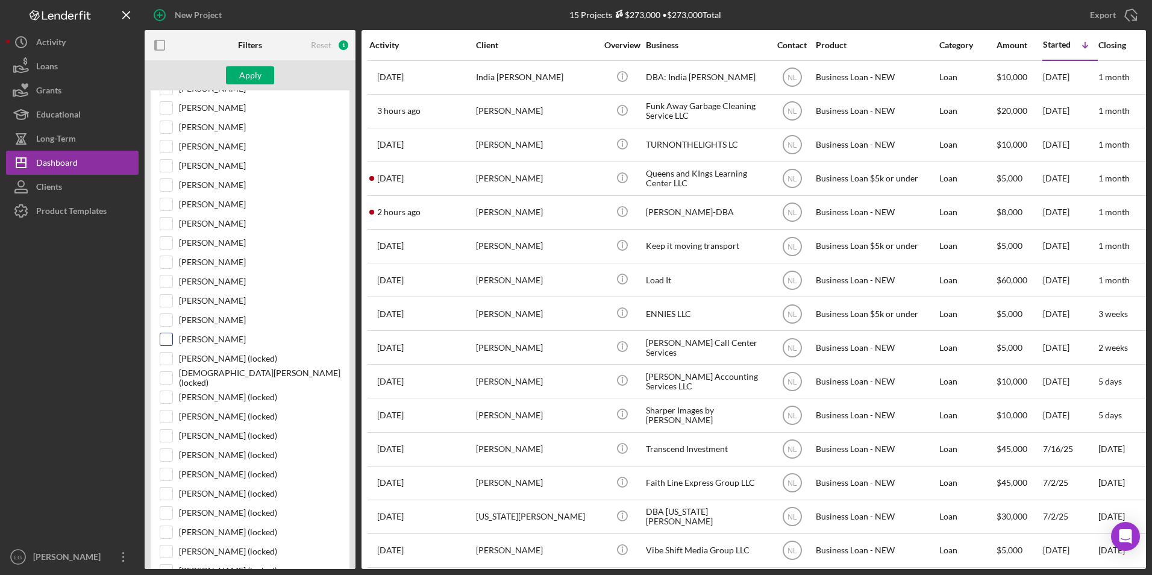
click at [170, 339] on input "[PERSON_NAME]" at bounding box center [166, 339] width 12 height 12
checkbox input "true"
click at [266, 75] on button "Apply" at bounding box center [250, 75] width 48 height 18
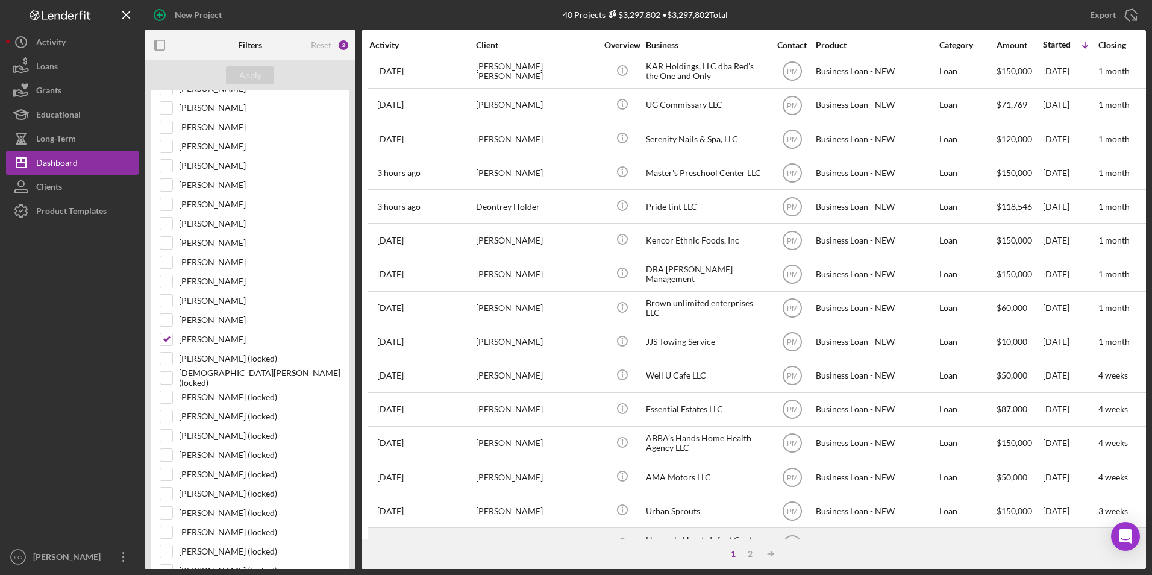
scroll to position [0, 0]
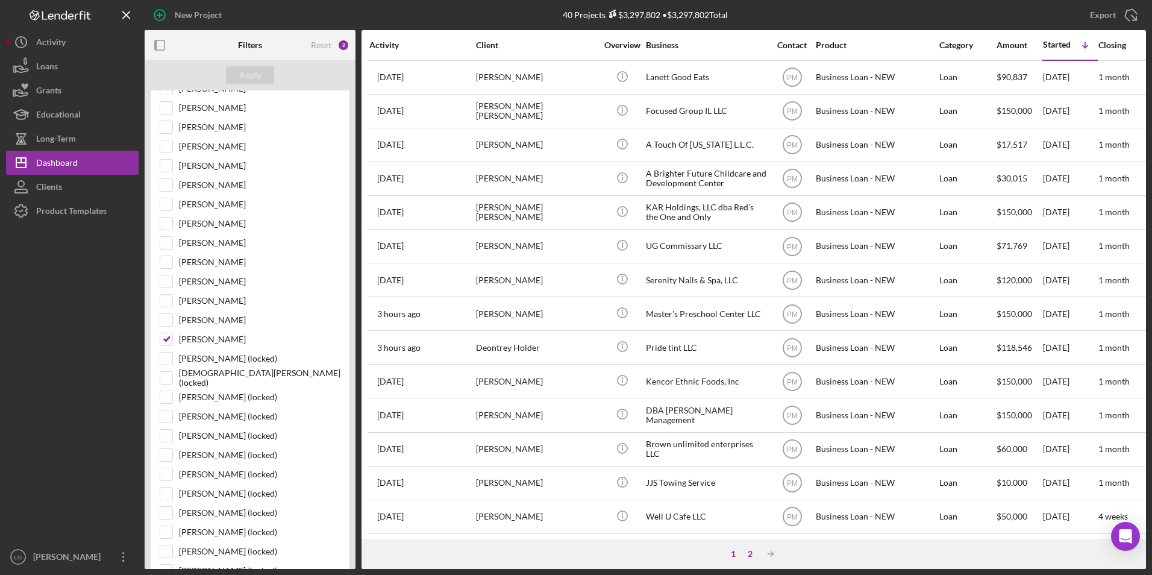
click at [751, 555] on div "2" at bounding box center [750, 554] width 17 height 10
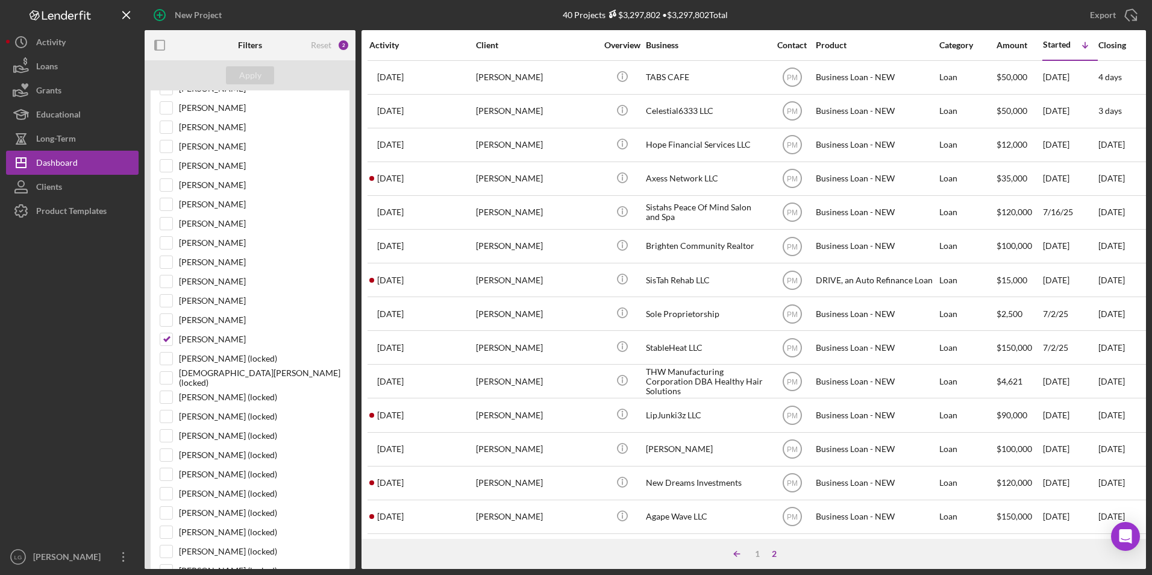
click at [733, 550] on icon "Icon/Table Sort Arrow" at bounding box center [737, 554] width 24 height 24
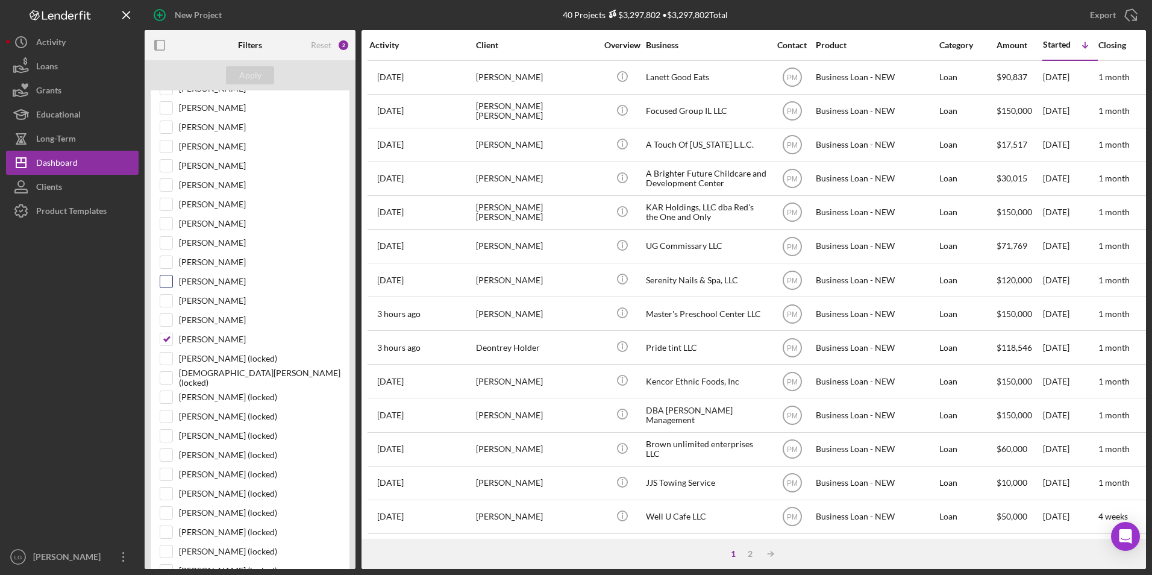
click at [171, 284] on input "[PERSON_NAME]" at bounding box center [166, 281] width 12 height 12
checkbox input "true"
drag, startPoint x: 165, startPoint y: 339, endPoint x: 186, endPoint y: 278, distance: 64.4
click at [166, 339] on input "[PERSON_NAME]" at bounding box center [166, 339] width 12 height 12
checkbox input "false"
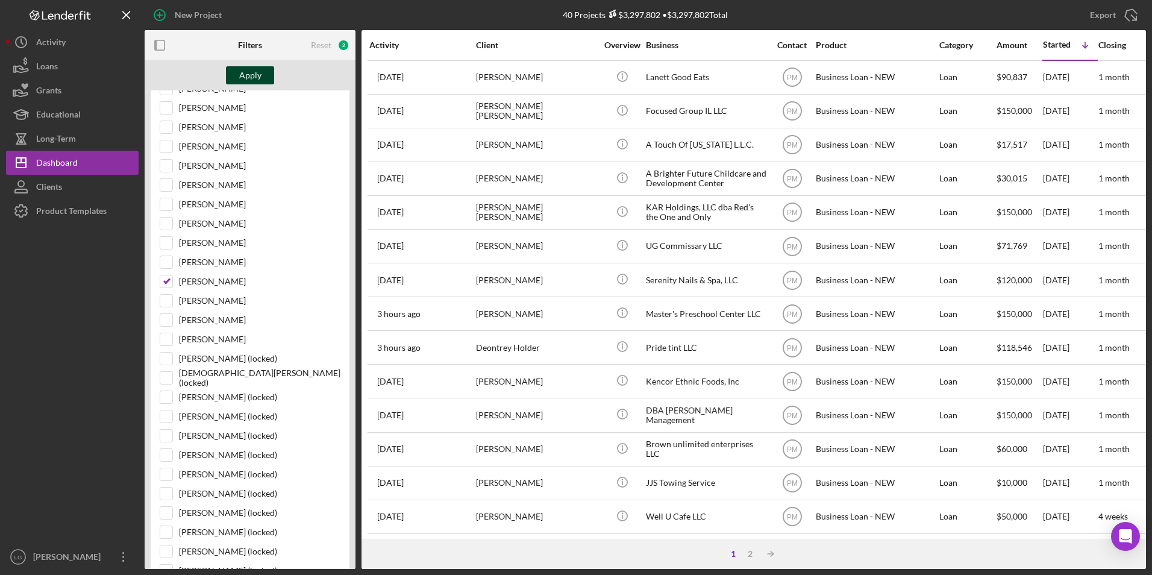
click at [241, 70] on div "Apply" at bounding box center [250, 75] width 22 height 18
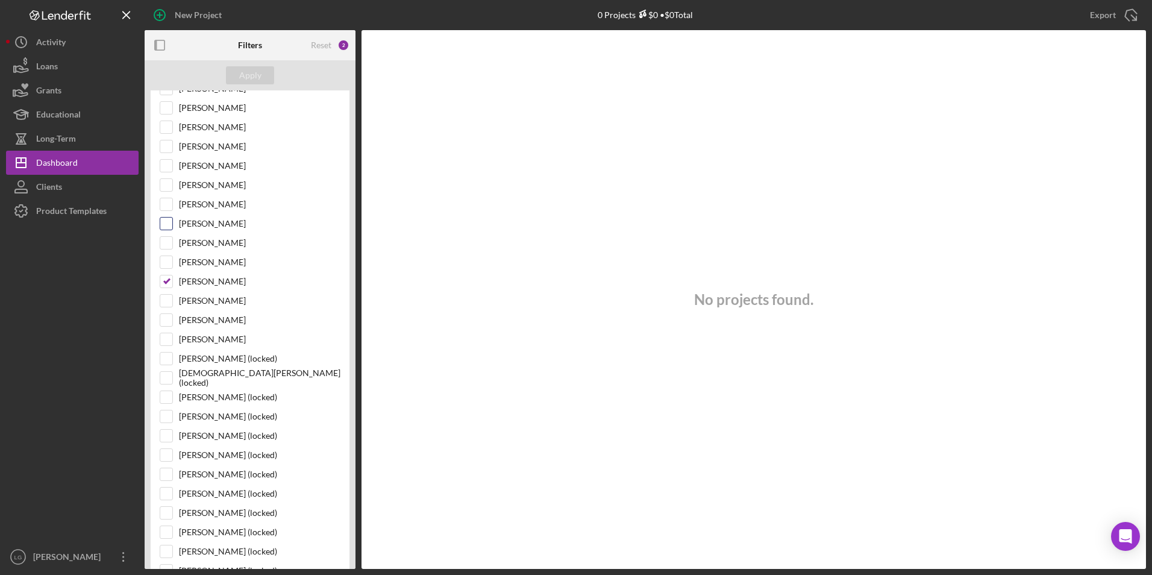
scroll to position [241, 0]
click at [164, 166] on input "[PERSON_NAME]" at bounding box center [166, 168] width 12 height 12
checkbox input "true"
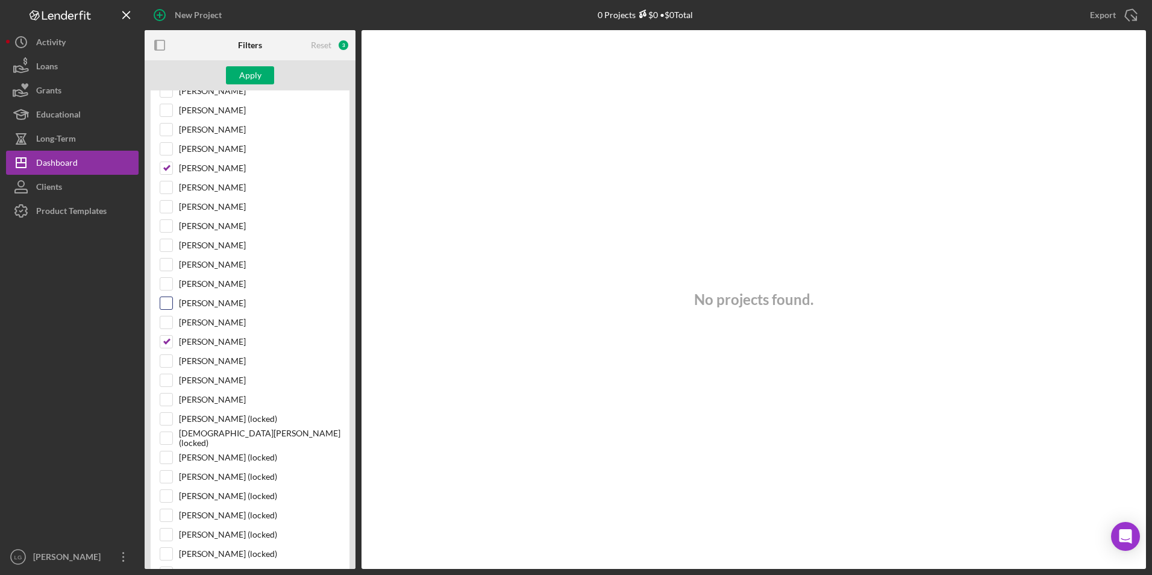
drag, startPoint x: 169, startPoint y: 342, endPoint x: 178, endPoint y: 311, distance: 32.6
click at [170, 343] on input "[PERSON_NAME]" at bounding box center [166, 342] width 12 height 12
checkbox input "false"
click at [252, 83] on div "Apply" at bounding box center [250, 75] width 22 height 18
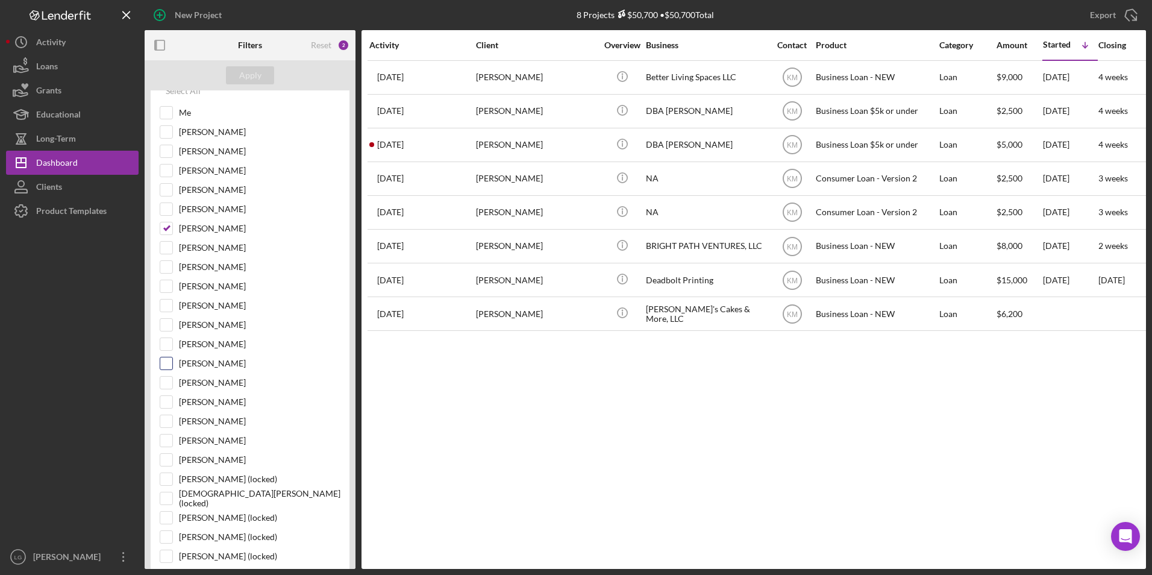
scroll to position [121, 0]
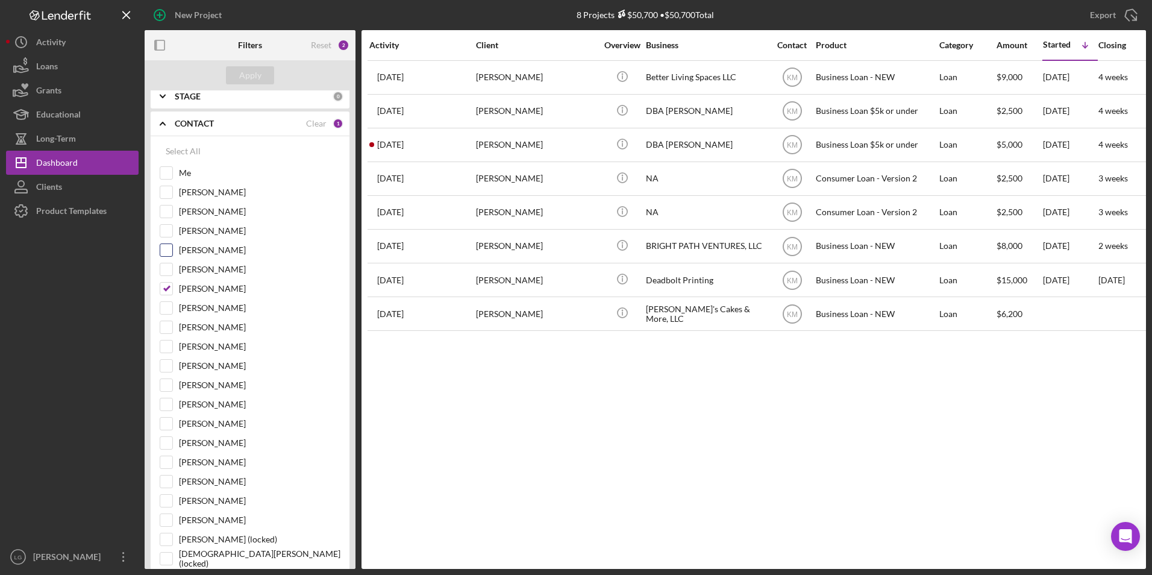
click at [168, 249] on input "[PERSON_NAME]" at bounding box center [166, 250] width 12 height 12
click at [170, 244] on input "[PERSON_NAME]" at bounding box center [166, 250] width 12 height 12
checkbox input "false"
click at [169, 422] on input "[PERSON_NAME]" at bounding box center [166, 424] width 12 height 12
checkbox input "true"
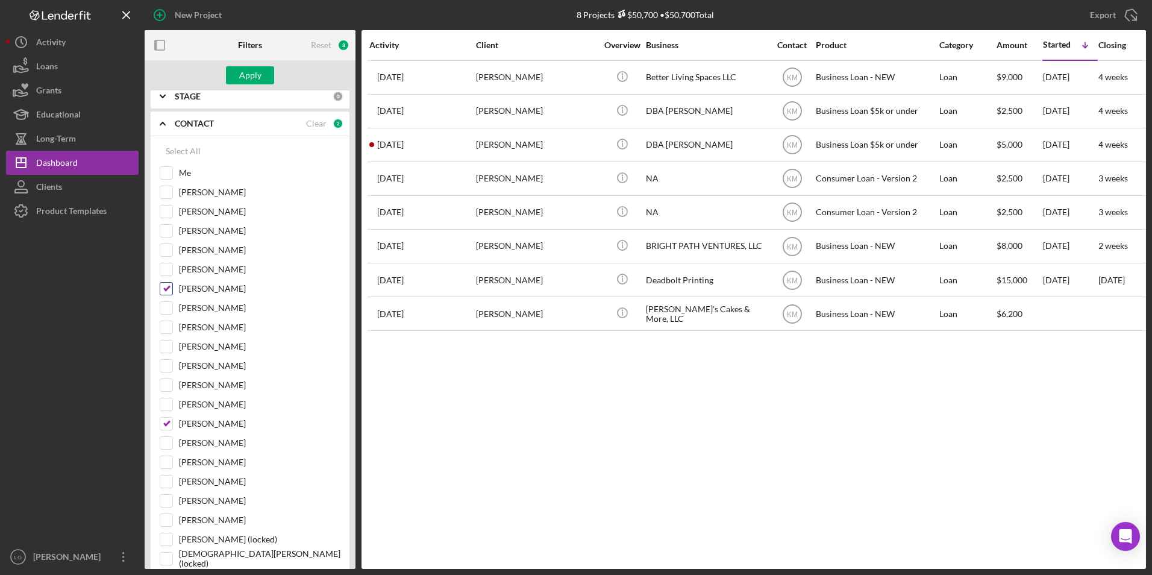
click at [167, 286] on input "[PERSON_NAME]" at bounding box center [166, 289] width 12 height 12
checkbox input "false"
click at [240, 74] on div "Apply" at bounding box center [250, 75] width 22 height 18
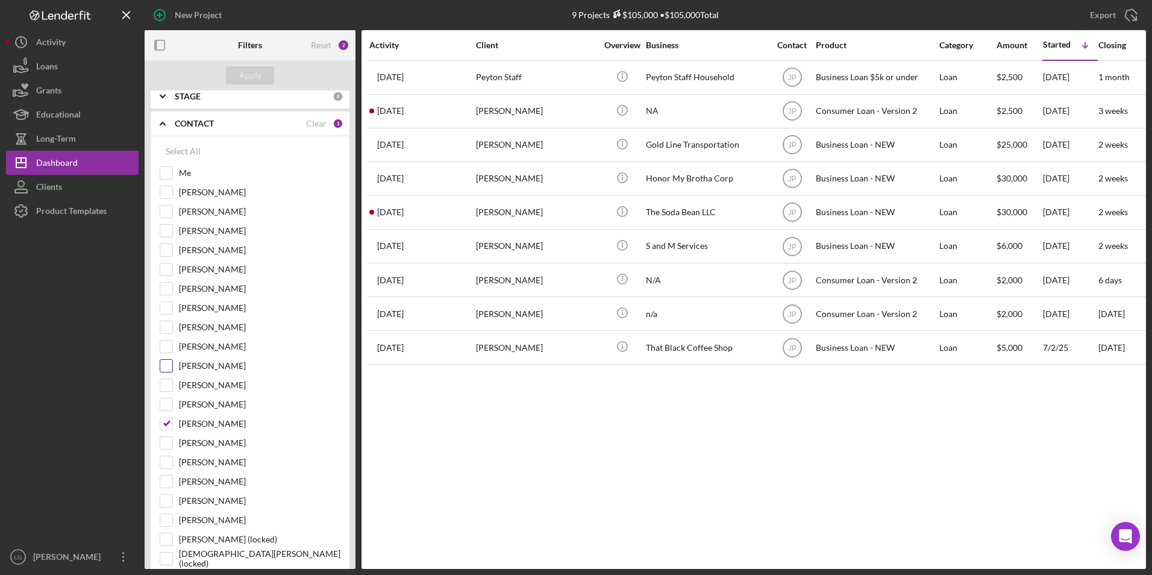
click at [163, 364] on input "[PERSON_NAME]" at bounding box center [166, 366] width 12 height 12
checkbox input "true"
click at [166, 409] on input "[PERSON_NAME]" at bounding box center [166, 404] width 12 height 12
checkbox input "true"
click at [166, 420] on input "[PERSON_NAME]" at bounding box center [166, 424] width 12 height 12
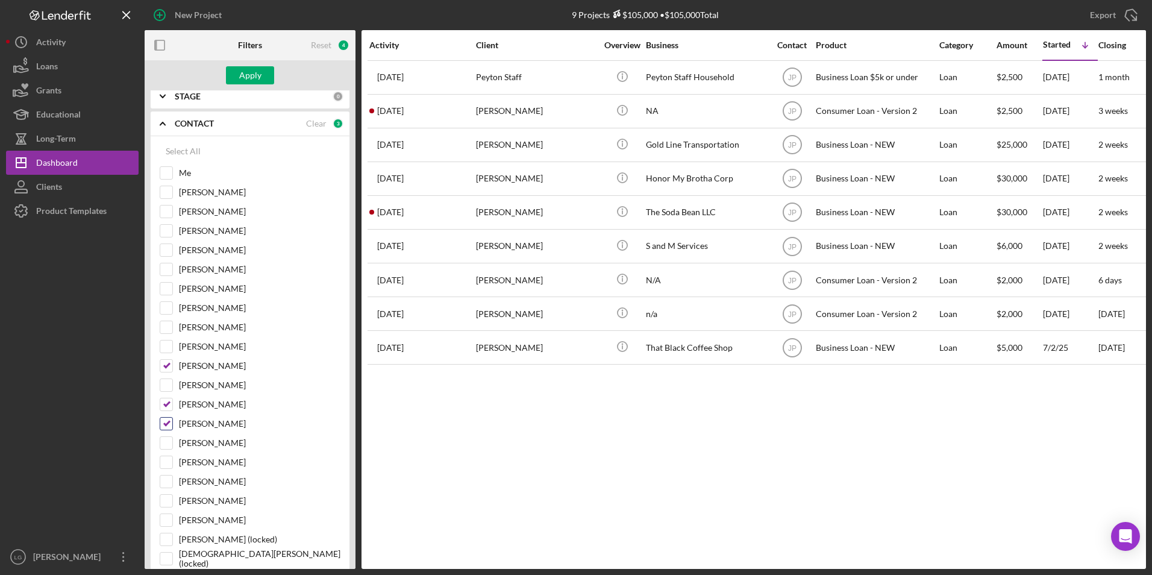
checkbox input "false"
click at [167, 404] on input "[PERSON_NAME]" at bounding box center [166, 404] width 12 height 12
checkbox input "false"
click at [234, 83] on button "Apply" at bounding box center [250, 75] width 48 height 18
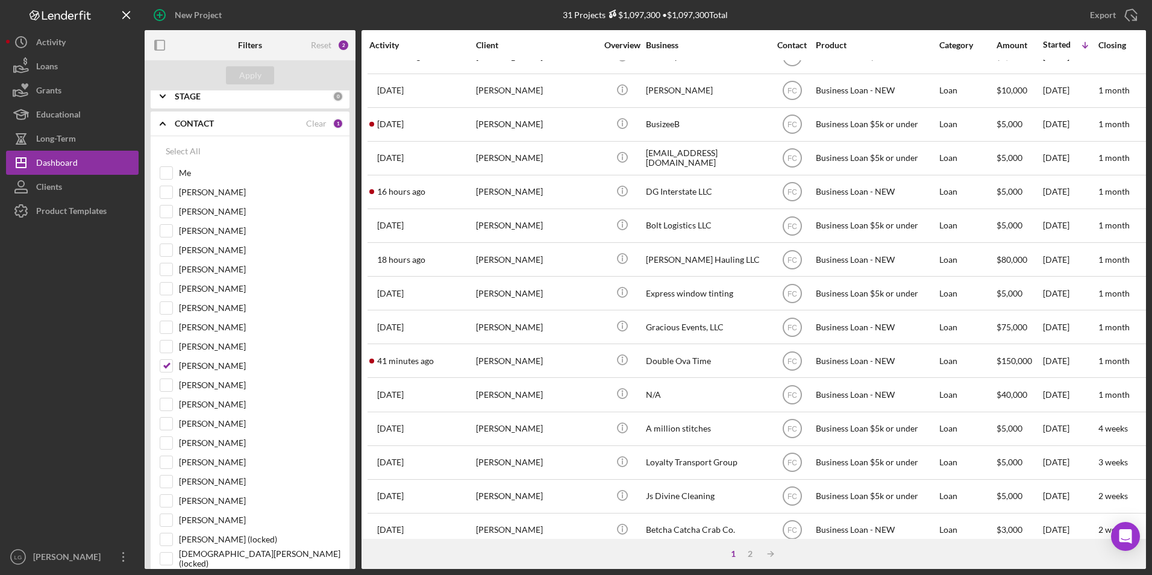
scroll to position [0, 0]
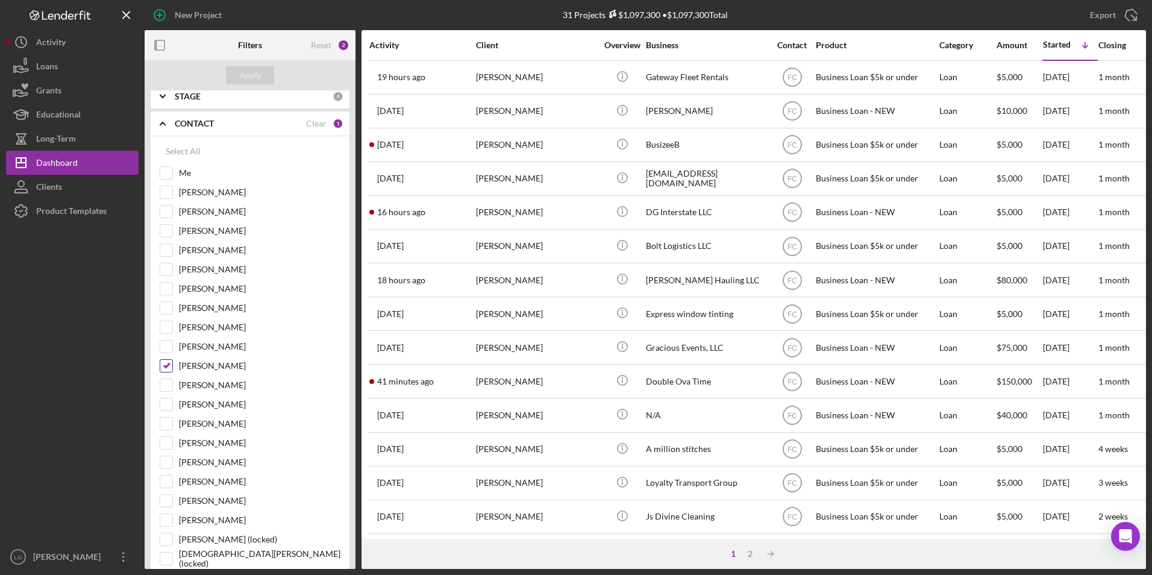
click at [166, 367] on input "[PERSON_NAME]" at bounding box center [166, 366] width 12 height 12
checkbox input "false"
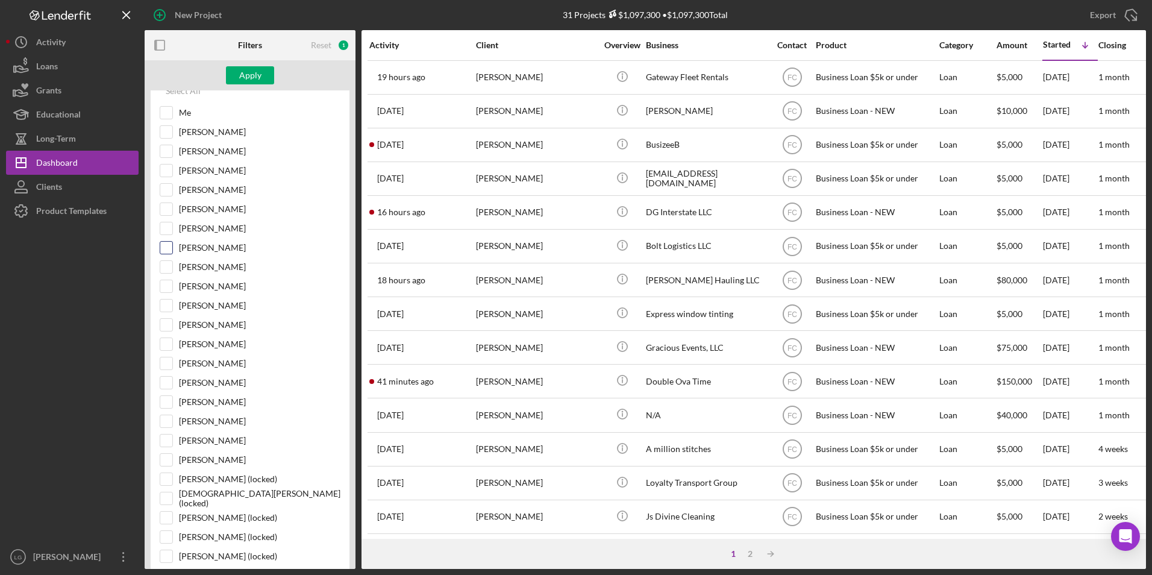
drag, startPoint x: 164, startPoint y: 286, endPoint x: 169, endPoint y: 258, distance: 28.1
click at [164, 285] on input "[PERSON_NAME]" at bounding box center [166, 286] width 12 height 12
checkbox input "true"
click at [262, 74] on button "Apply" at bounding box center [250, 75] width 48 height 18
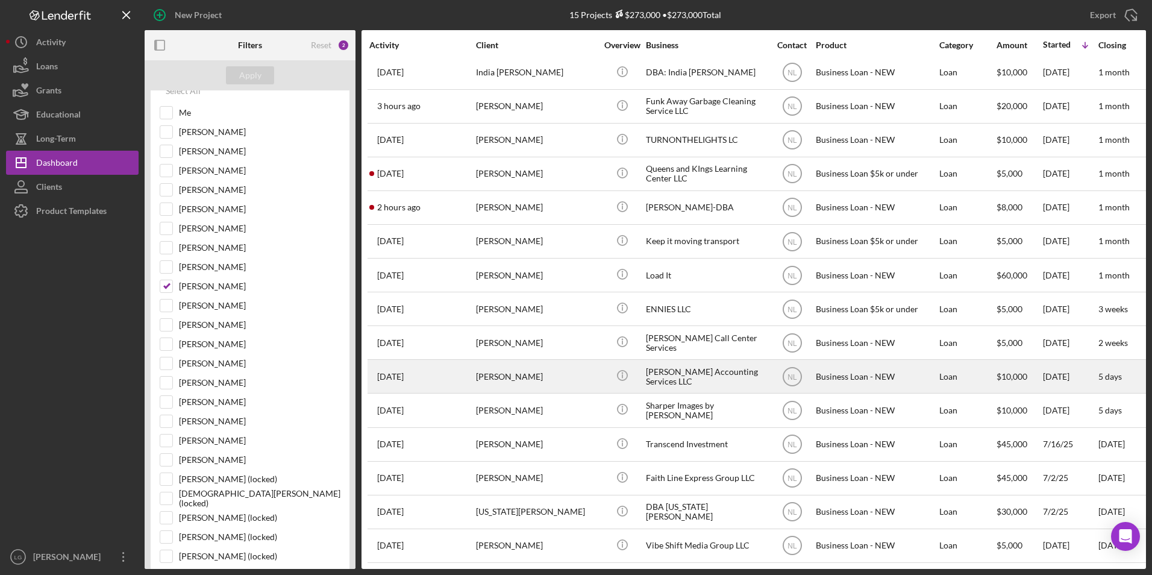
scroll to position [0, 0]
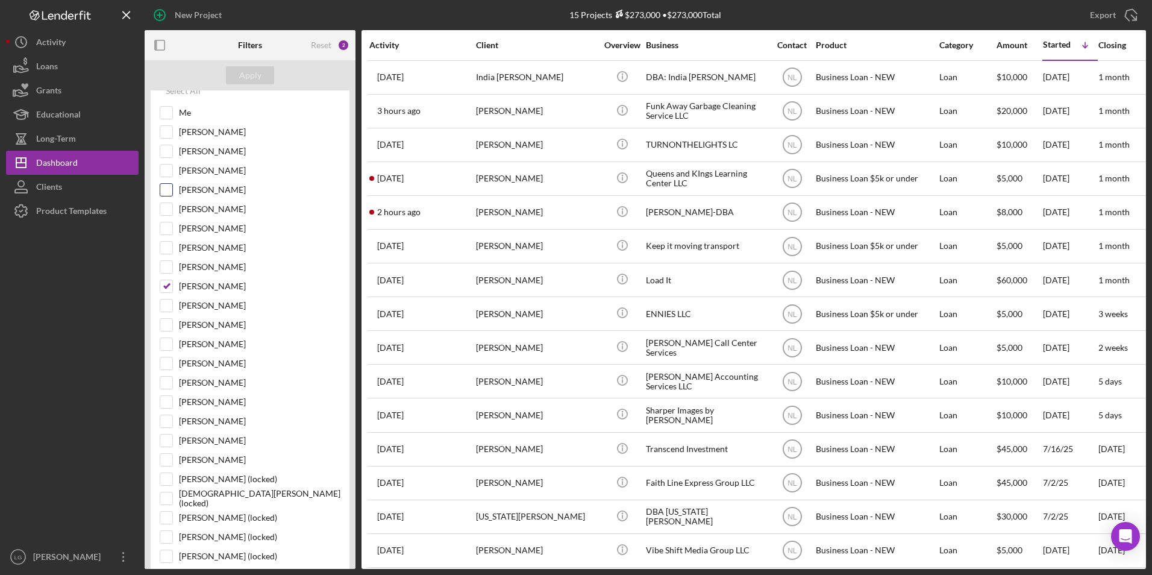
click at [172, 191] on input "[PERSON_NAME]" at bounding box center [166, 190] width 12 height 12
checkbox input "true"
click at [168, 287] on input "[PERSON_NAME]" at bounding box center [166, 286] width 12 height 12
checkbox input "false"
click at [243, 69] on div "Apply" at bounding box center [250, 75] width 22 height 18
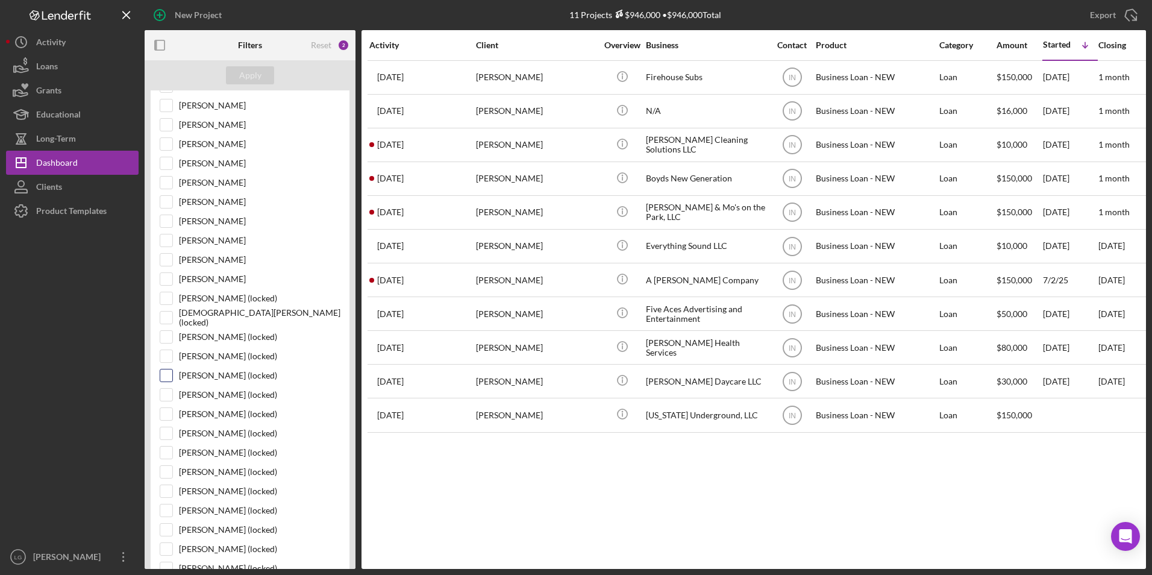
scroll to position [301, 0]
click at [171, 299] on input "[PERSON_NAME]" at bounding box center [166, 301] width 12 height 12
checkbox input "true"
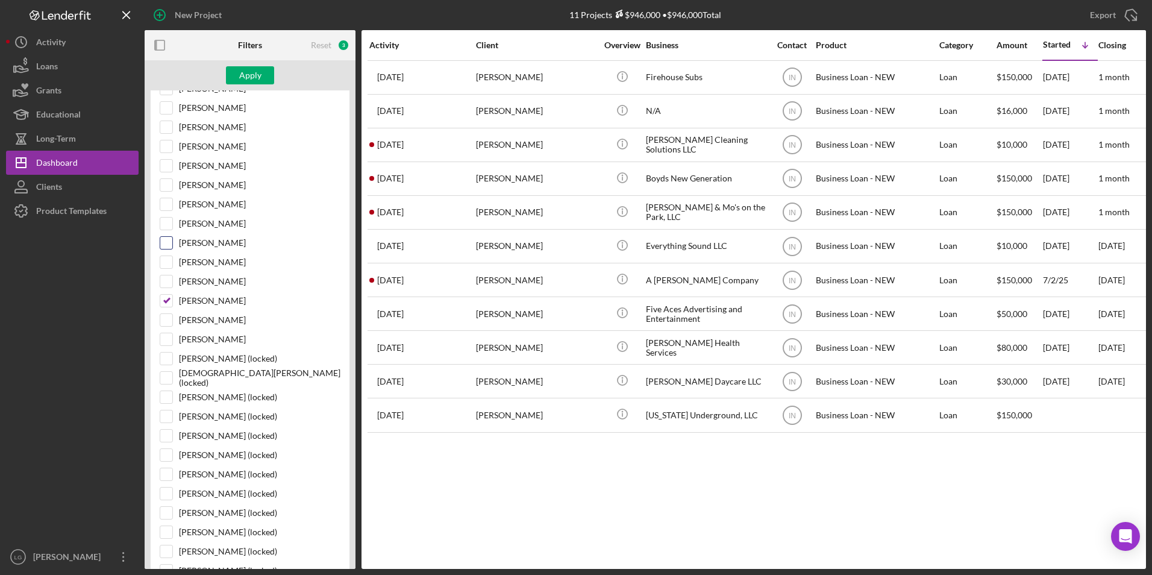
scroll to position [60, 0]
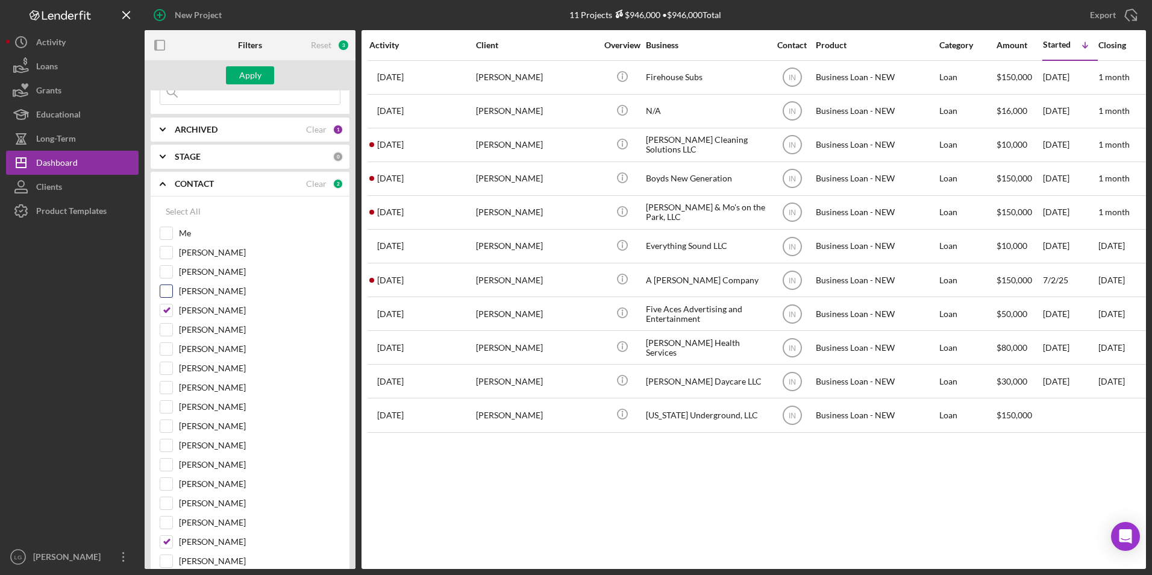
click at [164, 308] on input "[PERSON_NAME]" at bounding box center [166, 310] width 12 height 12
checkbox input "false"
click at [249, 72] on div "Apply" at bounding box center [250, 75] width 22 height 18
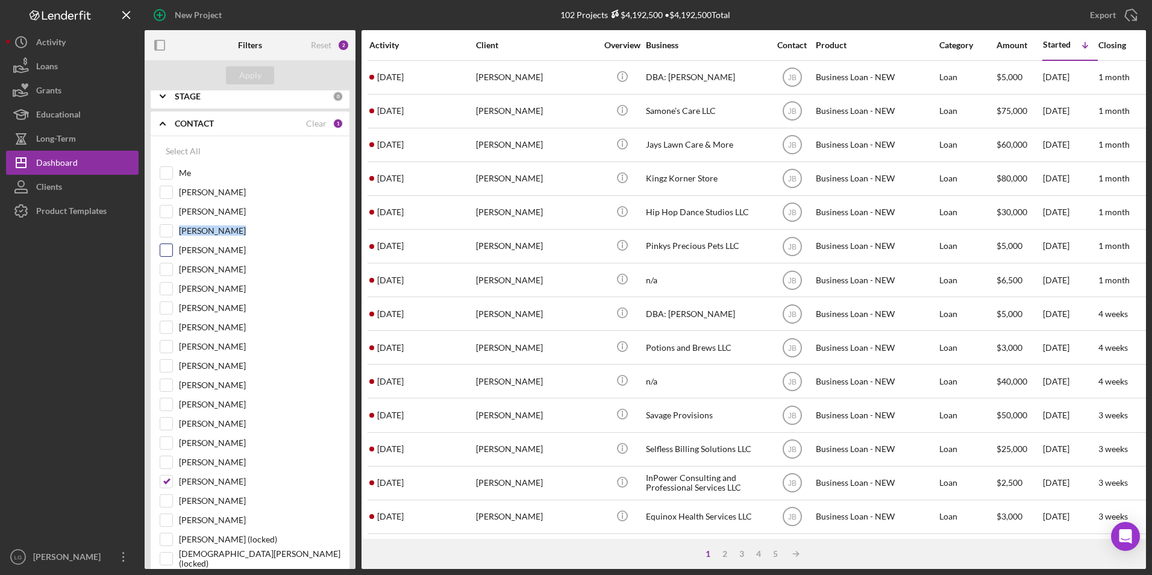
scroll to position [181, 0]
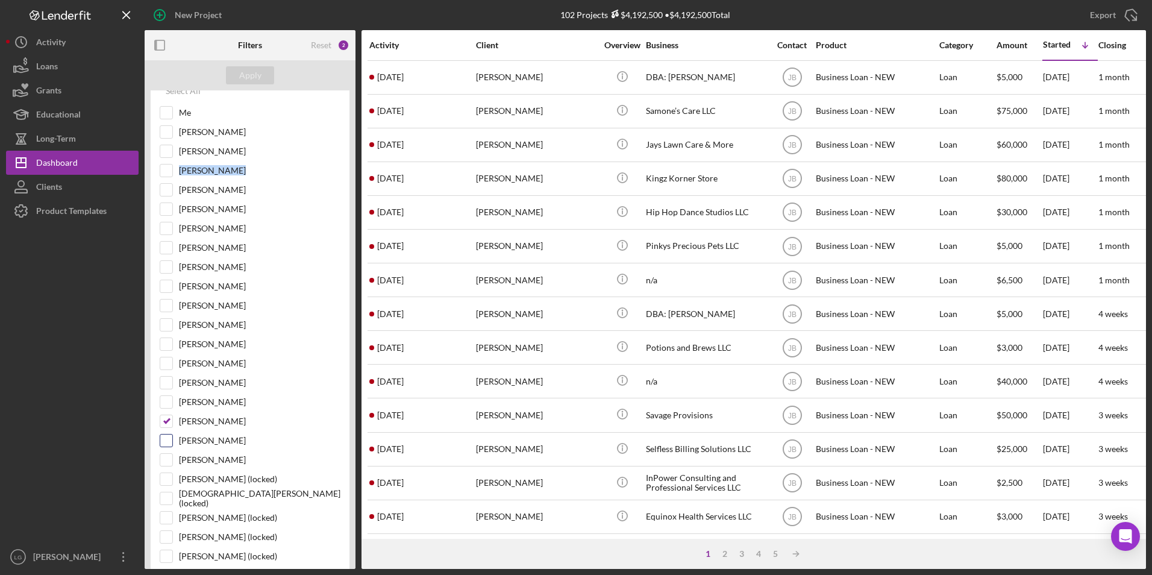
click at [171, 435] on input "[PERSON_NAME]" at bounding box center [166, 440] width 12 height 12
checkbox input "true"
click at [171, 421] on input "[PERSON_NAME]" at bounding box center [166, 421] width 12 height 12
checkbox input "false"
click at [252, 71] on div "Apply" at bounding box center [250, 75] width 22 height 18
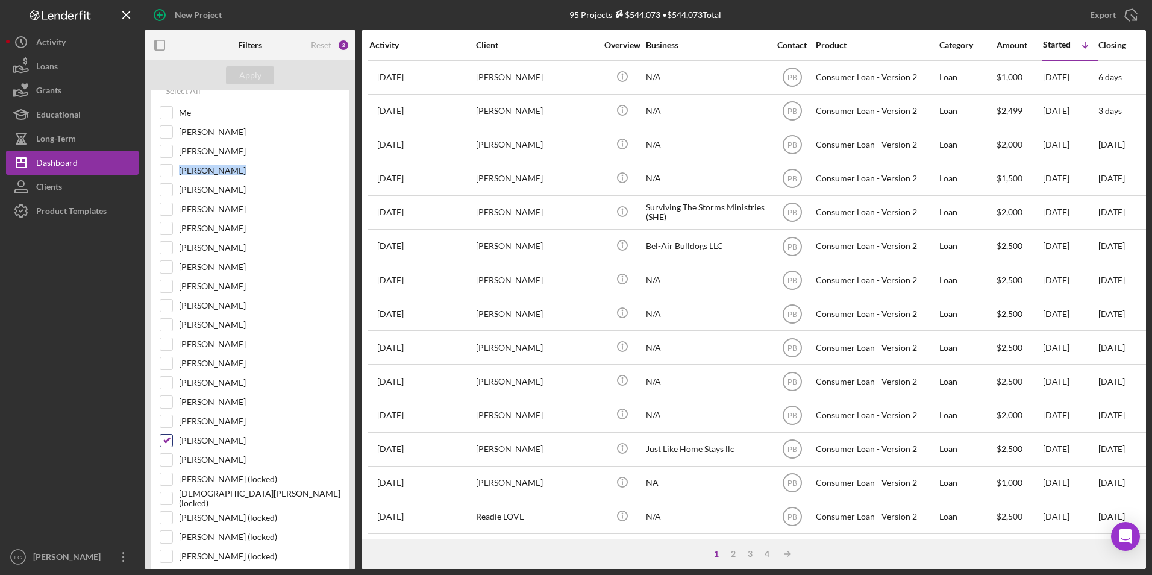
click at [167, 434] on input "[PERSON_NAME]" at bounding box center [166, 440] width 12 height 12
checkbox input "false"
click at [163, 106] on div at bounding box center [166, 112] width 13 height 13
click at [171, 110] on input "Me" at bounding box center [166, 113] width 12 height 12
checkbox input "true"
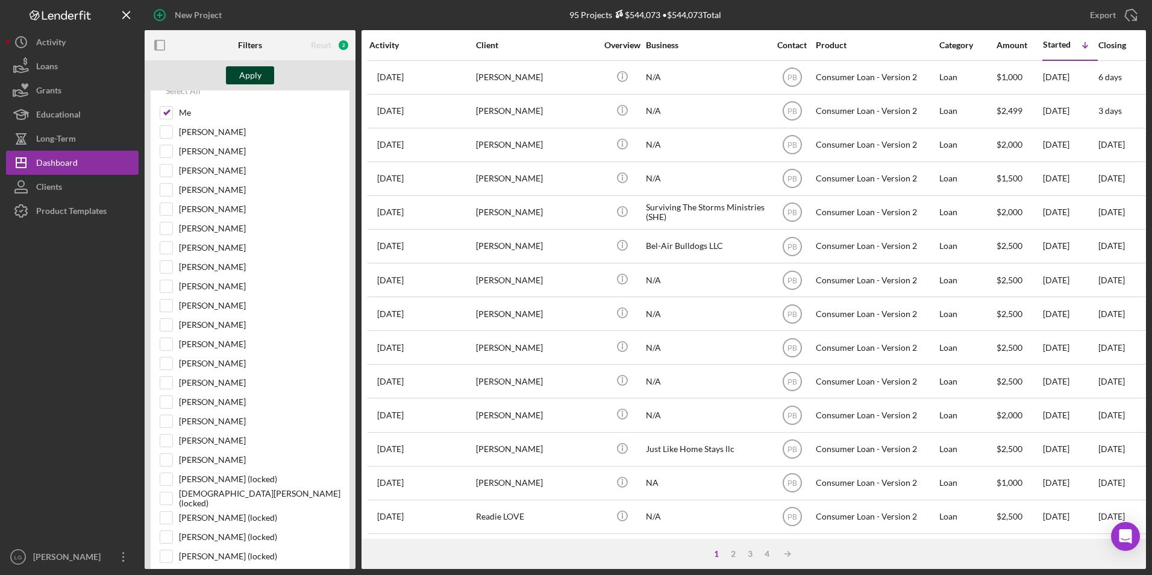
click at [236, 75] on button "Apply" at bounding box center [250, 75] width 48 height 18
